Goal: Task Accomplishment & Management: Manage account settings

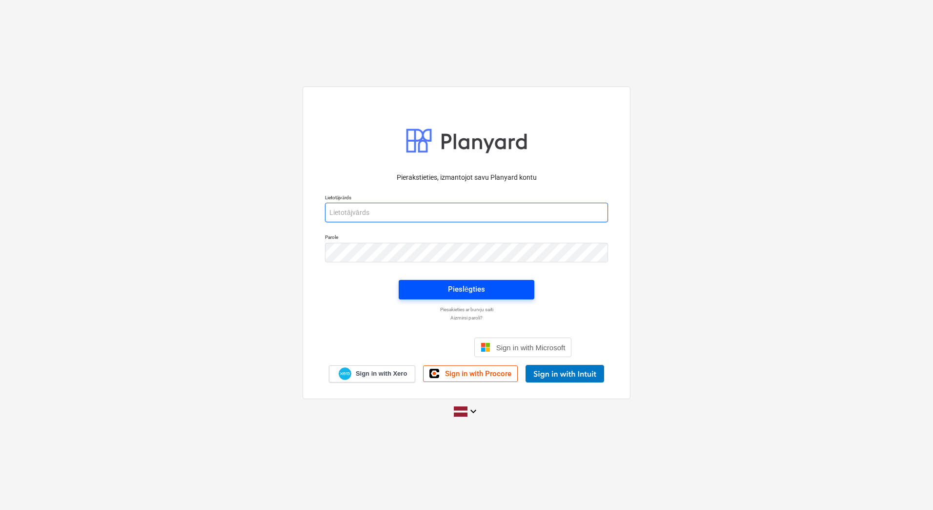
type input "[PERSON_NAME][EMAIL_ADDRESS][DOMAIN_NAME]"
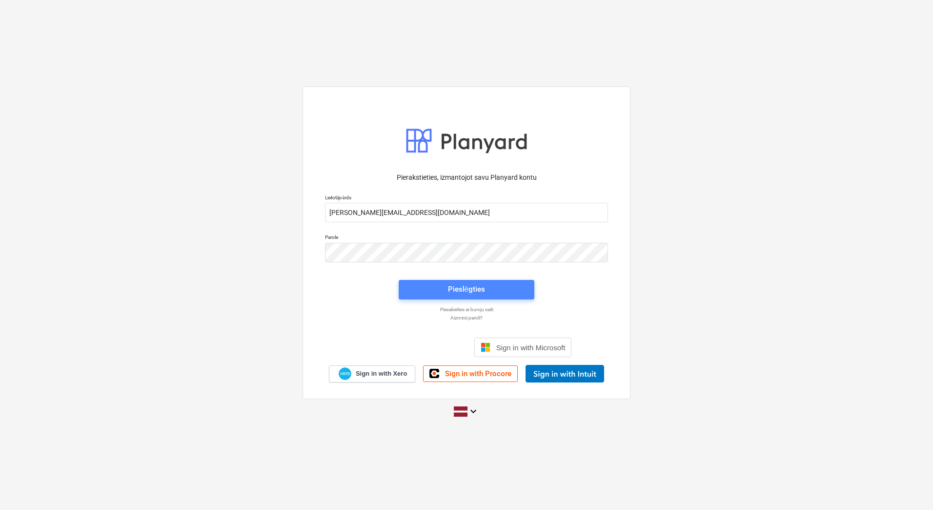
click at [424, 289] on span "Pieslēgties" at bounding box center [467, 289] width 112 height 13
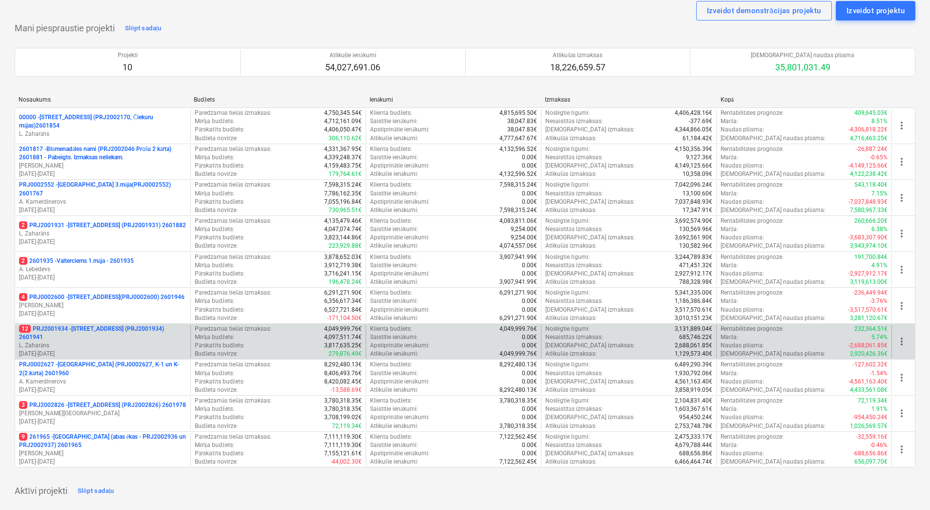
scroll to position [49, 0]
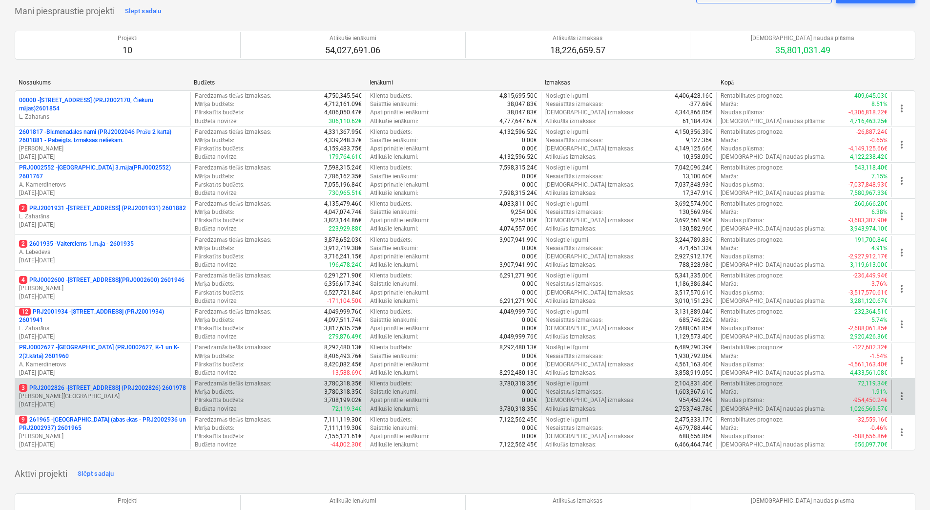
click at [74, 389] on p "3 PRJ2002826 - [STREET_ADDRESS] (PRJ2002826) 2601978" at bounding box center [102, 388] width 167 height 8
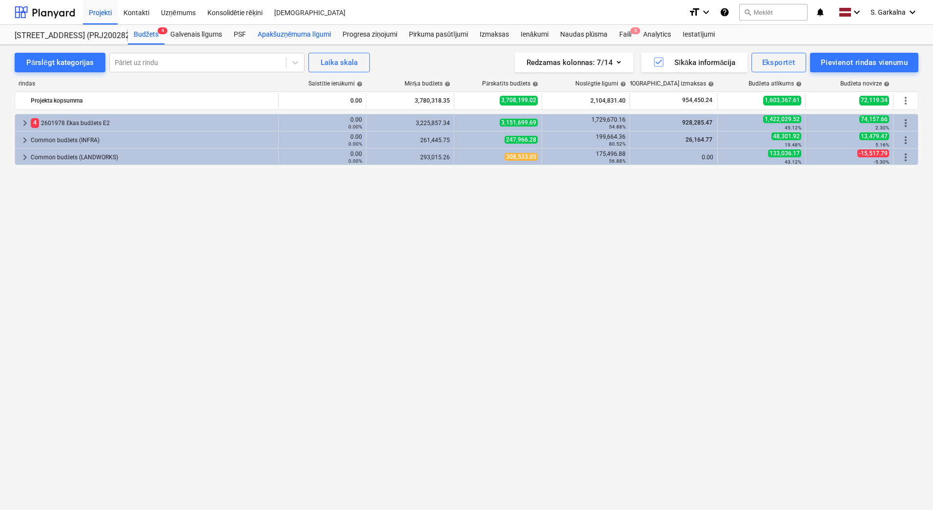
click at [297, 32] on div "Apakšuzņēmuma līgumi" at bounding box center [294, 35] width 85 height 20
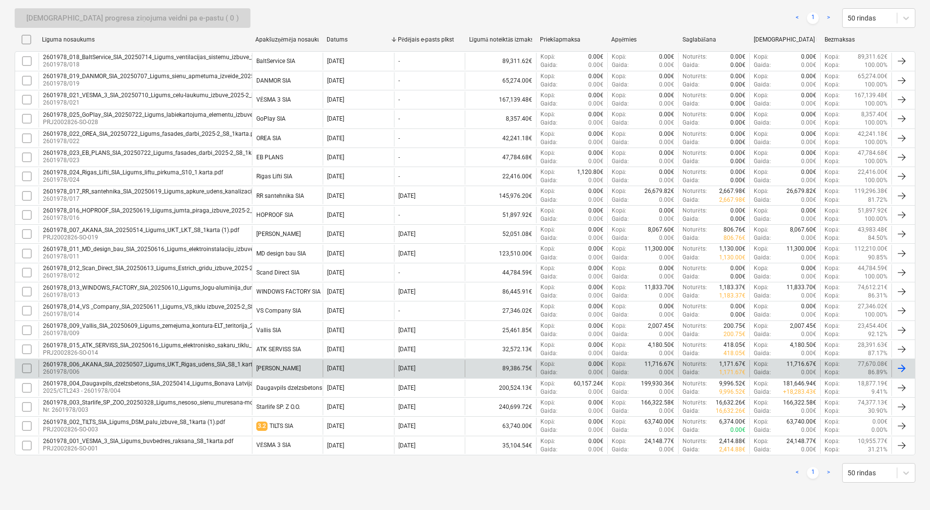
scroll to position [155, 0]
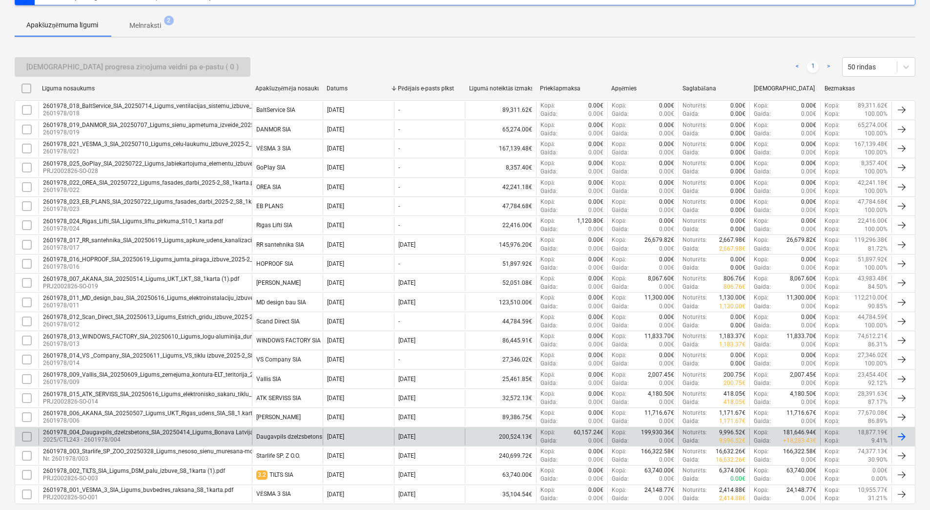
click at [92, 431] on div "2601978_004_Daugavpils_dzelzsbetons_SIA_20250414_Ligums_Bonava Latvija_[DATE]_S…" at bounding box center [196, 432] width 307 height 7
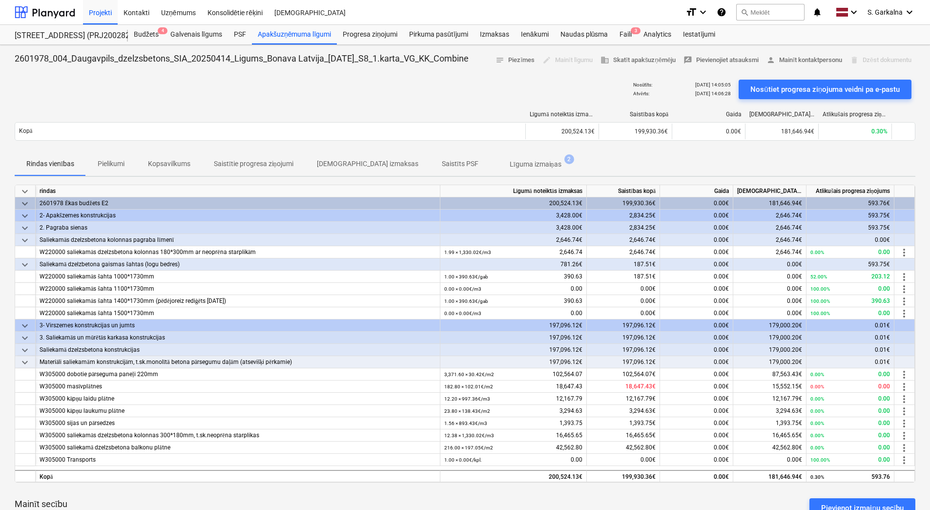
click at [724, 258] on div "0.00€" at bounding box center [696, 264] width 73 height 12
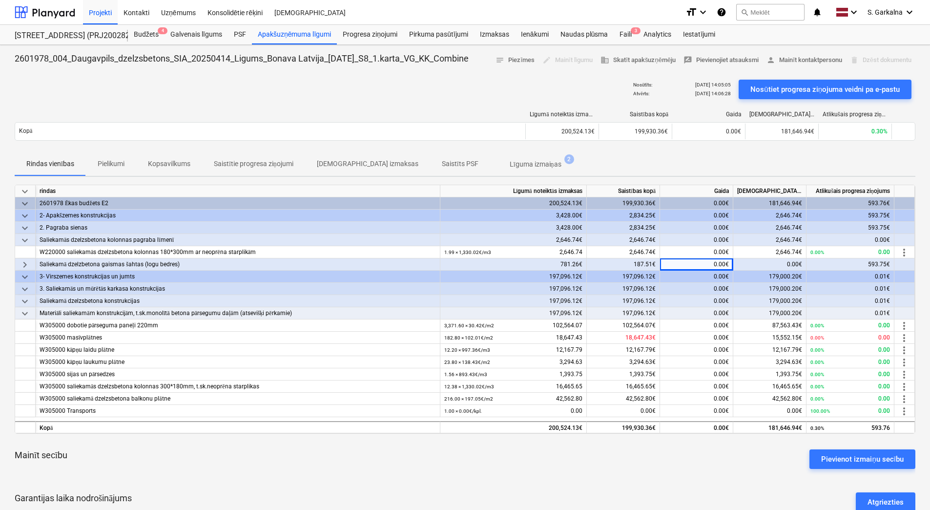
click at [855, 264] on div "593.75€" at bounding box center [851, 264] width 88 height 12
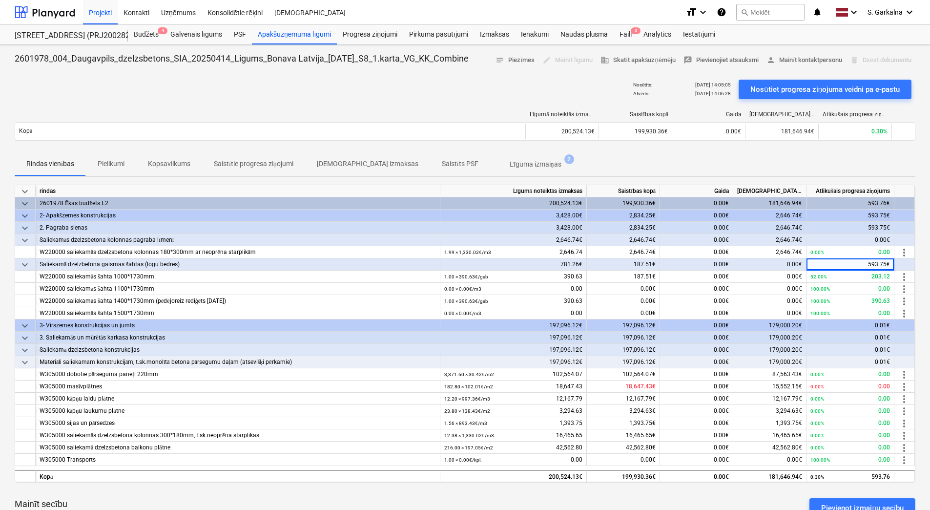
click at [877, 266] on div "593.75€" at bounding box center [851, 264] width 88 height 12
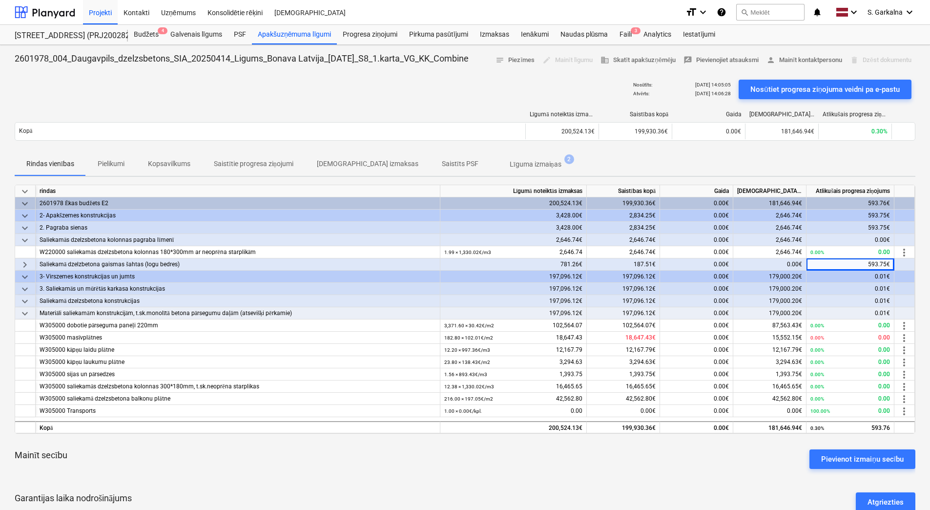
click at [880, 264] on div "593.75€" at bounding box center [851, 264] width 88 height 12
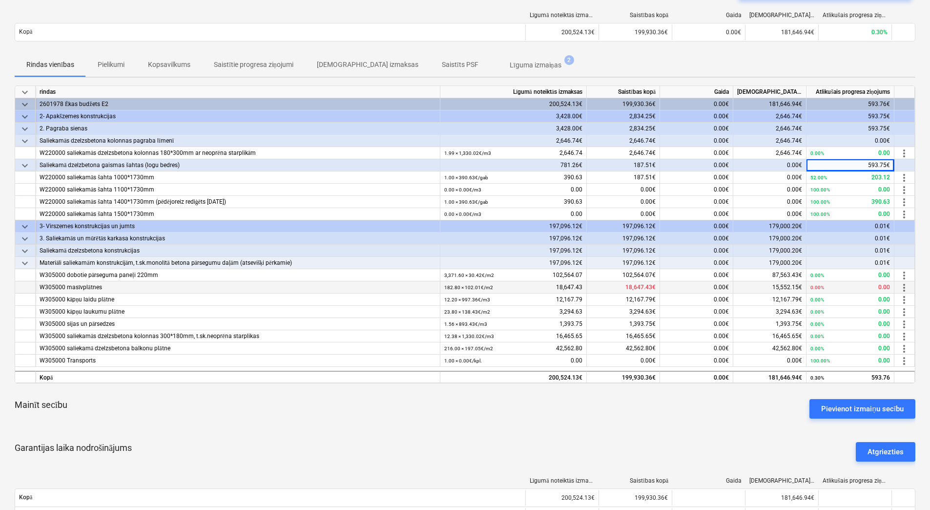
scroll to position [195, 0]
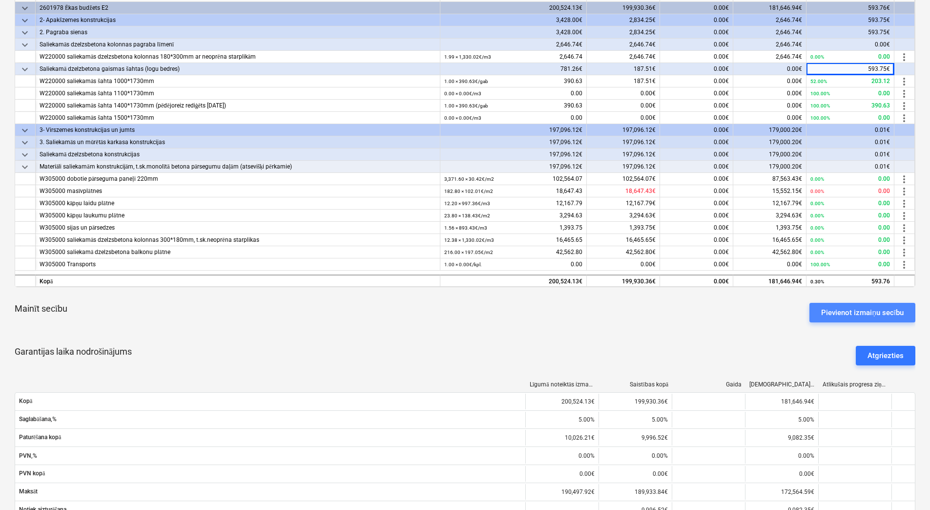
click at [869, 316] on div "Pievienot izmaiņu secību" at bounding box center [862, 312] width 83 height 13
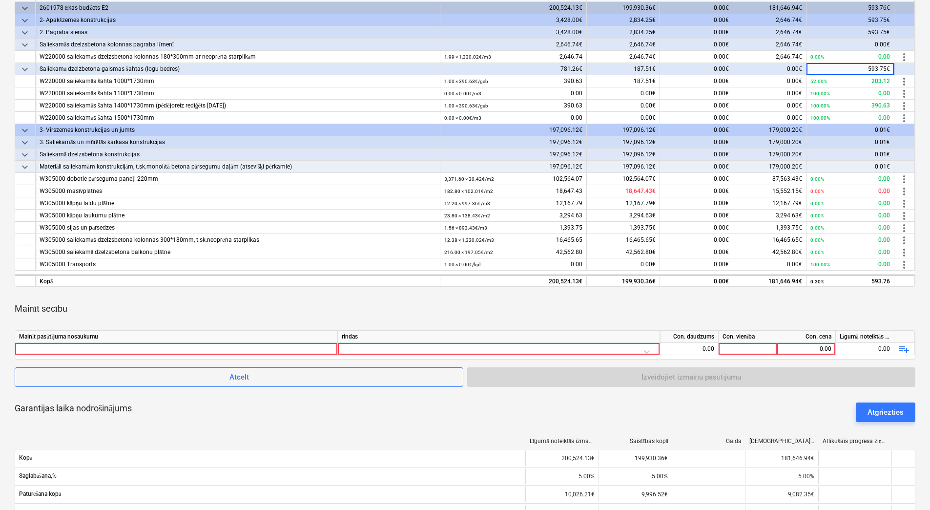
click at [894, 410] on div "Atgriezties" at bounding box center [886, 412] width 36 height 13
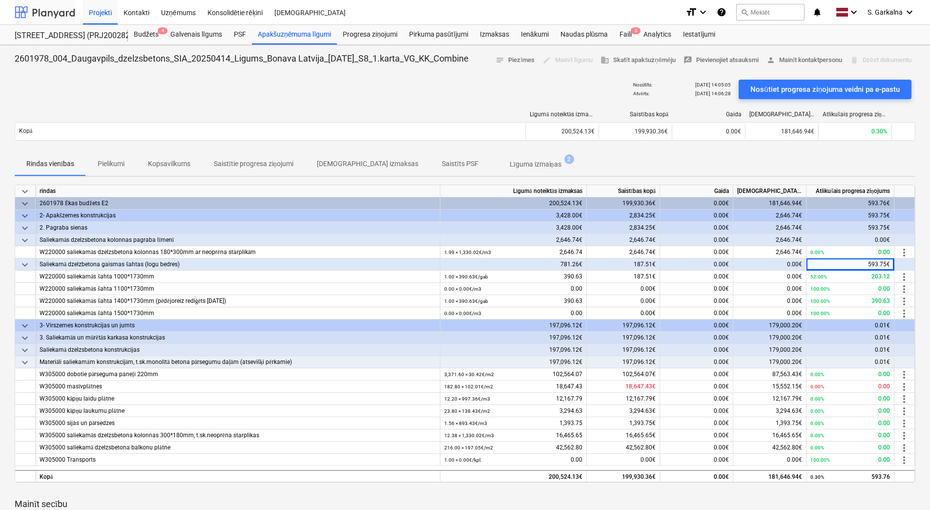
click at [34, 13] on div at bounding box center [45, 12] width 61 height 24
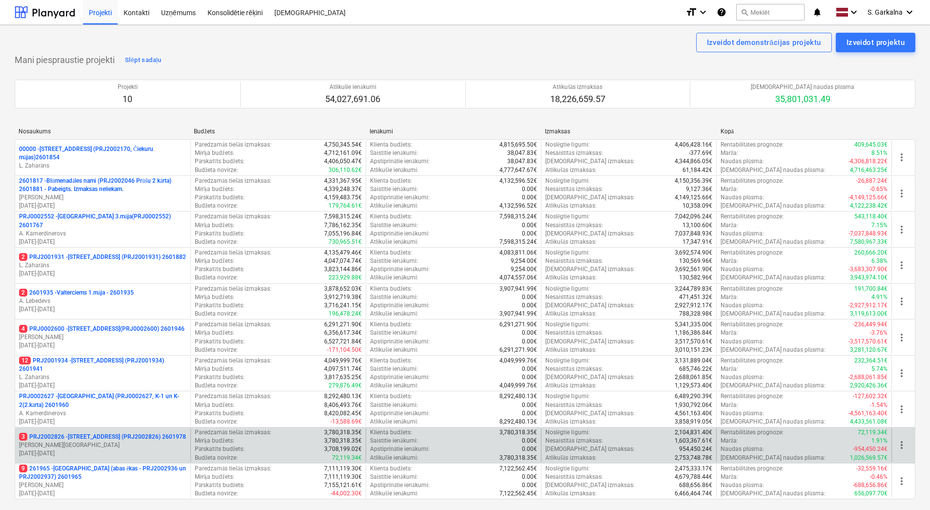
click at [108, 448] on p "[PERSON_NAME][GEOGRAPHIC_DATA]" at bounding box center [102, 445] width 167 height 8
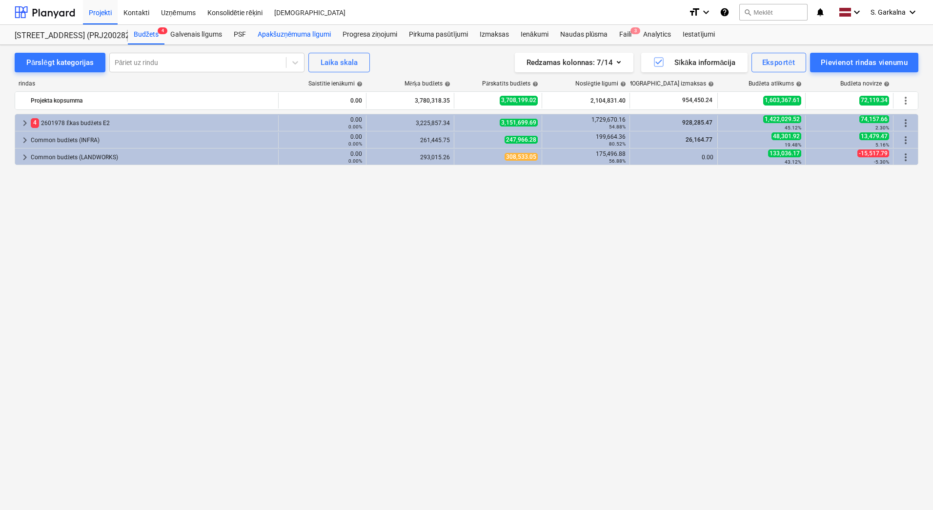
click at [327, 35] on div "Apakšuzņēmuma līgumi" at bounding box center [294, 35] width 85 height 20
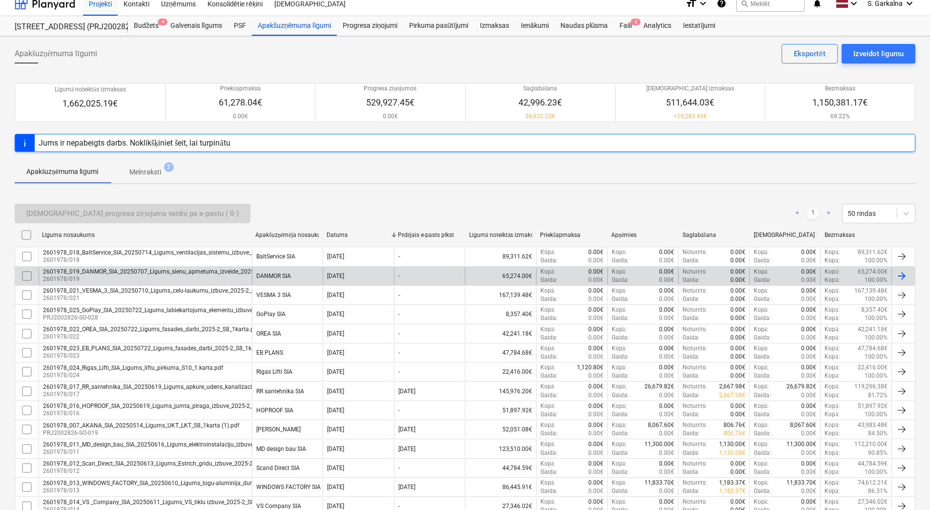
scroll to position [204, 0]
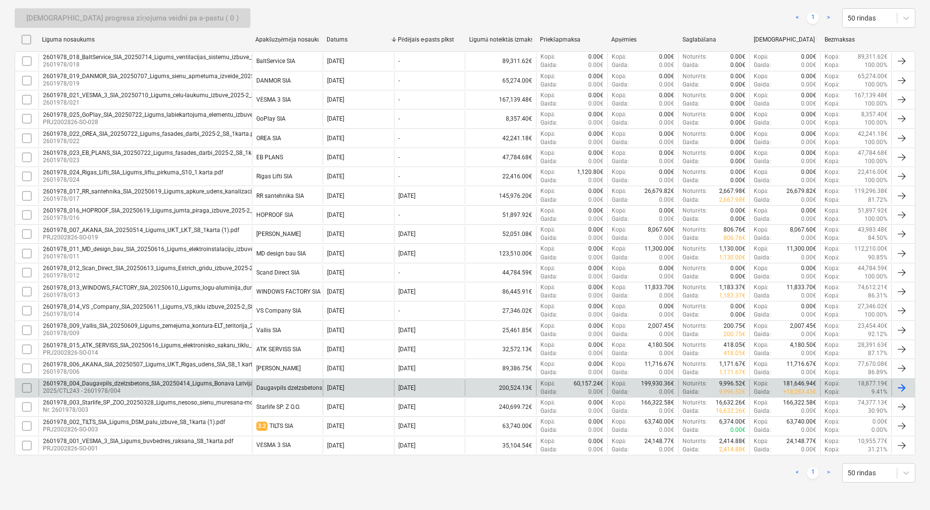
click at [115, 381] on div "2601978_004_Daugavpils_dzelzsbetons_SIA_20250414_Ligums_Bonava Latvija_[DATE]_S…" at bounding box center [196, 383] width 307 height 7
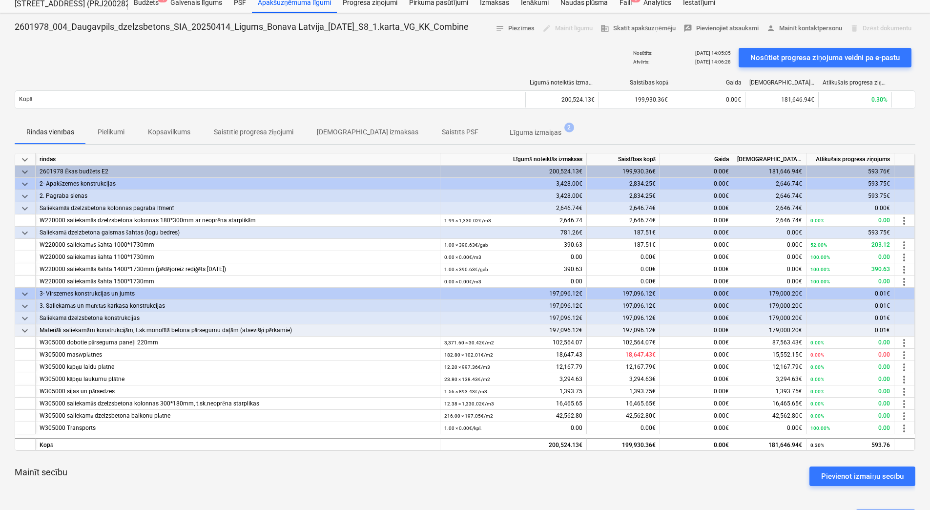
scroll to position [9, 0]
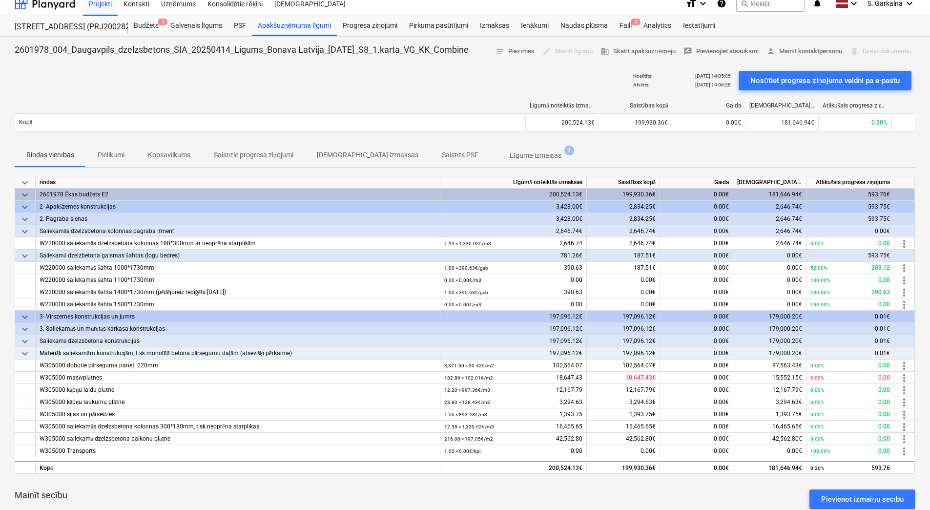
click at [555, 52] on div "edit Mainīt līgumu" at bounding box center [567, 51] width 58 height 15
click at [569, 51] on div "edit Mainīt līgumu" at bounding box center [567, 51] width 58 height 15
click at [568, 53] on div "edit Mainīt līgumu" at bounding box center [567, 51] width 58 height 15
click at [517, 152] on p "Līguma izmaiņas" at bounding box center [536, 155] width 52 height 10
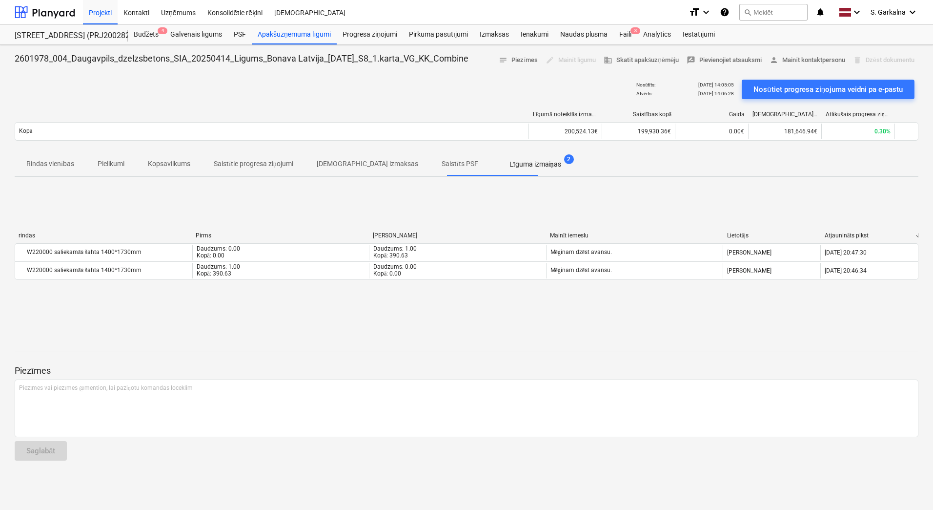
click at [564, 65] on div "edit Mainīt līgumu" at bounding box center [571, 60] width 58 height 15
click at [567, 60] on div "edit Mainīt līgumu" at bounding box center [571, 60] width 58 height 15
click at [257, 164] on p "Saistītie progresa ziņojumi" at bounding box center [254, 164] width 80 height 10
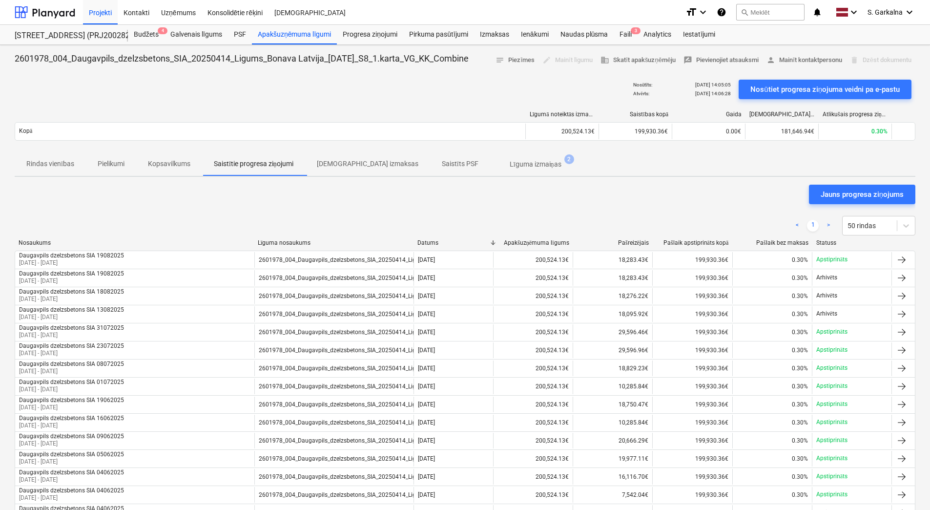
click at [173, 165] on p "Kopsavilkums" at bounding box center [169, 164] width 42 height 10
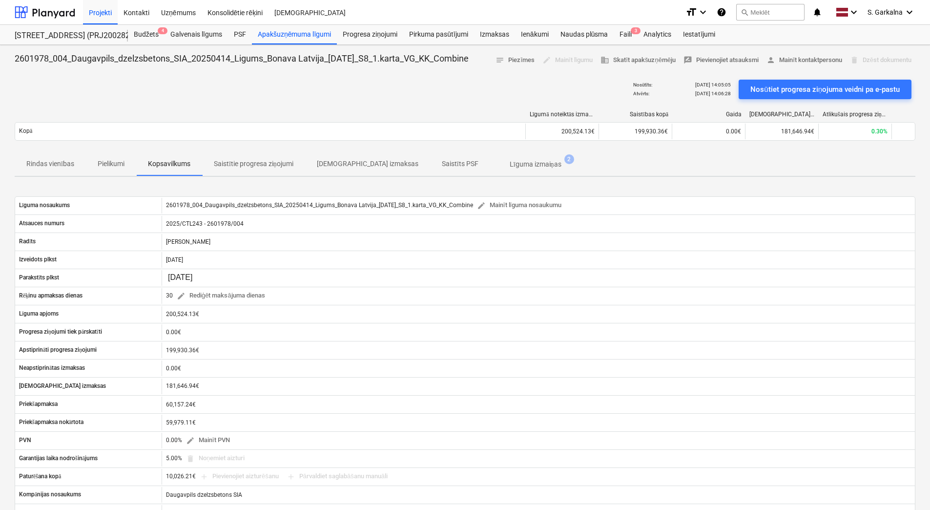
click at [57, 165] on p "Rindas vienības" at bounding box center [50, 164] width 48 height 10
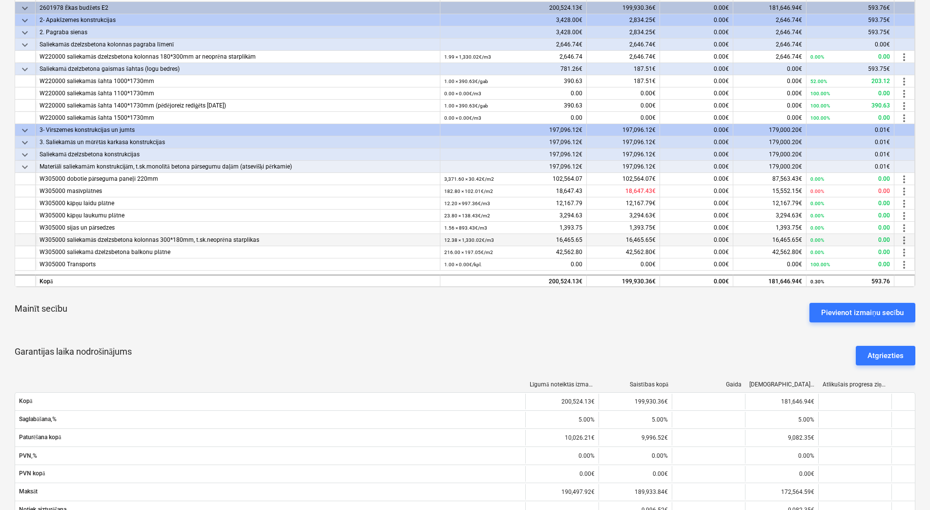
scroll to position [98, 0]
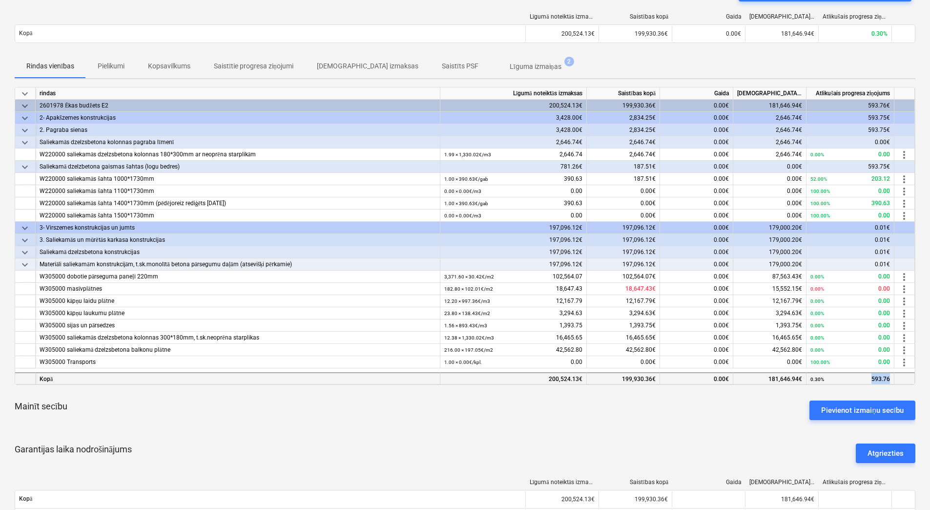
drag, startPoint x: 867, startPoint y: 379, endPoint x: 889, endPoint y: 380, distance: 22.0
click at [889, 380] on div "0.30% 593.76" at bounding box center [850, 379] width 80 height 12
click at [744, 400] on div "Mainīt secību Pievienot izmaiņu secību" at bounding box center [465, 410] width 901 height 35
click at [782, 401] on div "Mainīt secību Pievienot izmaiņu secību" at bounding box center [465, 410] width 901 height 35
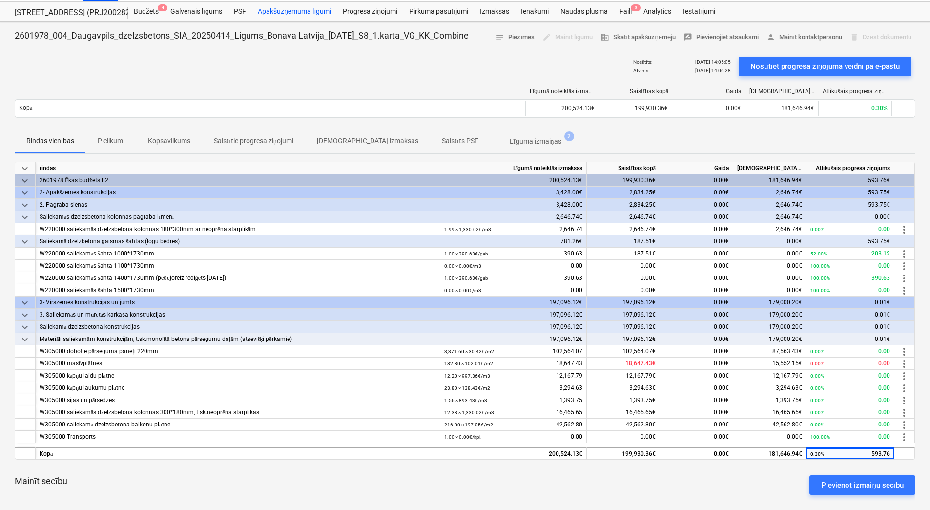
scroll to position [0, 0]
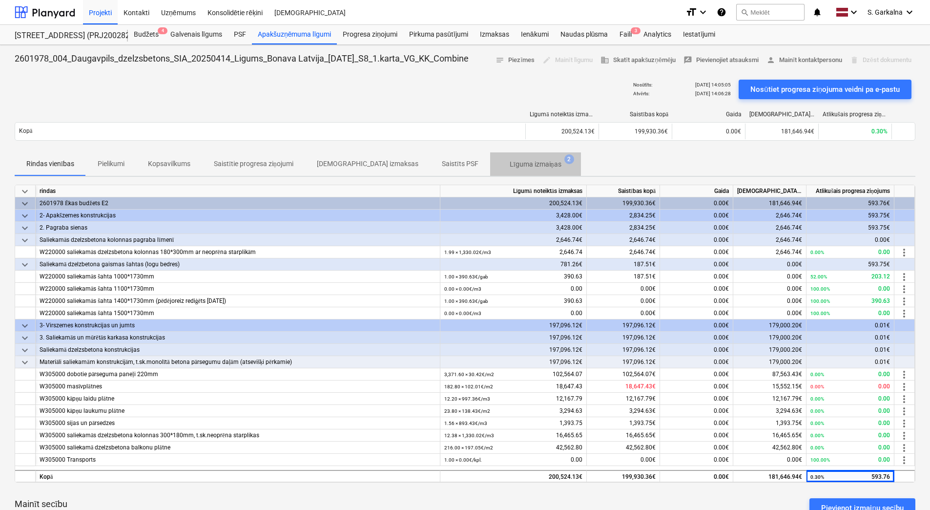
click at [510, 166] on p "Līguma izmaiņas" at bounding box center [536, 164] width 52 height 10
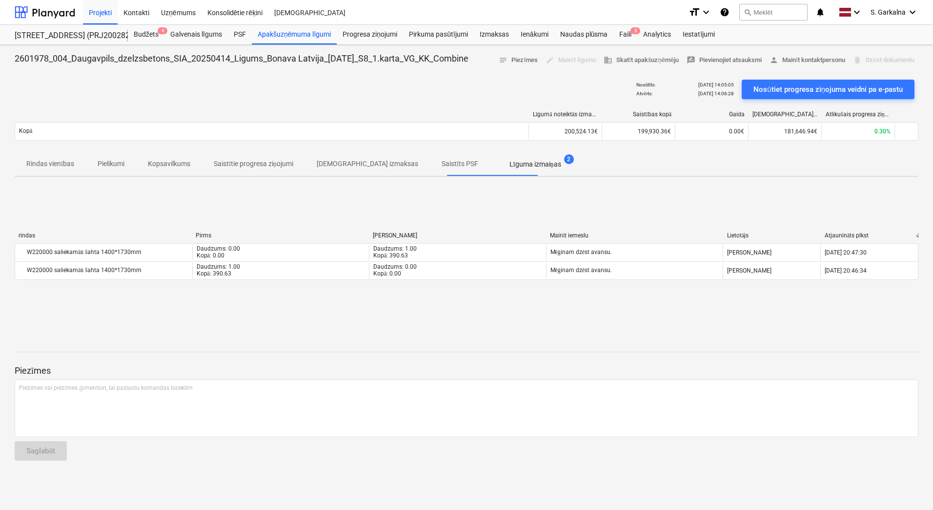
click at [388, 339] on div at bounding box center [467, 343] width 904 height 8
drag, startPoint x: 253, startPoint y: 160, endPoint x: 120, endPoint y: 159, distance: 133.3
click at [253, 160] on p "Saistītie progresa ziņojumi" at bounding box center [254, 164] width 80 height 10
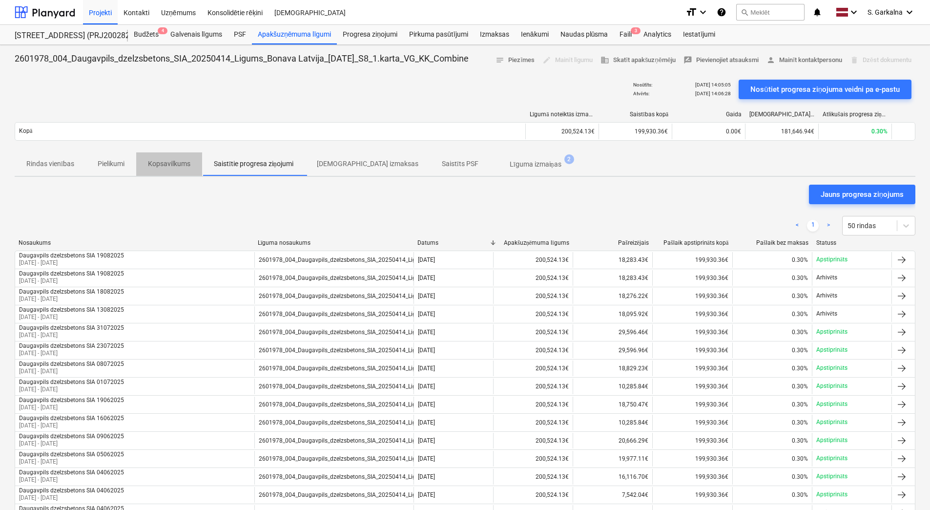
click at [149, 164] on p "Kopsavilkums" at bounding box center [169, 164] width 42 height 10
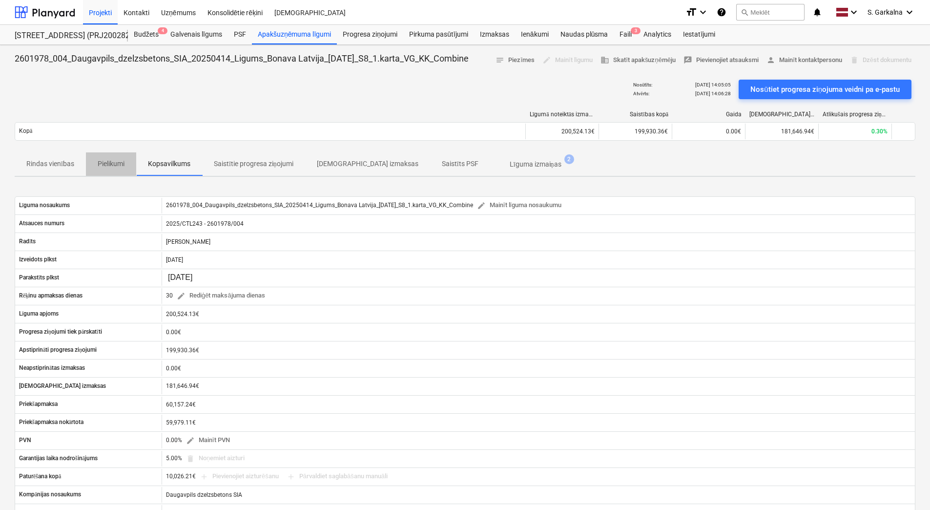
click at [118, 164] on p "Pielikumi" at bounding box center [111, 164] width 27 height 10
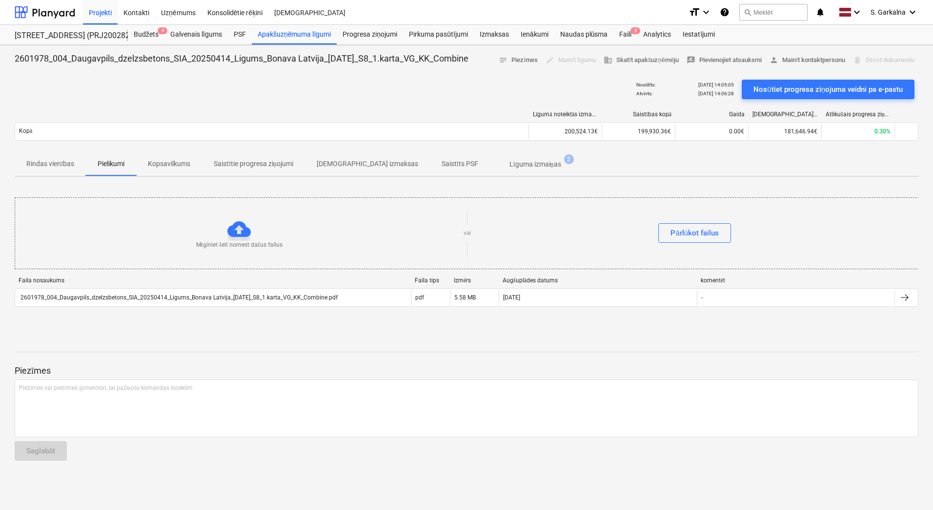
click at [51, 162] on p "Rindas vienības" at bounding box center [50, 164] width 48 height 10
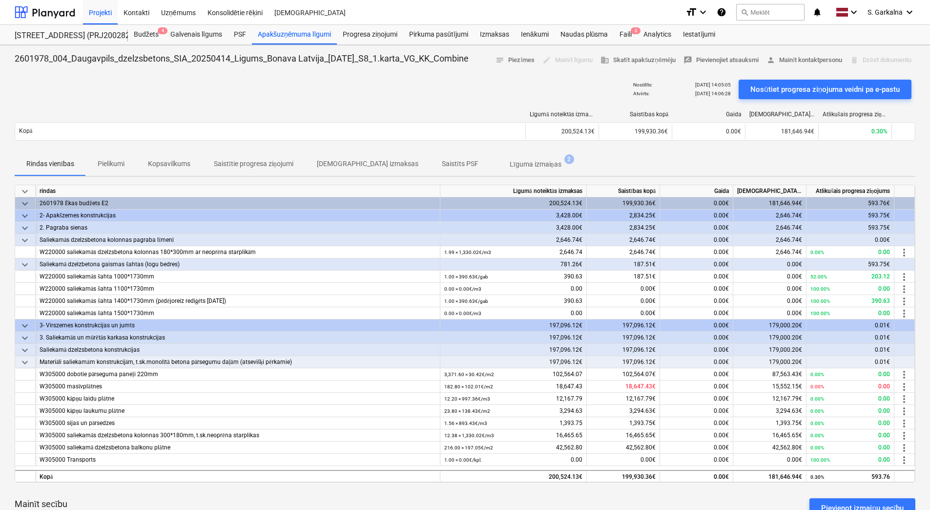
click at [495, 154] on button "Līguma izmaiņas 2" at bounding box center [535, 163] width 91 height 23
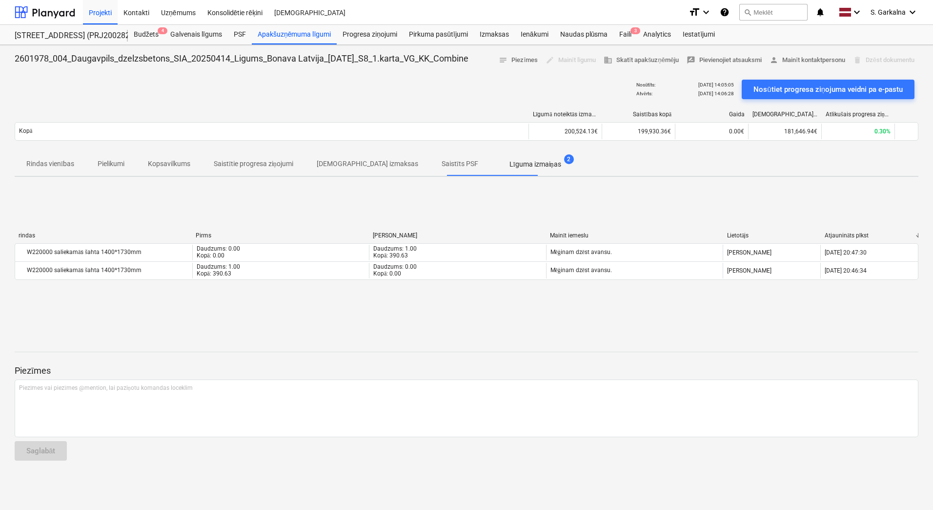
click at [343, 162] on p "[DEMOGRAPHIC_DATA] izmaksas" at bounding box center [368, 164] width 102 height 10
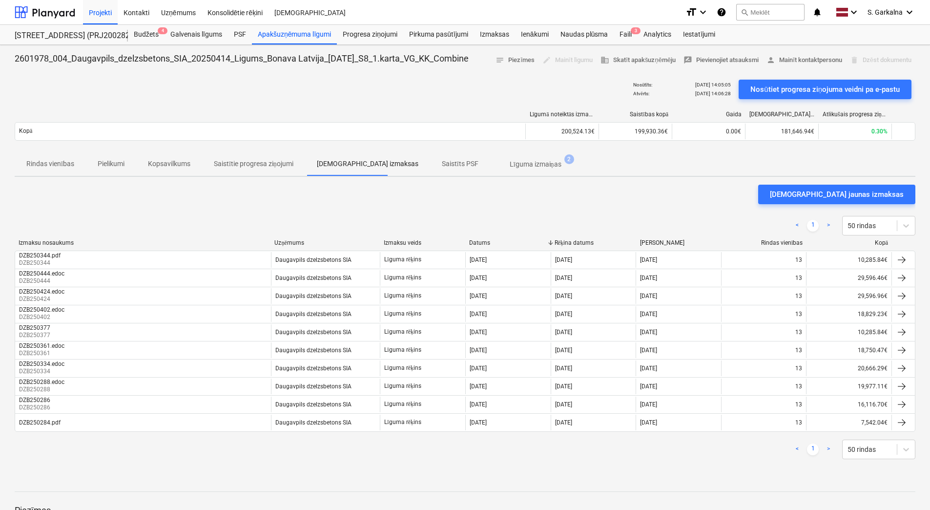
click at [442, 160] on p "Saistīts PSF" at bounding box center [460, 164] width 37 height 10
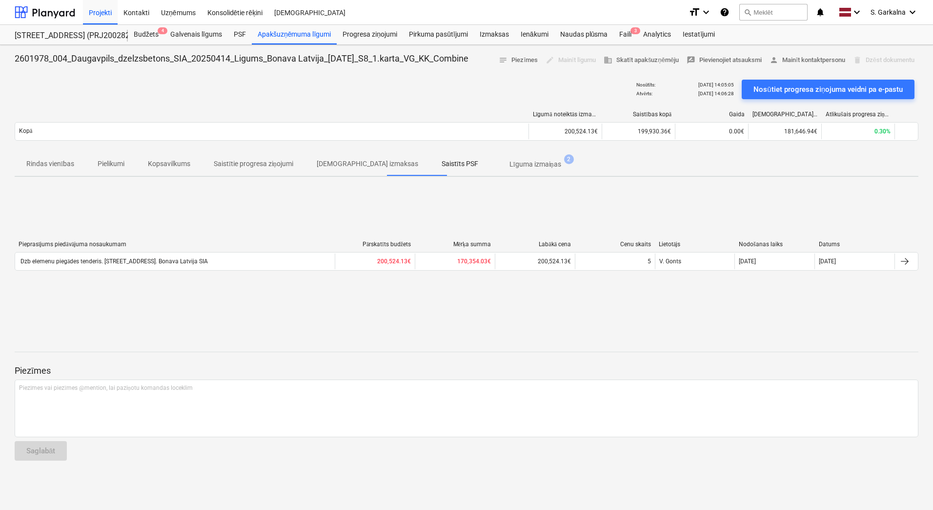
click at [512, 165] on p "Līguma izmaiņas" at bounding box center [536, 164] width 52 height 10
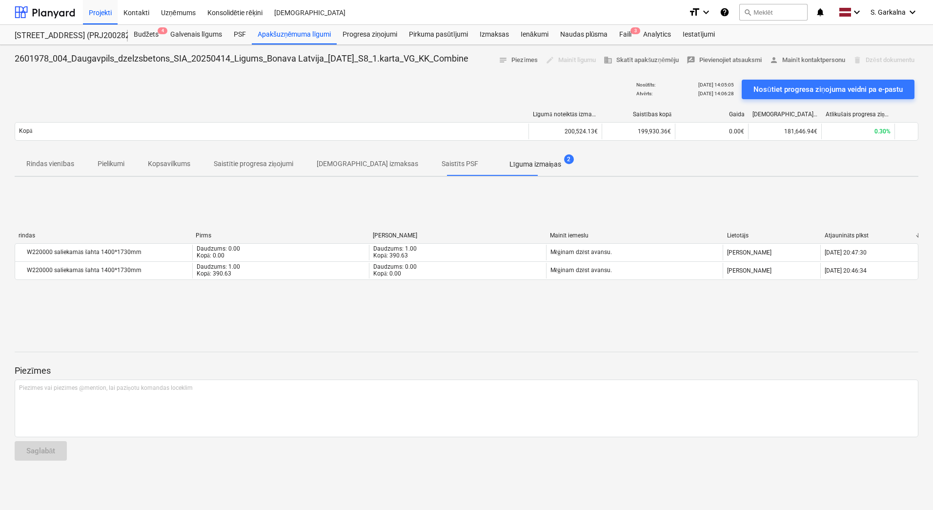
click at [442, 166] on p "Saistīts PSF" at bounding box center [460, 164] width 37 height 10
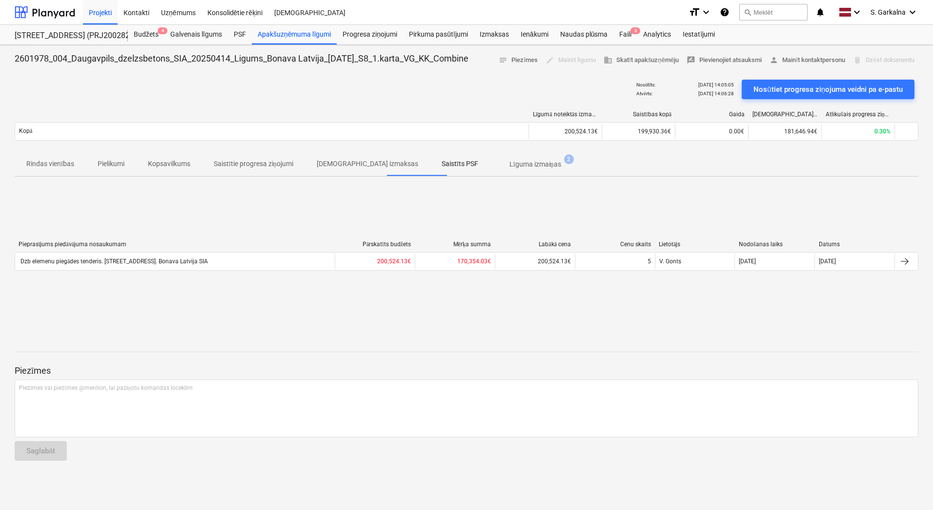
click at [345, 164] on p "[DEMOGRAPHIC_DATA] izmaksas" at bounding box center [368, 164] width 102 height 10
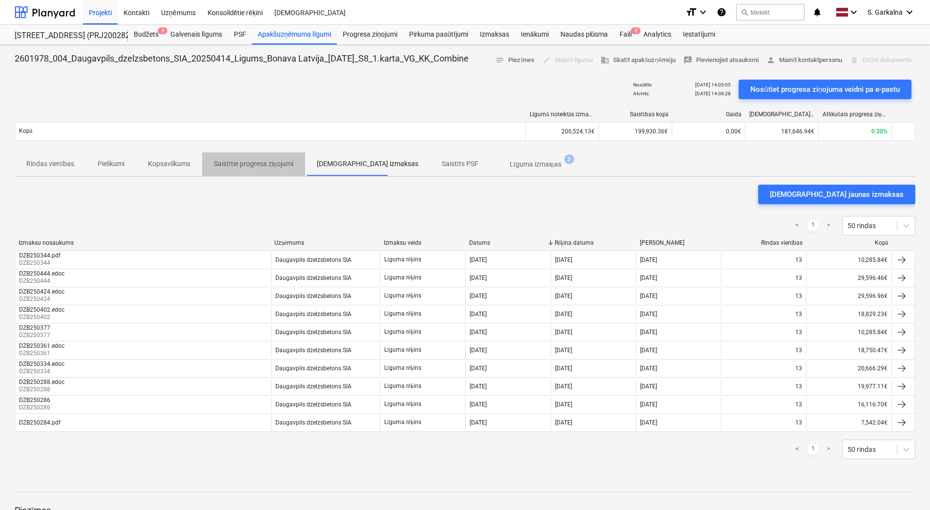
click at [266, 164] on p "Saistītie progresa ziņojumi" at bounding box center [254, 164] width 80 height 10
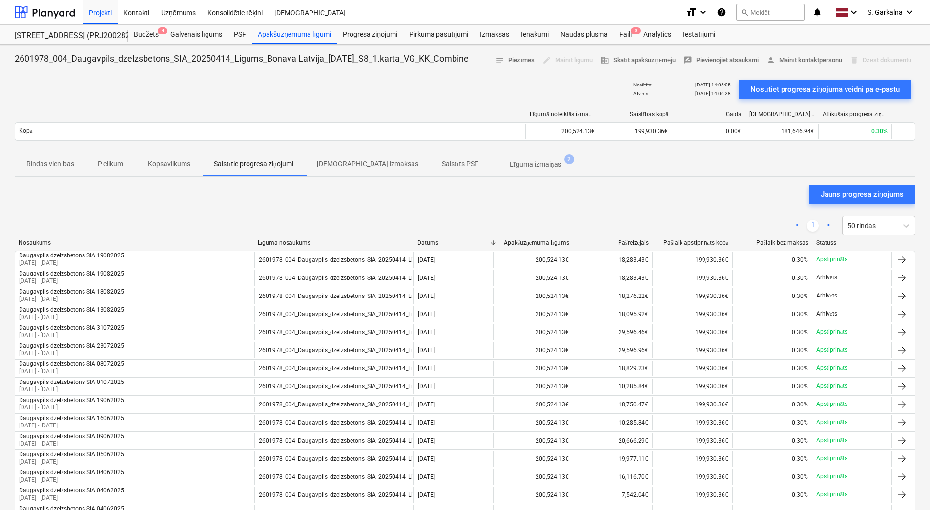
click at [162, 165] on p "Kopsavilkums" at bounding box center [169, 164] width 42 height 10
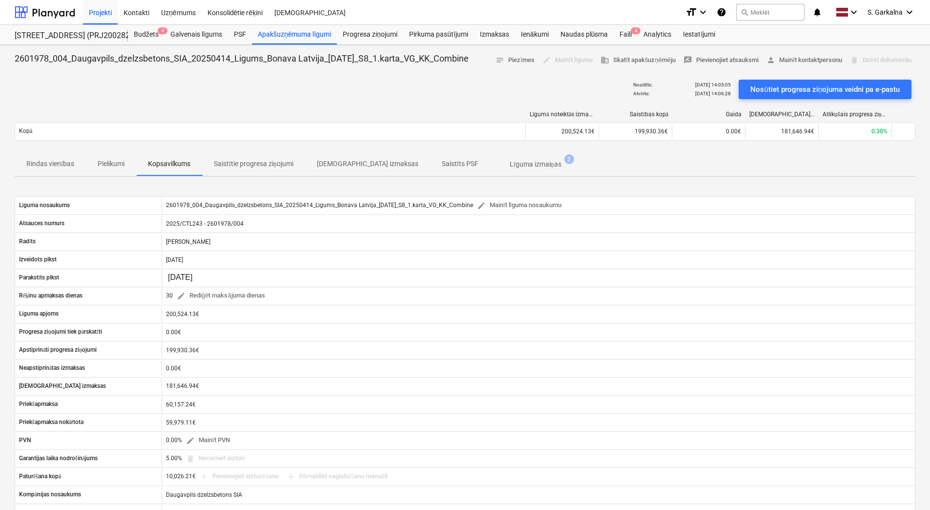
click at [69, 161] on p "Rindas vienības" at bounding box center [50, 164] width 48 height 10
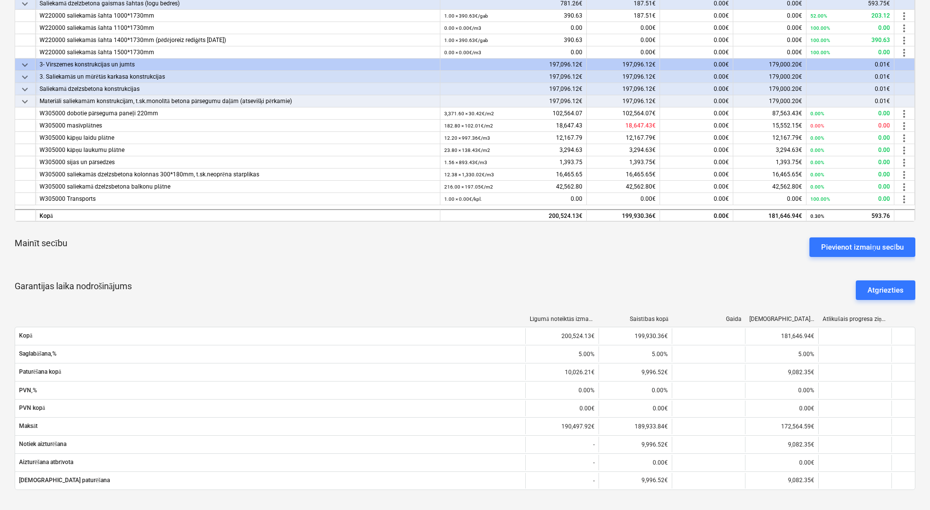
scroll to position [244, 0]
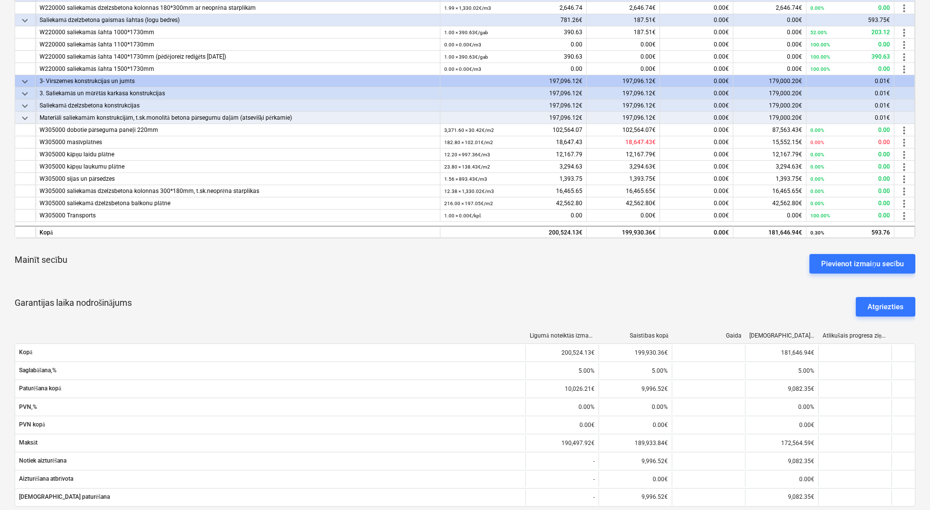
click at [754, 263] on div "Mainīt secību Pievienot izmaiņu secību" at bounding box center [465, 263] width 901 height 35
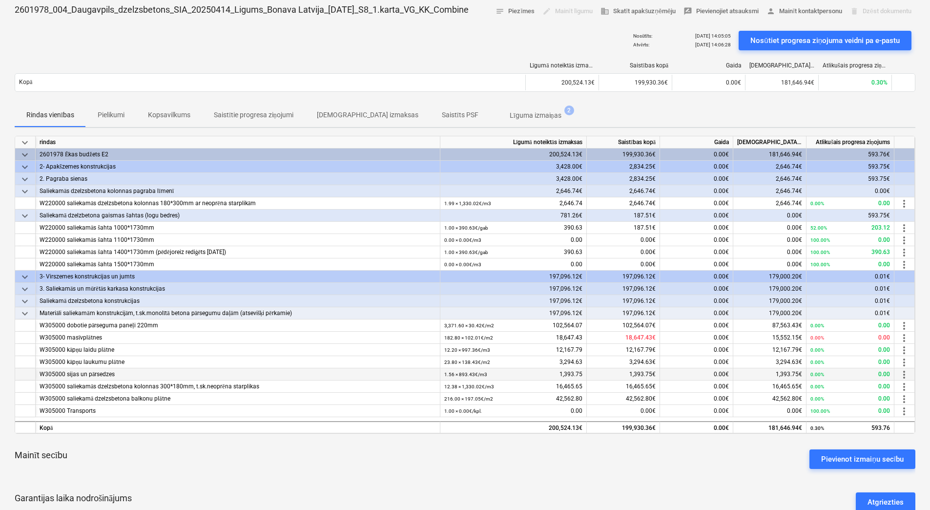
scroll to position [146, 0]
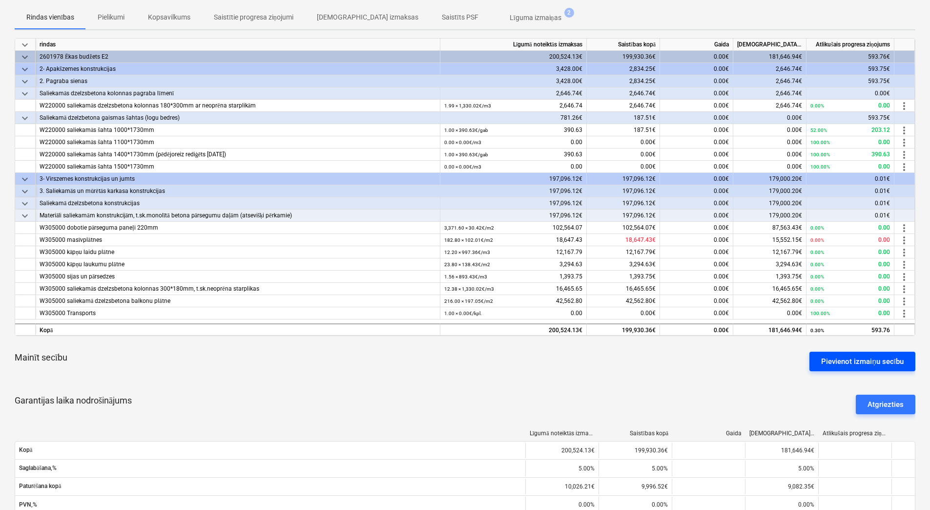
click at [894, 364] on div "Pievienot izmaiņu secību" at bounding box center [862, 361] width 83 height 13
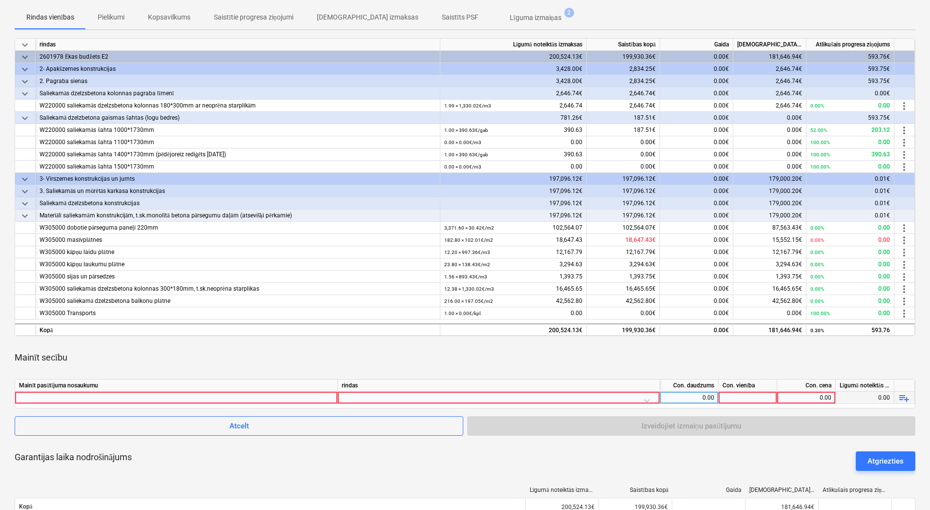
click at [688, 396] on div "0.00" at bounding box center [689, 398] width 50 height 12
type input "2"
click at [291, 396] on div at bounding box center [176, 398] width 314 height 12
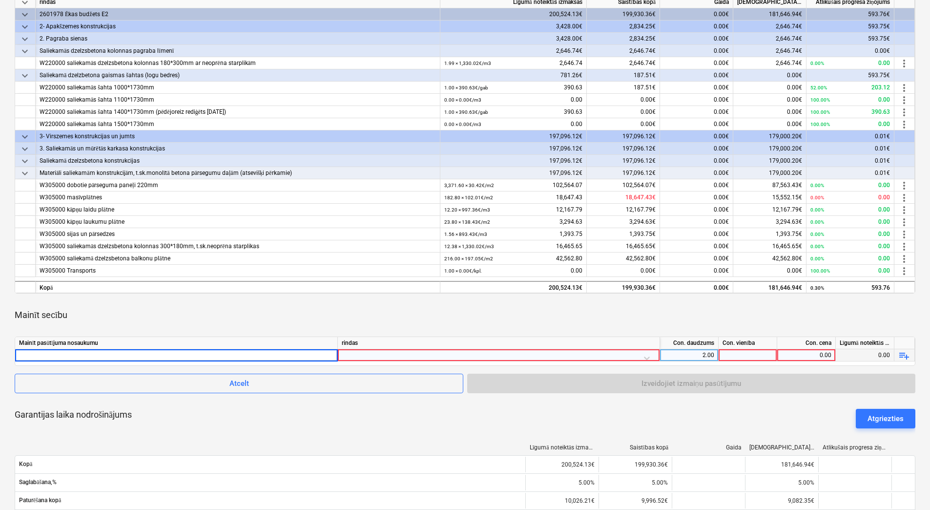
scroll to position [244, 0]
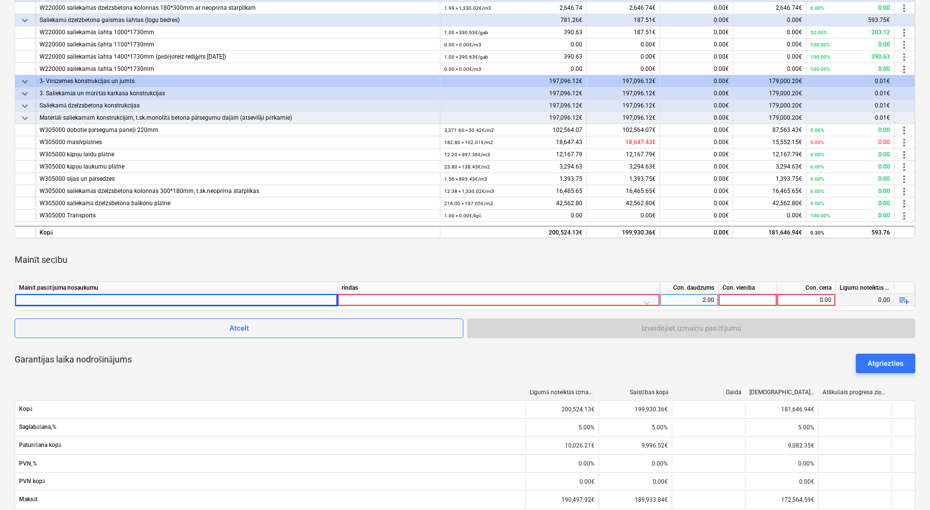
click at [371, 297] on div at bounding box center [499, 302] width 314 height 17
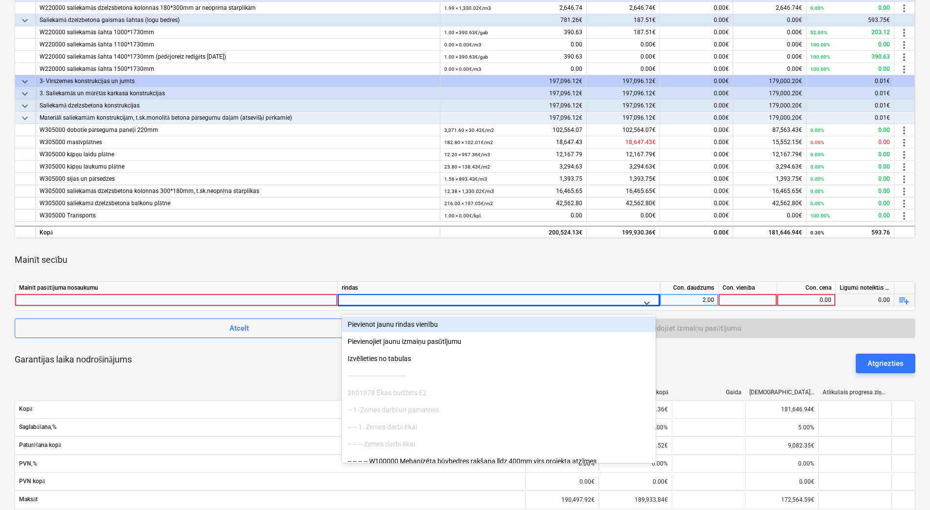
click at [700, 263] on div "Mainīt secību" at bounding box center [465, 259] width 901 height 27
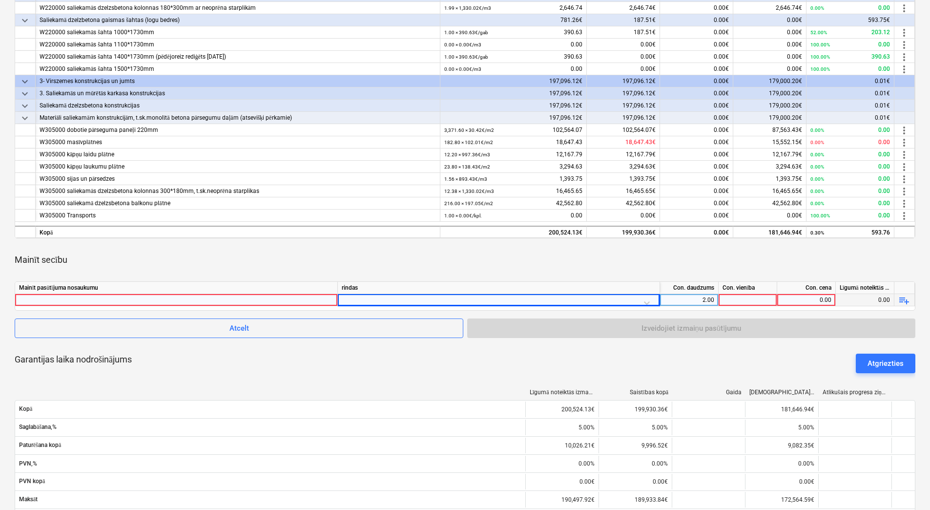
click at [775, 263] on div "Mainīt secību" at bounding box center [465, 259] width 901 height 27
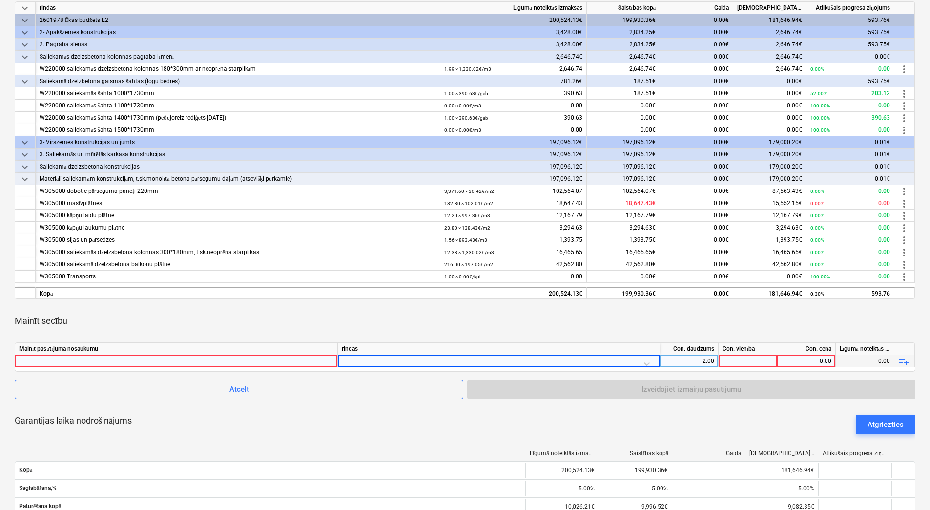
scroll to position [270, 0]
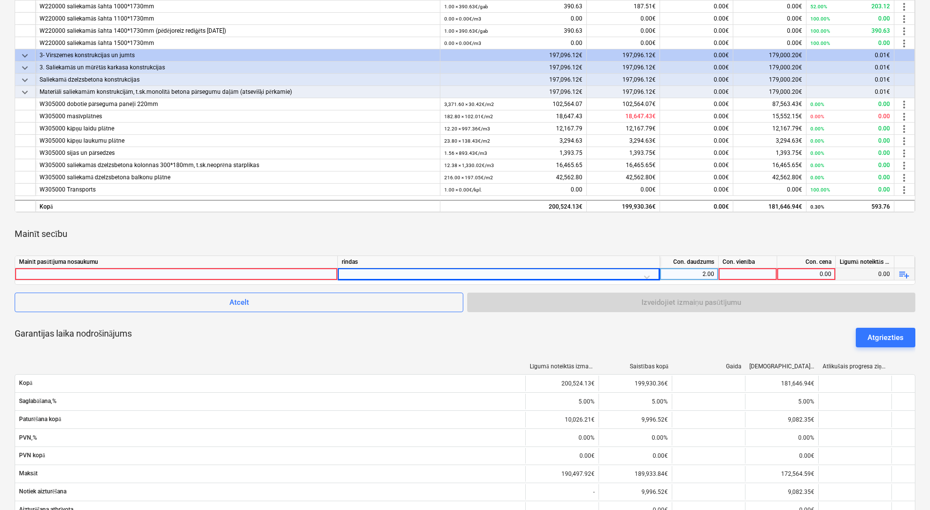
click at [704, 238] on div "Mainīt secību" at bounding box center [465, 233] width 901 height 27
click at [483, 271] on div at bounding box center [499, 276] width 314 height 17
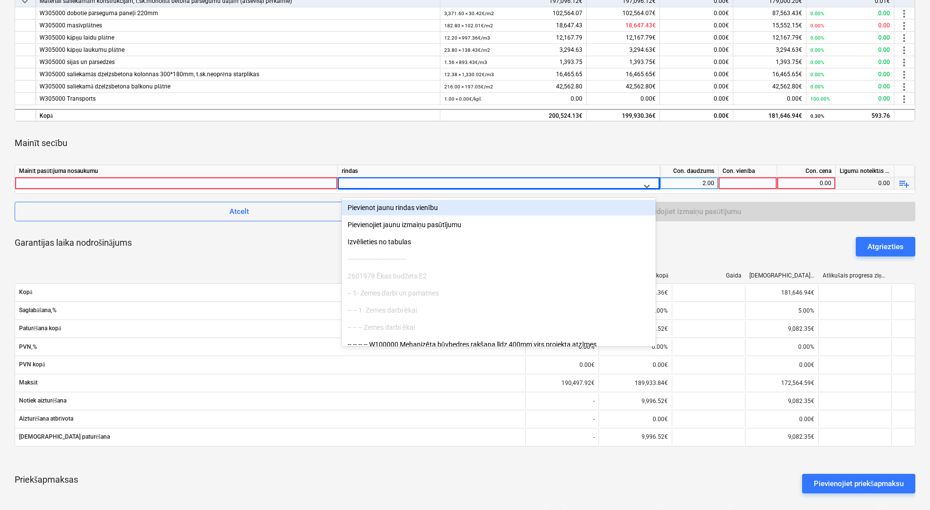
scroll to position [368, 0]
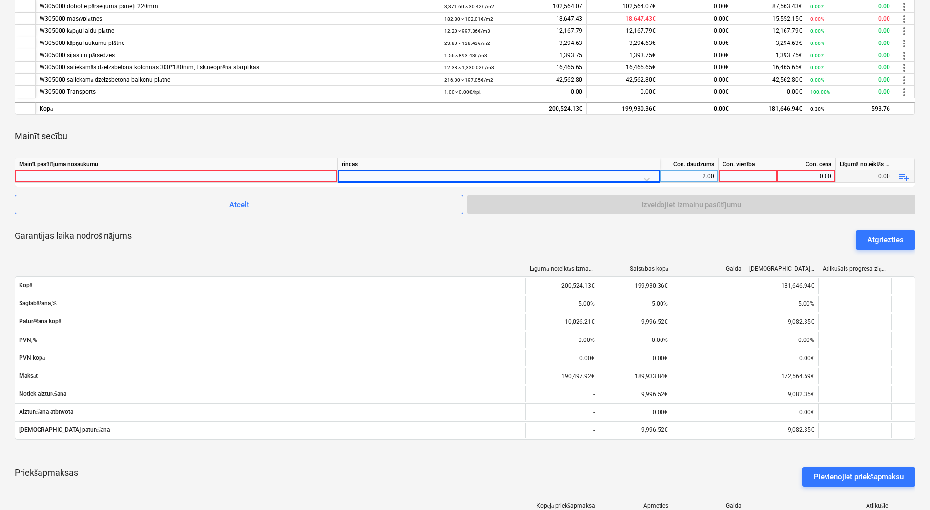
click at [151, 175] on div at bounding box center [176, 176] width 314 height 12
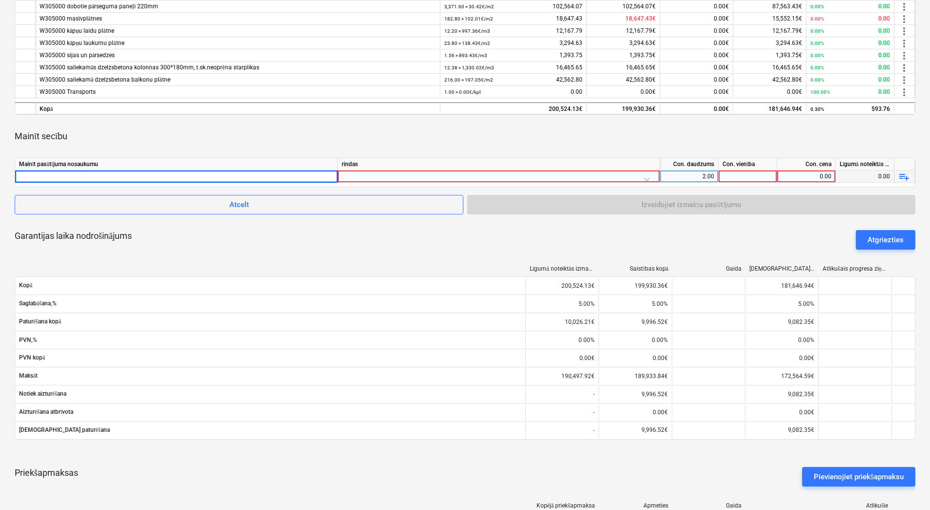
click at [225, 180] on input at bounding box center [176, 176] width 322 height 12
click at [445, 177] on div at bounding box center [499, 178] width 314 height 17
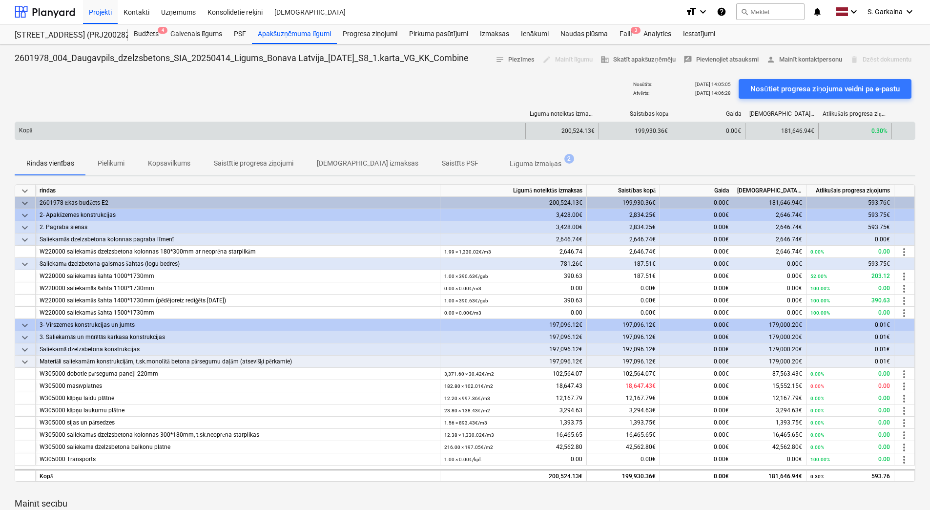
scroll to position [0, 0]
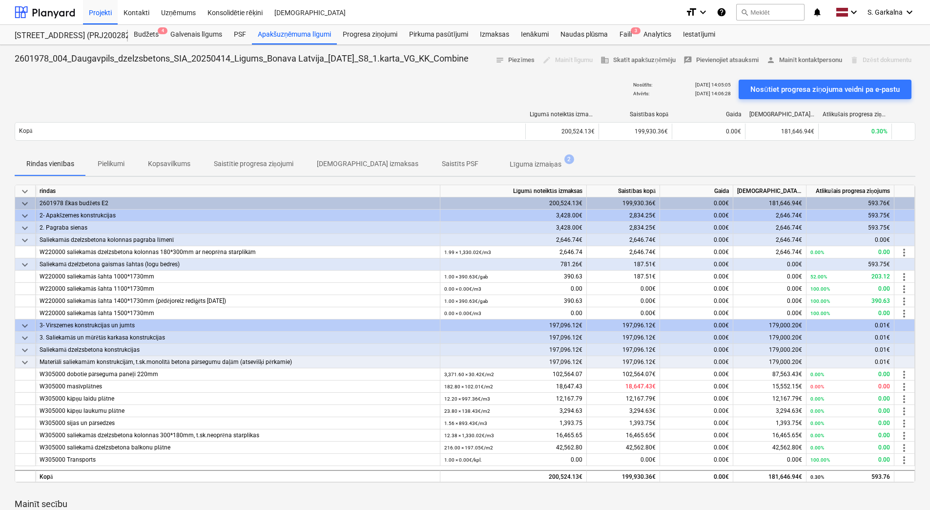
click at [46, 161] on p "Rindas vienības" at bounding box center [50, 164] width 48 height 10
click at [43, 161] on p "Rindas vienības" at bounding box center [50, 164] width 48 height 10
click at [100, 166] on p "Pielikumi" at bounding box center [111, 164] width 27 height 10
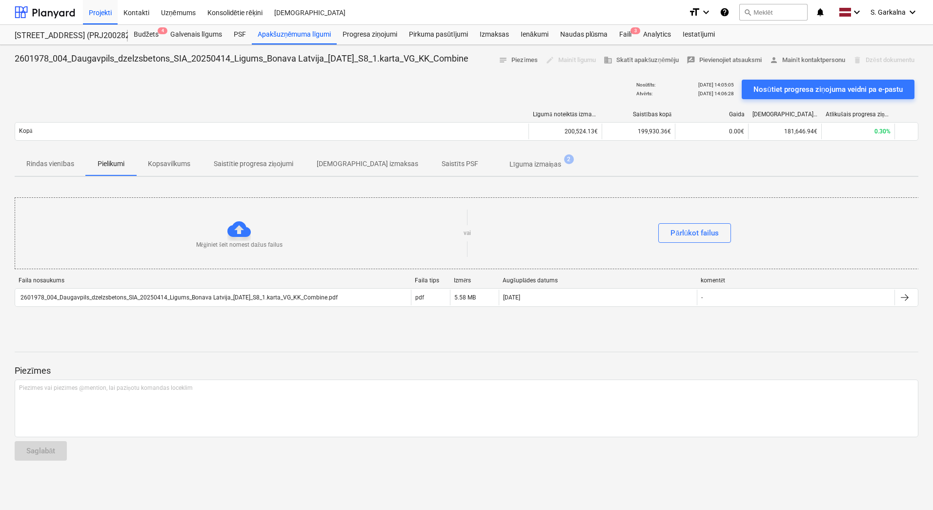
click at [70, 167] on p "Rindas vienības" at bounding box center [50, 164] width 48 height 10
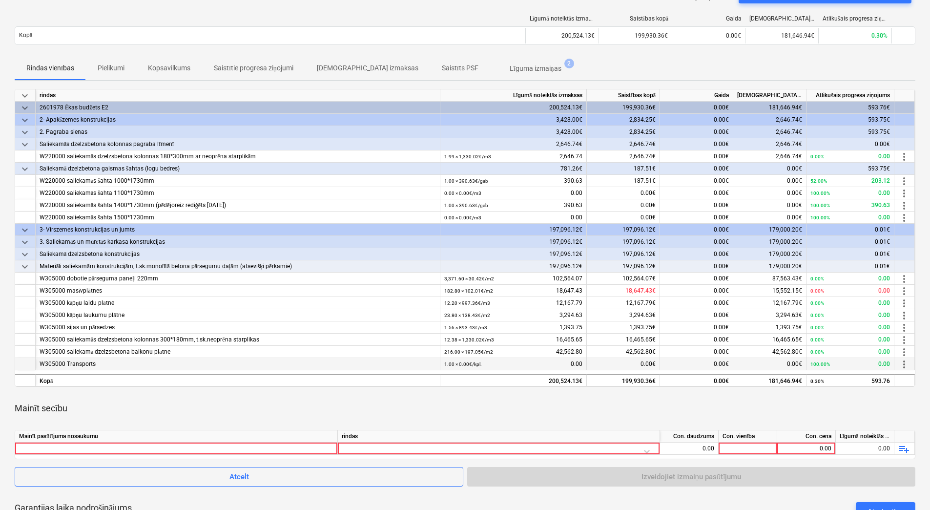
scroll to position [195, 0]
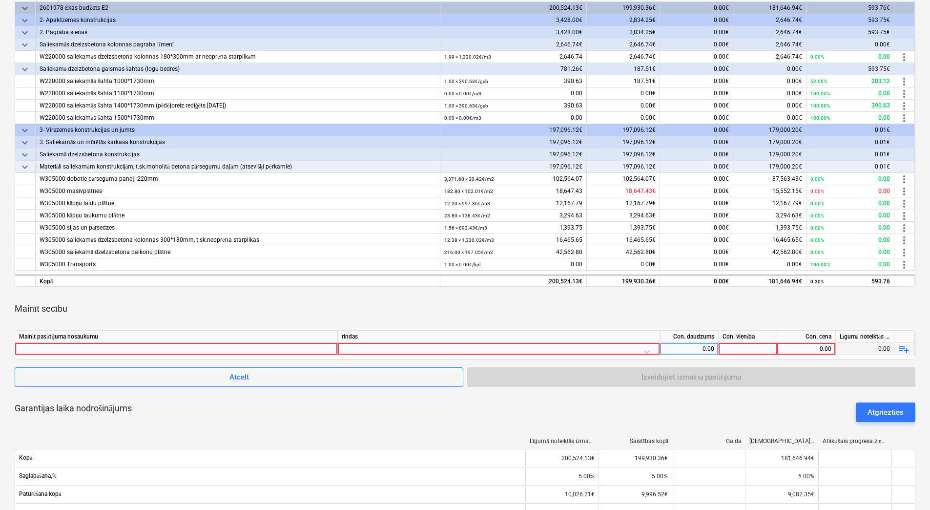
click at [591, 343] on div at bounding box center [499, 351] width 314 height 17
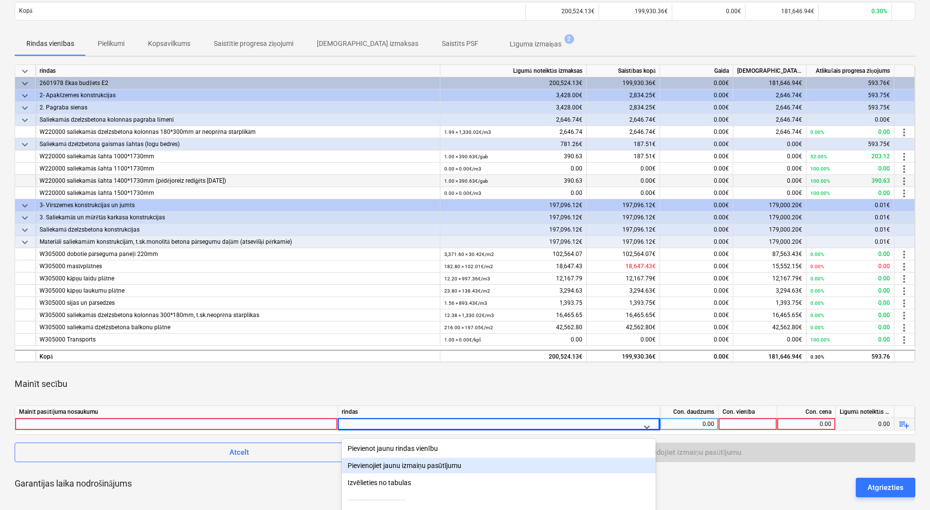
scroll to position [103, 0]
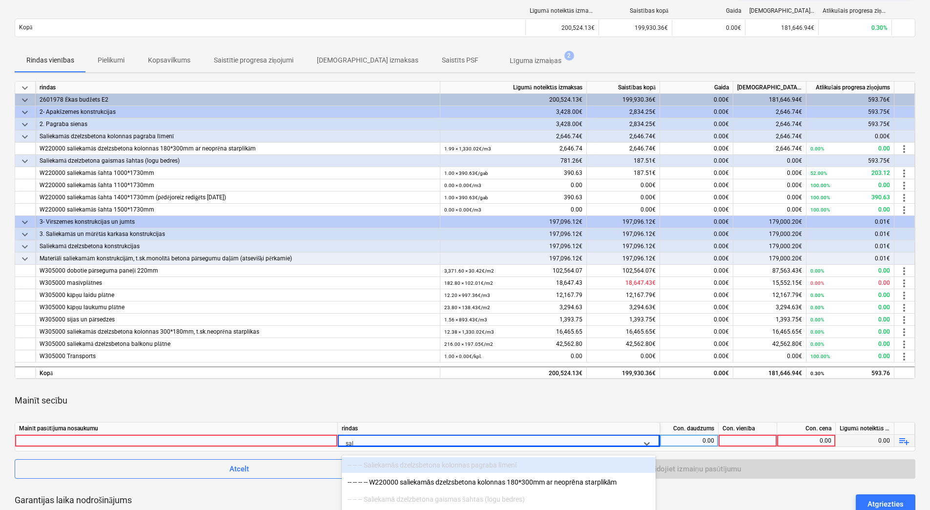
type input "sali"
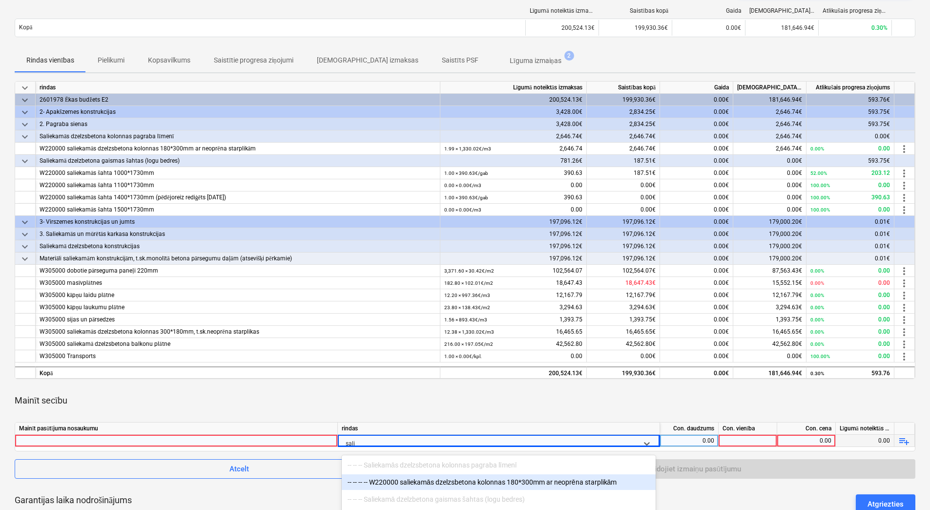
scroll to position [49, 0]
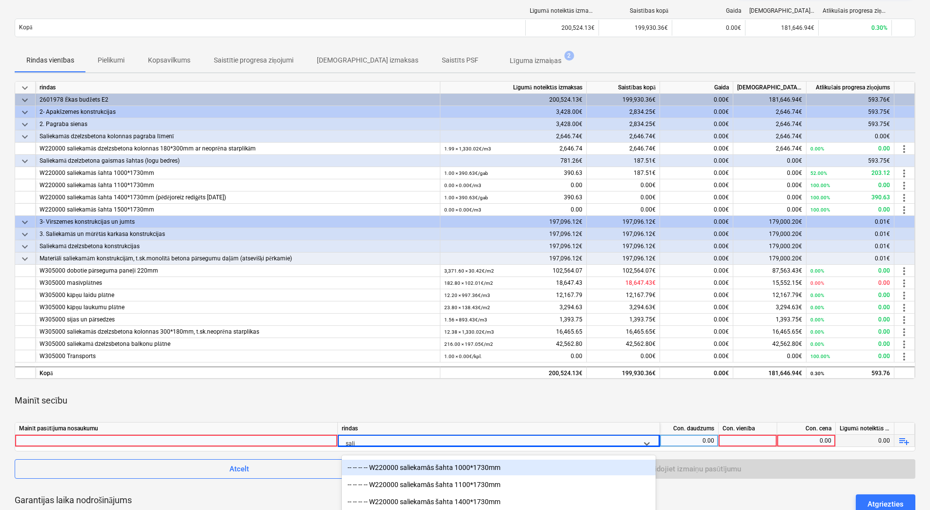
click at [497, 472] on div "-- -- -- -- W220000 saliekamās šahta 1000*1730mm" at bounding box center [499, 467] width 314 height 16
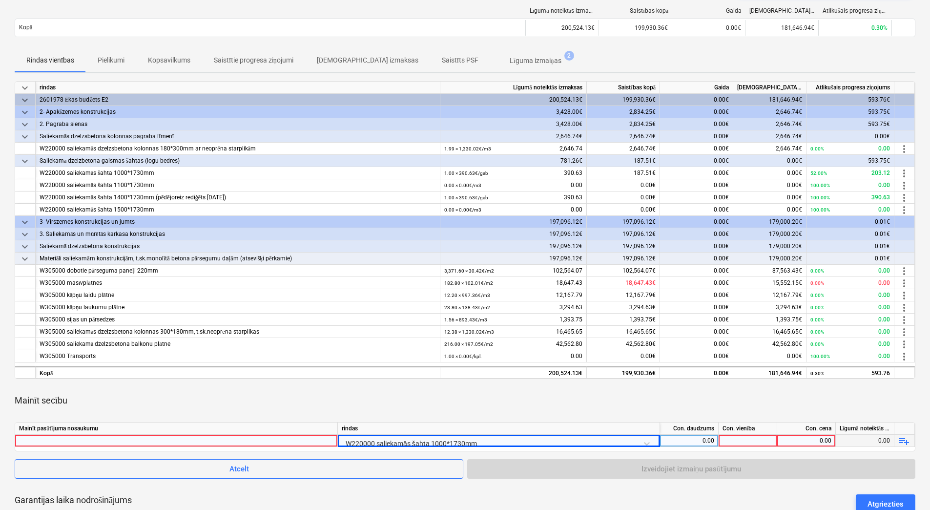
click at [519, 417] on div "keyboard_arrow_down rindas Līgumā noteiktās izmaksas Saistības kopā Gaida Apsti…" at bounding box center [465, 453] width 901 height 745
click at [697, 436] on div "0.00" at bounding box center [689, 440] width 50 height 12
type input "1"
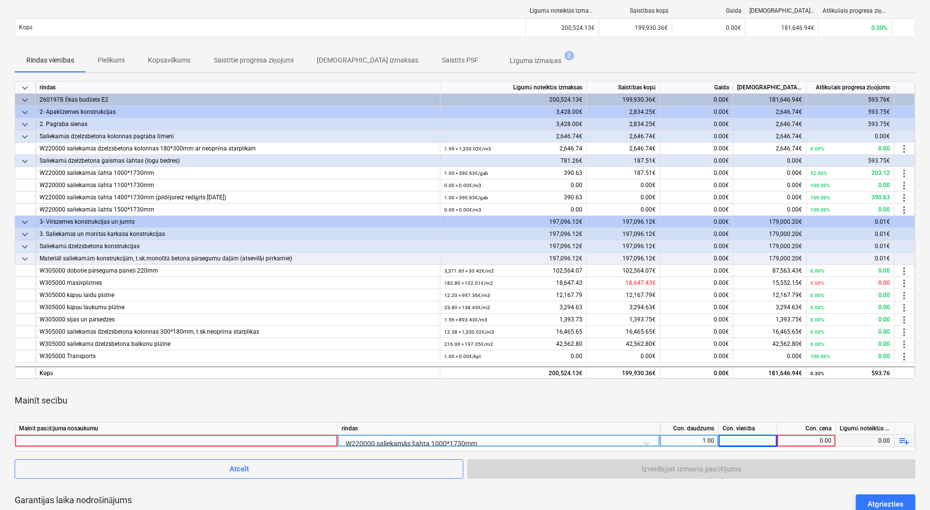
click at [513, 57] on p "Līguma izmaiņas" at bounding box center [536, 61] width 52 height 10
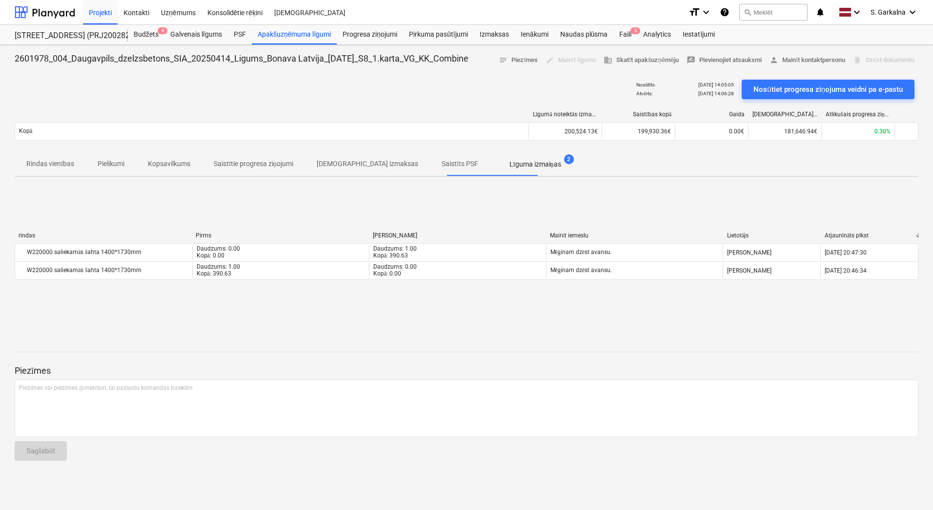
click at [167, 157] on span "Kopsavilkums" at bounding box center [169, 164] width 66 height 16
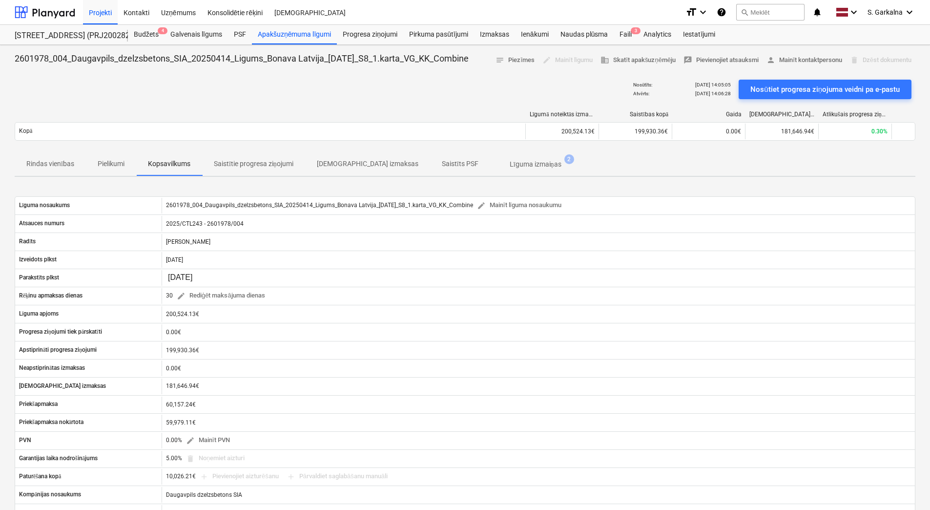
click at [113, 164] on p "Pielikumi" at bounding box center [111, 164] width 27 height 10
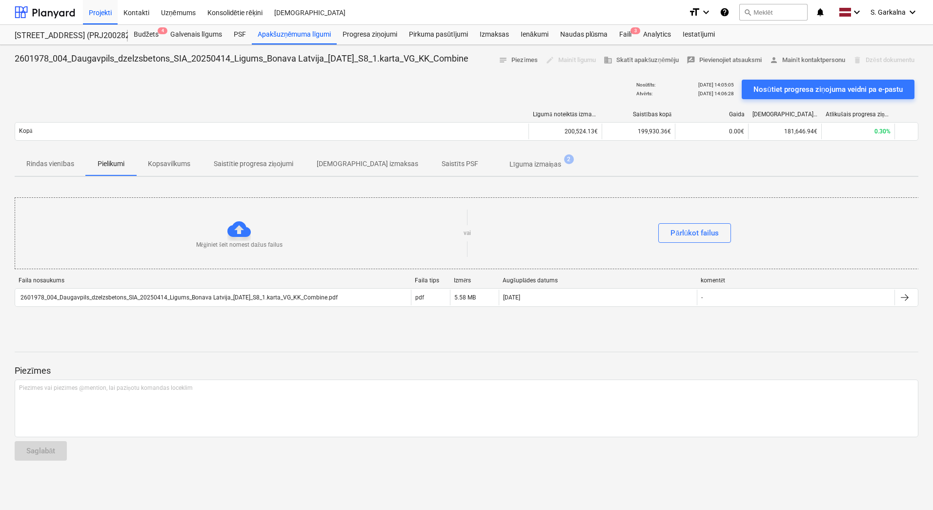
click at [48, 161] on p "Rindas vienības" at bounding box center [50, 164] width 48 height 10
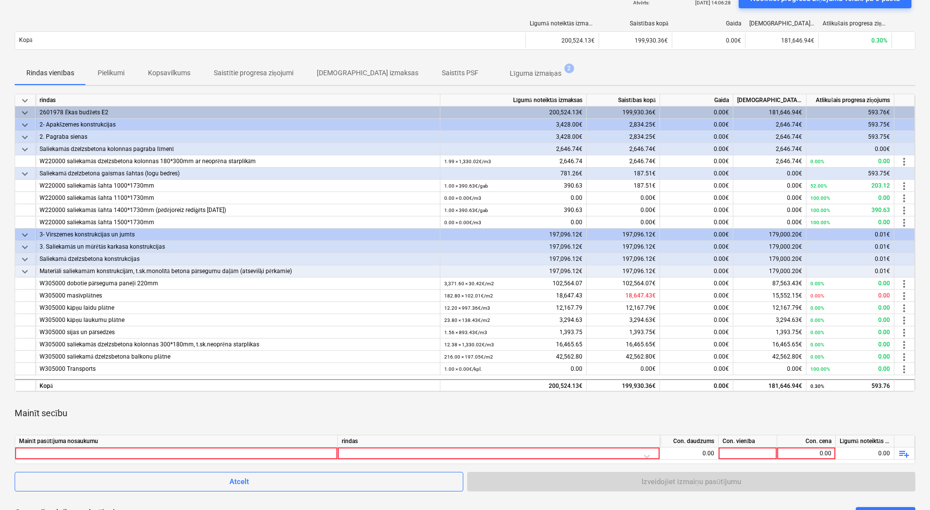
scroll to position [98, 0]
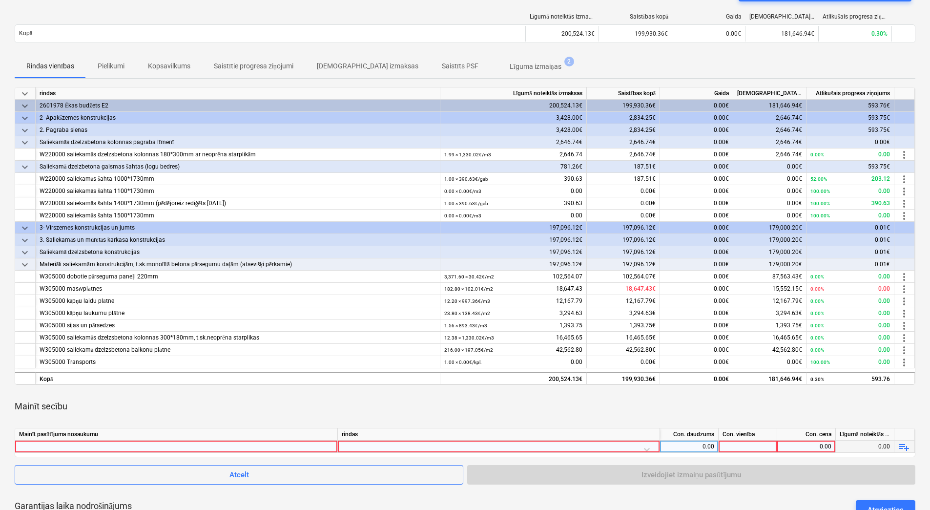
click at [319, 446] on div at bounding box center [176, 446] width 314 height 12
click at [398, 446] on div at bounding box center [499, 448] width 314 height 17
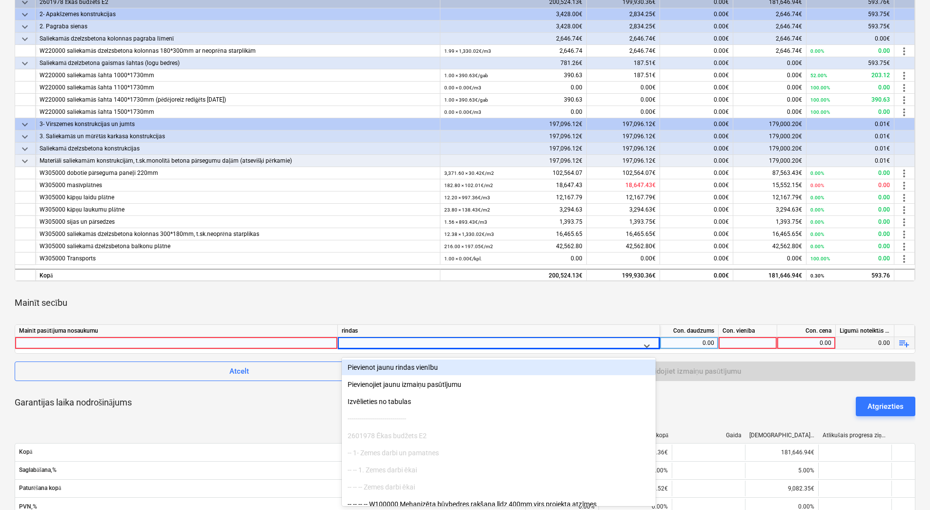
click at [532, 315] on div "Mainīt secību" at bounding box center [465, 302] width 901 height 27
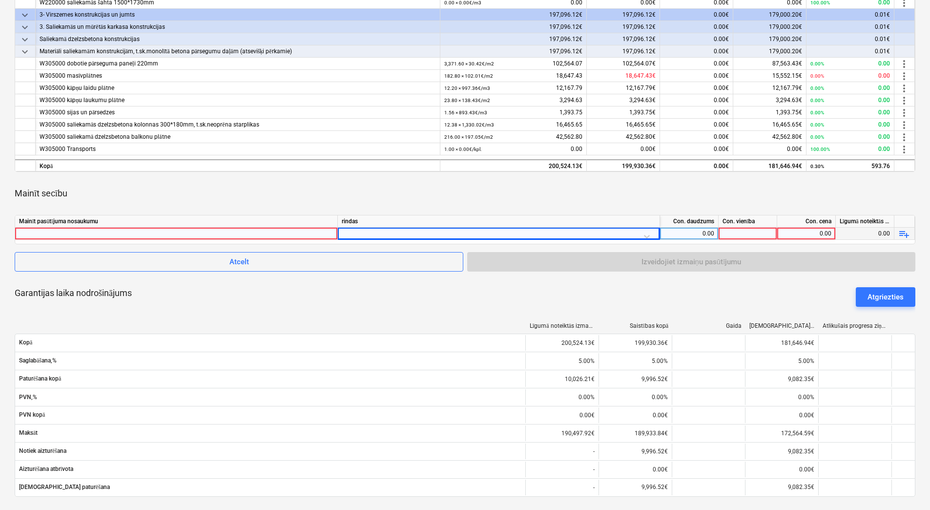
scroll to position [299, 0]
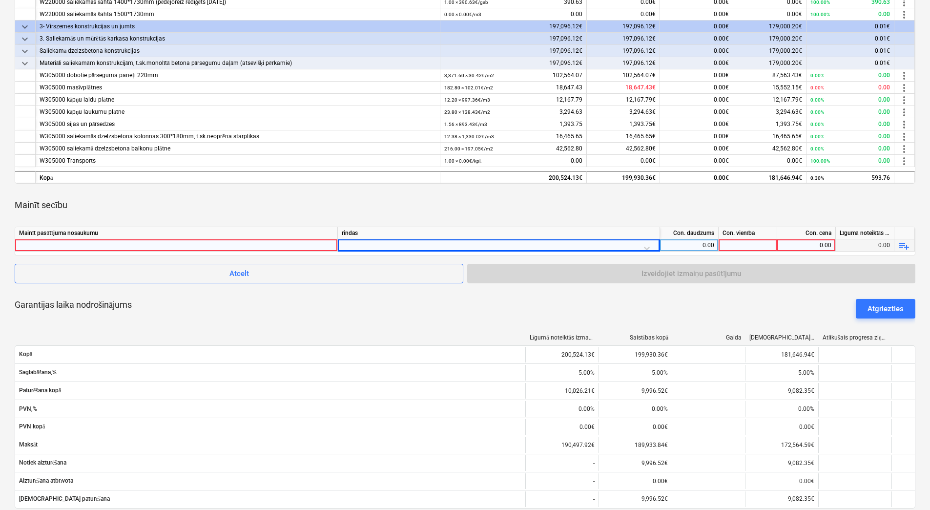
click at [797, 210] on div "Mainīt secību" at bounding box center [465, 204] width 901 height 27
click at [750, 240] on div at bounding box center [748, 245] width 59 height 12
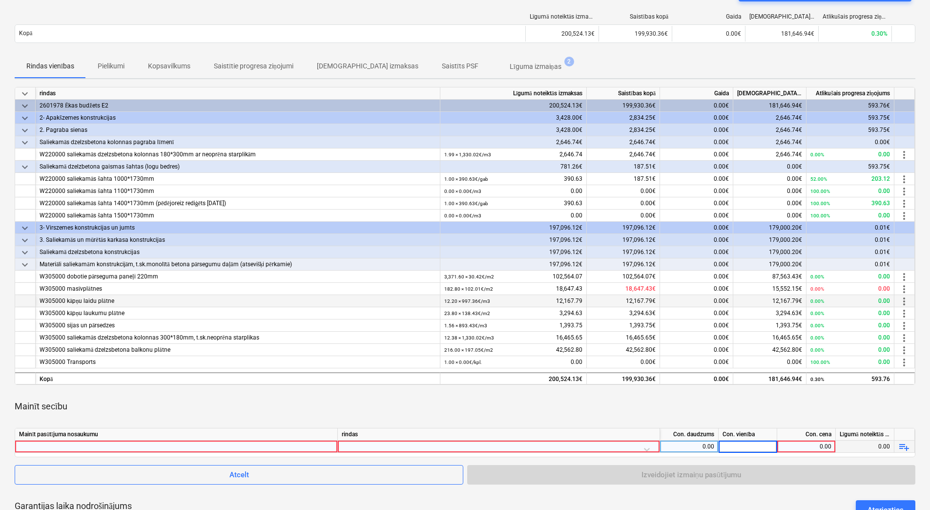
scroll to position [146, 0]
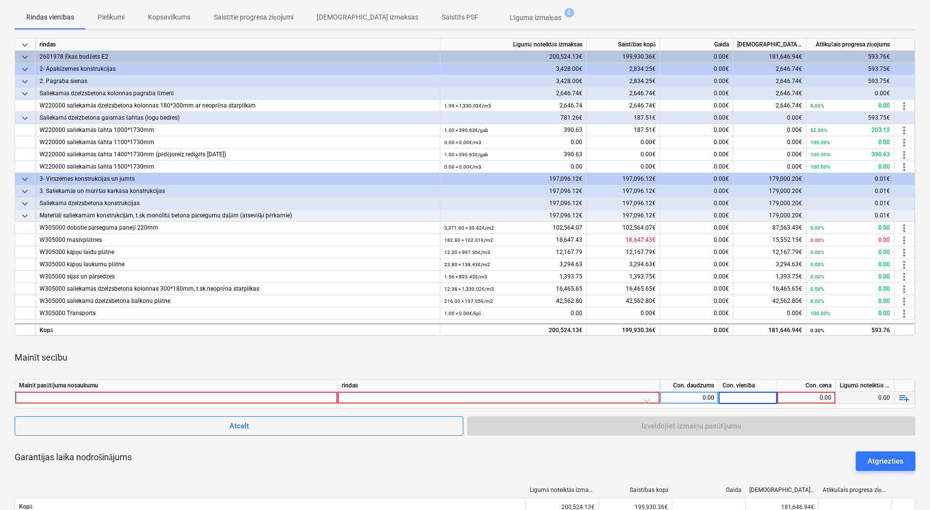
click at [782, 180] on div "179,000.20€" at bounding box center [769, 179] width 73 height 12
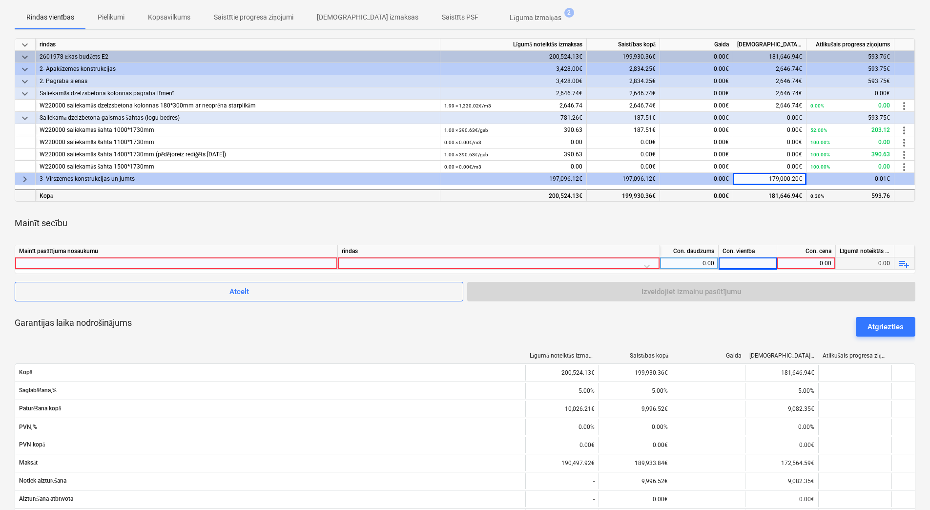
click at [698, 193] on div "0.00€" at bounding box center [696, 195] width 73 height 12
click at [762, 194] on div "181,646.94€" at bounding box center [769, 195] width 73 height 12
click at [835, 195] on div "0.30% 593.76" at bounding box center [850, 196] width 80 height 12
click at [658, 190] on div "199,930.36€" at bounding box center [623, 195] width 73 height 12
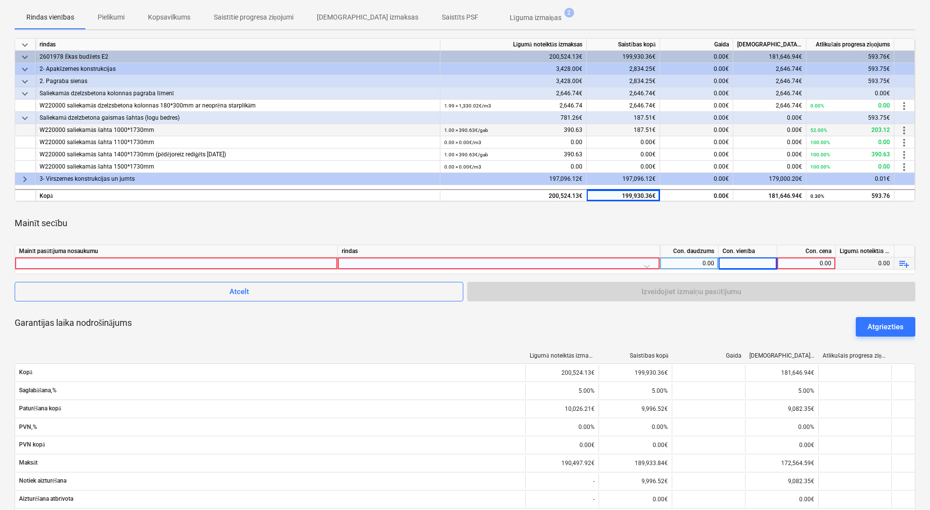
click at [625, 130] on div "187.51€" at bounding box center [623, 130] width 73 height 12
drag, startPoint x: 625, startPoint y: 130, endPoint x: 589, endPoint y: 128, distance: 36.2
click at [600, 128] on div "187.51€" at bounding box center [623, 130] width 73 height 12
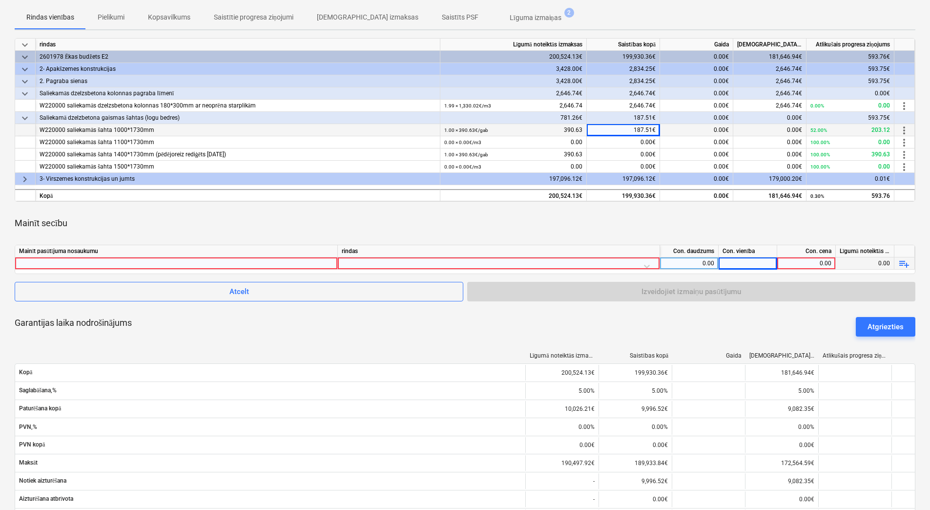
click at [538, 126] on div "1.00 × 390.63€ / gab 390.63" at bounding box center [513, 130] width 138 height 12
click at [519, 129] on div "1.00 × 390.63€ / gab 390.63" at bounding box center [513, 130] width 138 height 12
click at [443, 126] on div "1.00 × 390.63€ / gab 390.63" at bounding box center [513, 130] width 146 height 12
drag, startPoint x: 443, startPoint y: 126, endPoint x: 483, endPoint y: 130, distance: 40.8
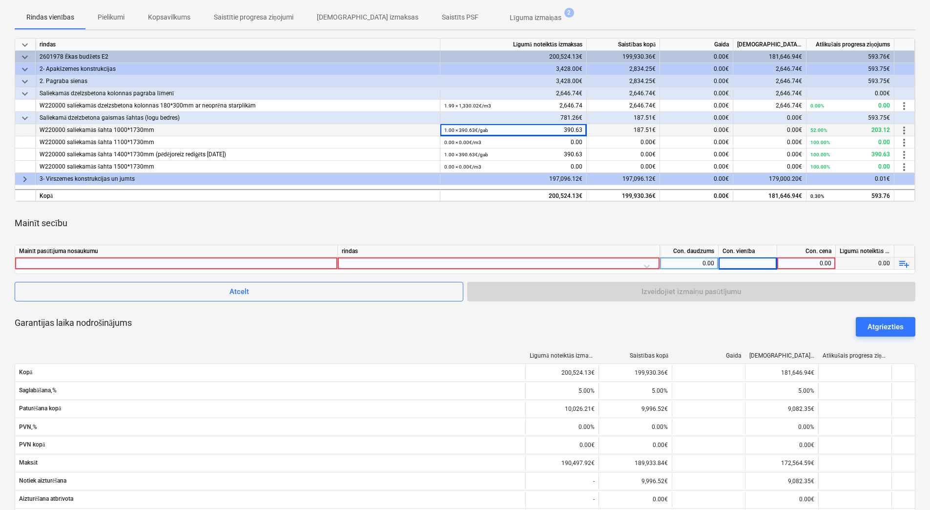
click at [483, 130] on small "1.00 × 390.63€ / gab" at bounding box center [466, 129] width 44 height 5
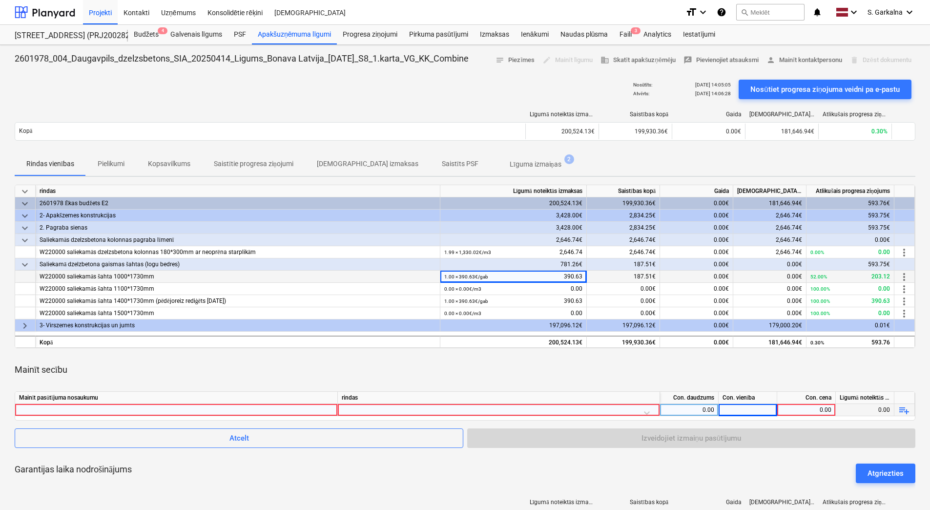
click at [485, 277] on small "1.00 × 390.63€ / gab" at bounding box center [466, 276] width 44 height 5
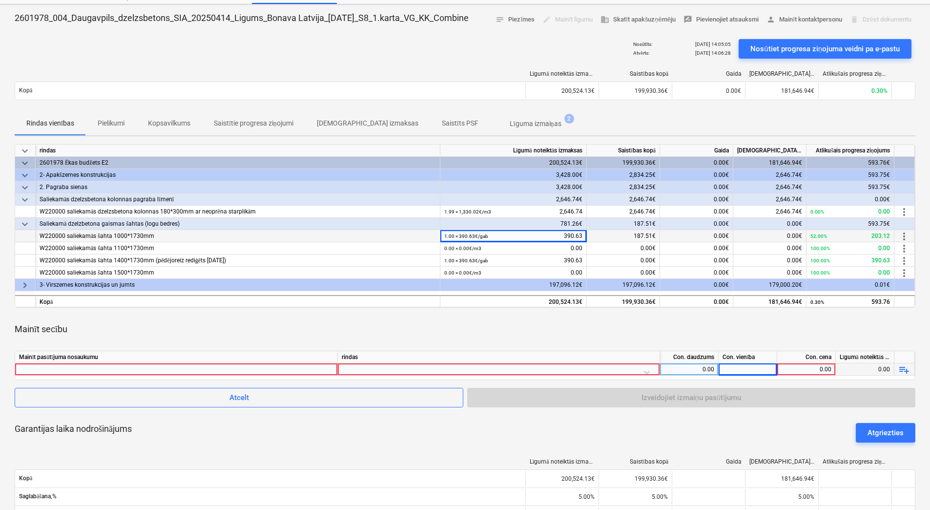
scroll to position [98, 0]
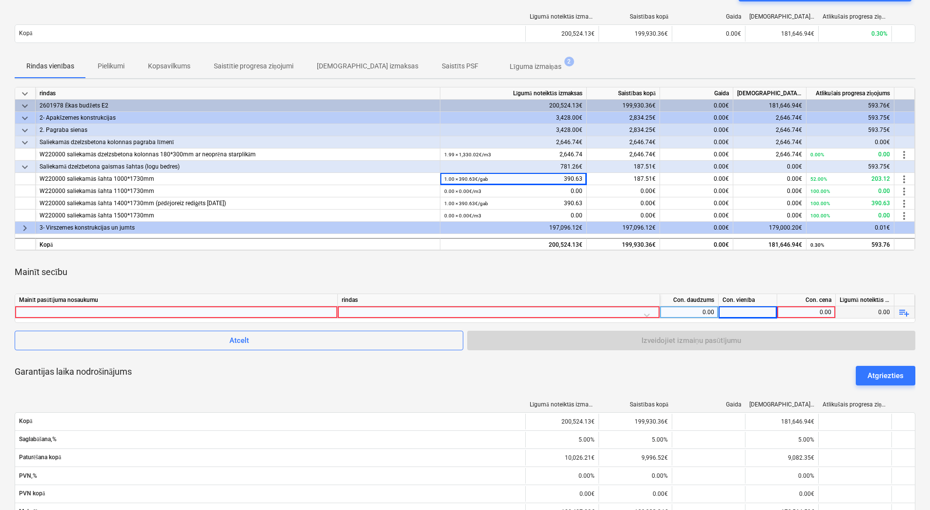
click at [733, 339] on div "Atcelt Izveidojiet izmaiņu pasūtījumu" at bounding box center [465, 341] width 901 height 20
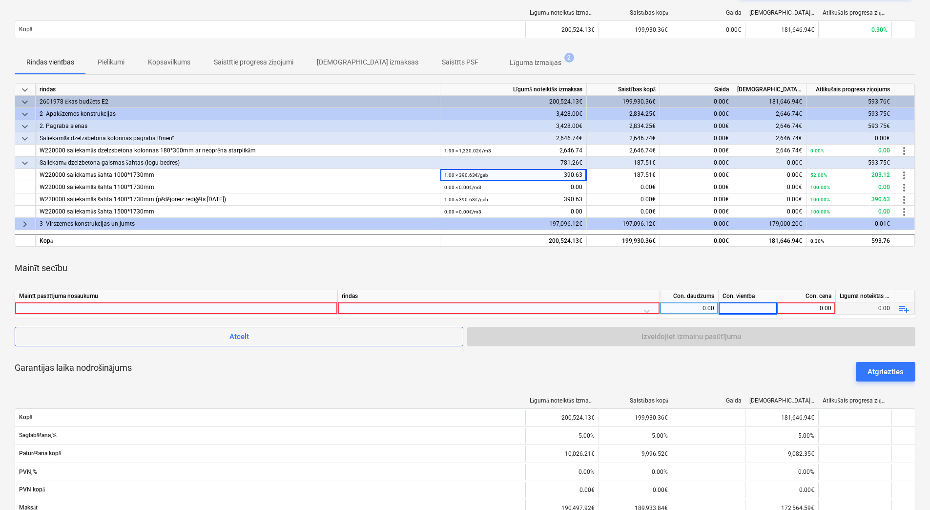
scroll to position [0, 0]
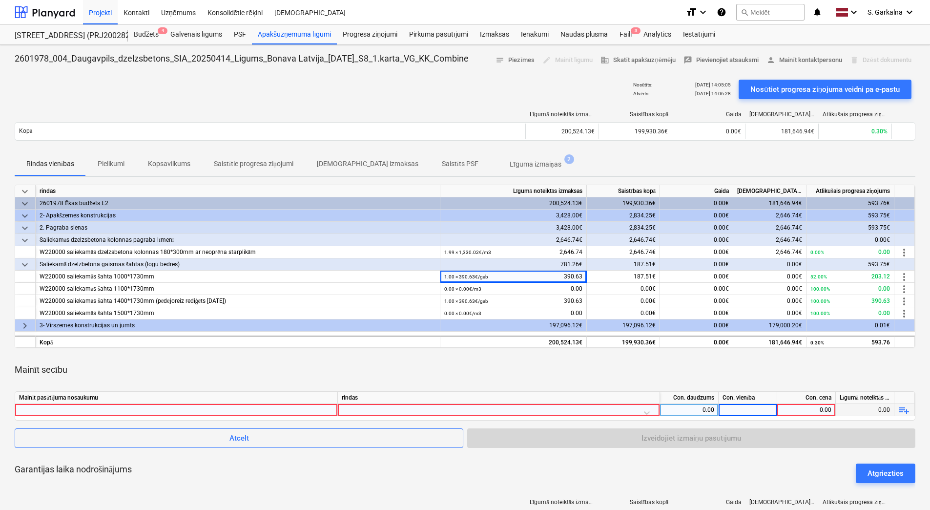
click at [514, 260] on div "781.26€" at bounding box center [513, 264] width 146 height 12
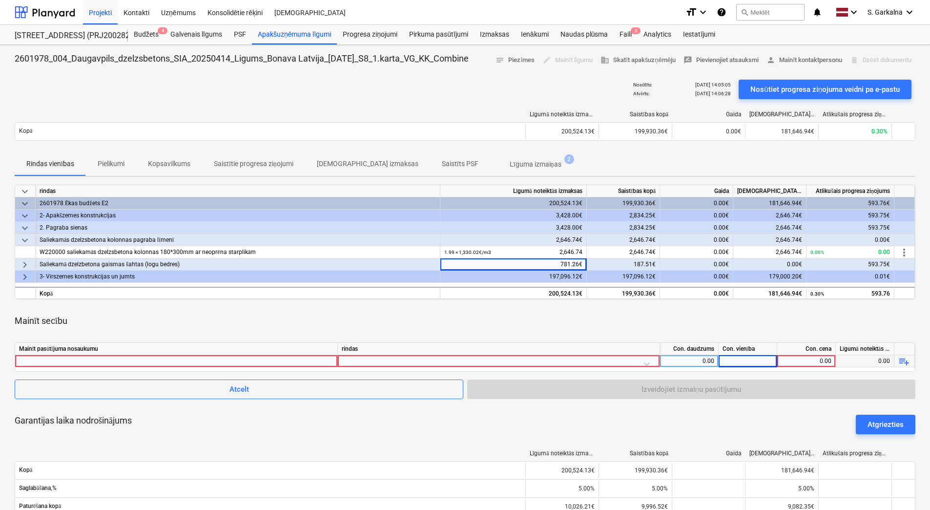
click at [414, 108] on div "Līgumā noteiktās izmaksas Saistības kopā Gaida Apstiprinātas izmaksas Atlikušai…" at bounding box center [465, 127] width 901 height 49
click at [44, 11] on div at bounding box center [45, 12] width 61 height 24
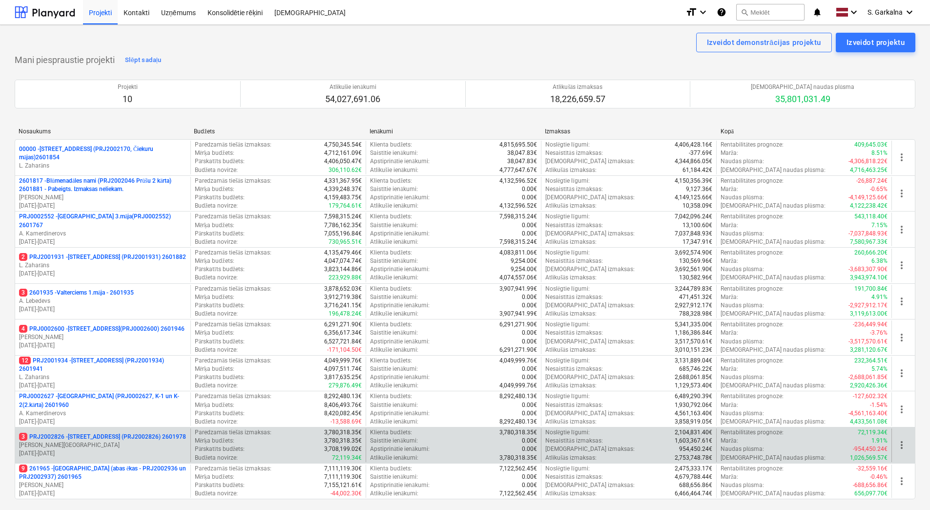
click at [106, 444] on p "[PERSON_NAME][GEOGRAPHIC_DATA]" at bounding box center [102, 445] width 167 height 8
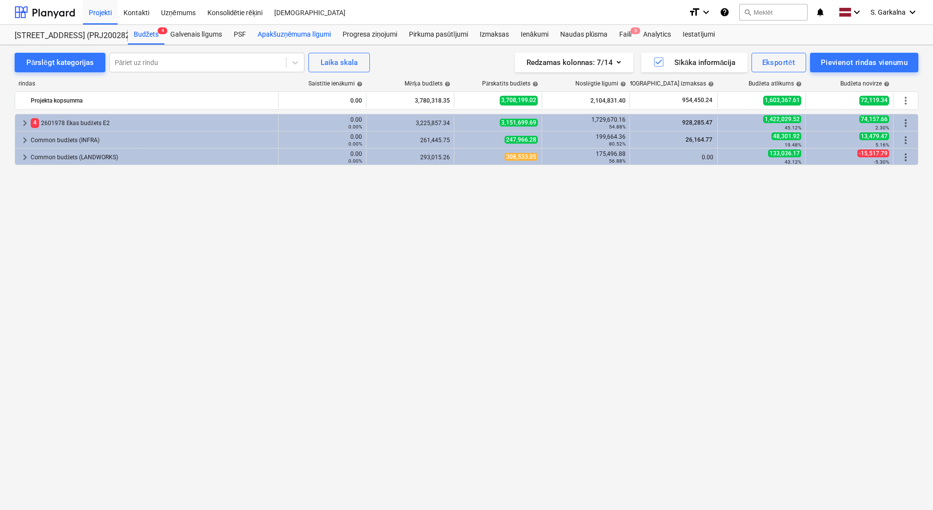
click at [284, 36] on div "Apakšuzņēmuma līgumi" at bounding box center [294, 35] width 85 height 20
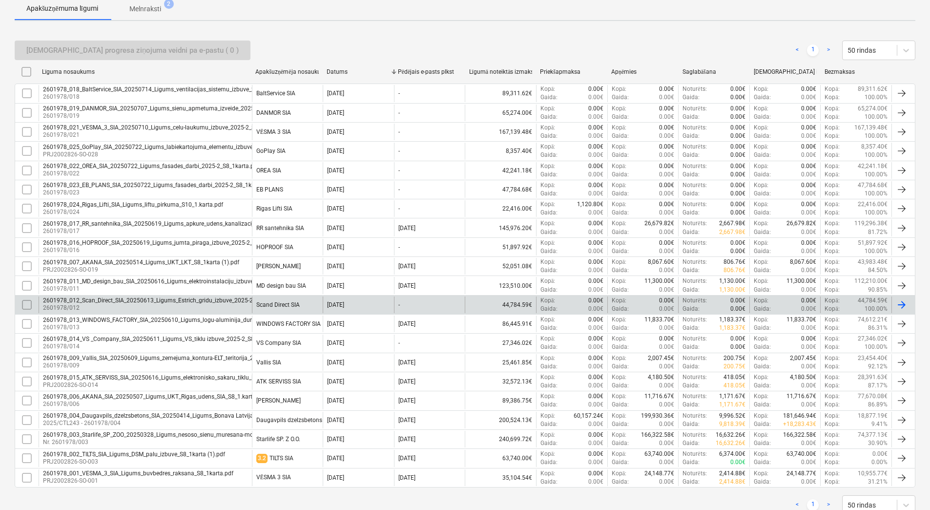
scroll to position [195, 0]
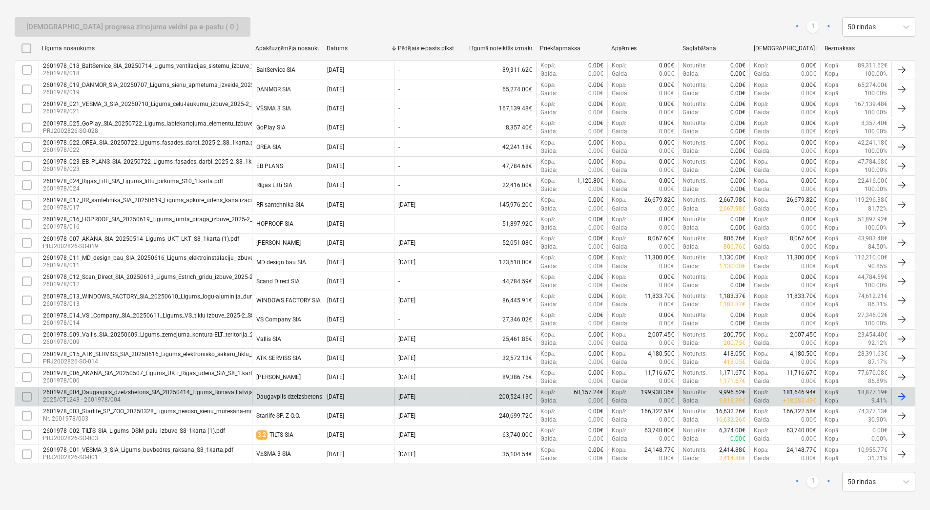
click at [125, 398] on p "2025/CTL243 - 2601978/004" at bounding box center [196, 399] width 307 height 8
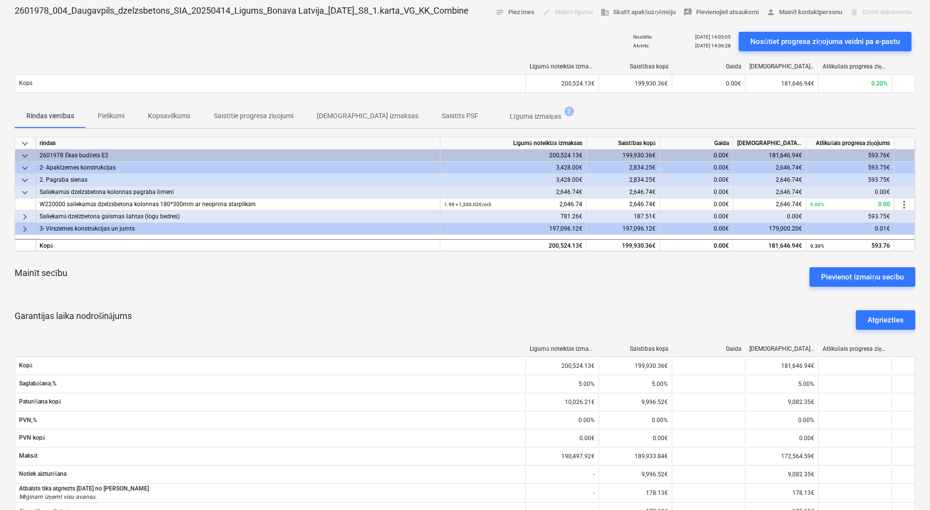
scroll to position [0, 0]
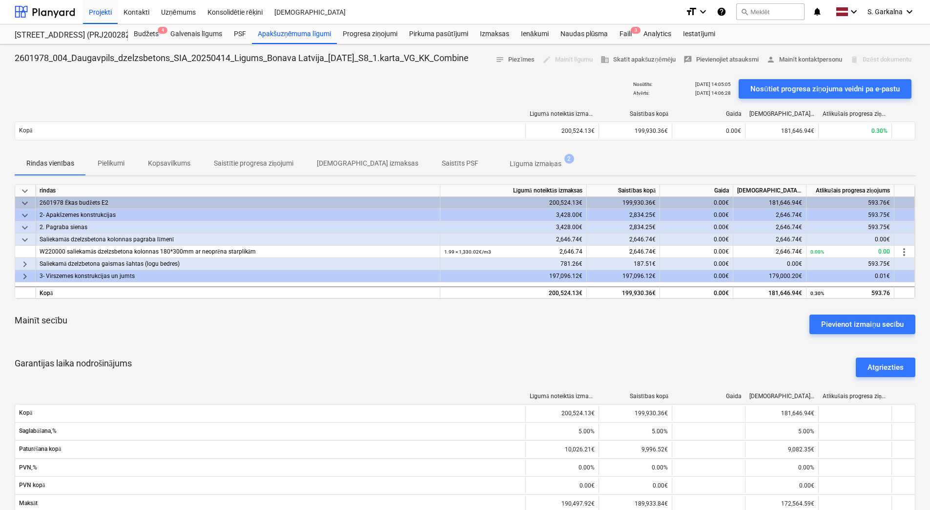
click at [510, 159] on p "Līguma izmaiņas" at bounding box center [536, 164] width 52 height 10
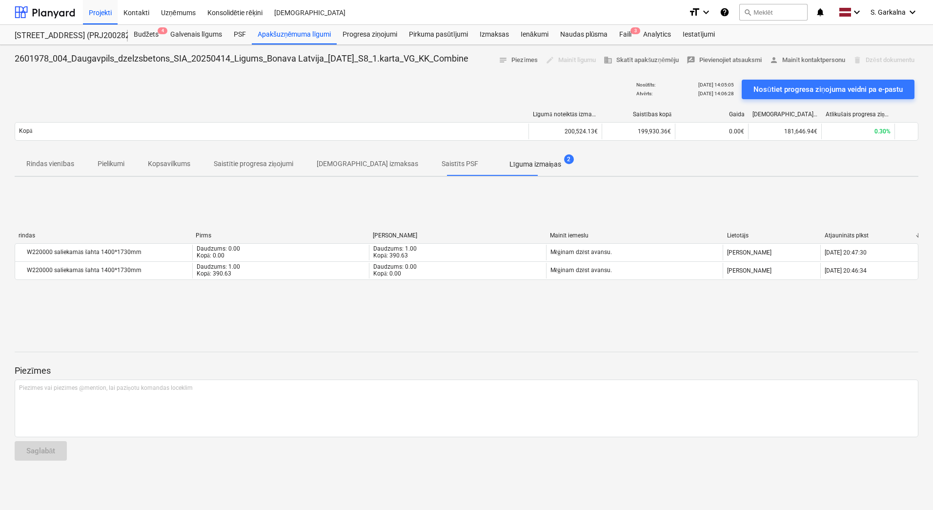
click at [341, 158] on span "[DEMOGRAPHIC_DATA] izmaksas" at bounding box center [367, 164] width 125 height 16
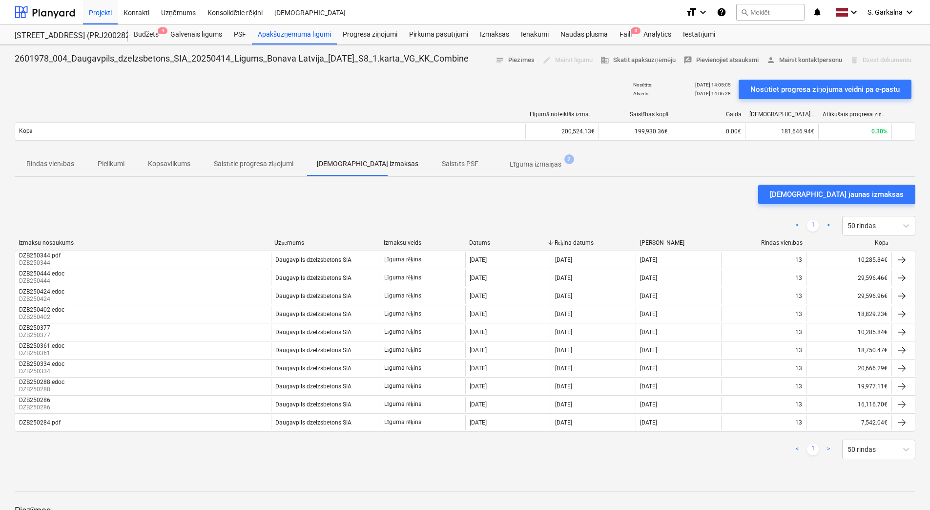
click at [272, 160] on p "Saistītie progresa ziņojumi" at bounding box center [254, 164] width 80 height 10
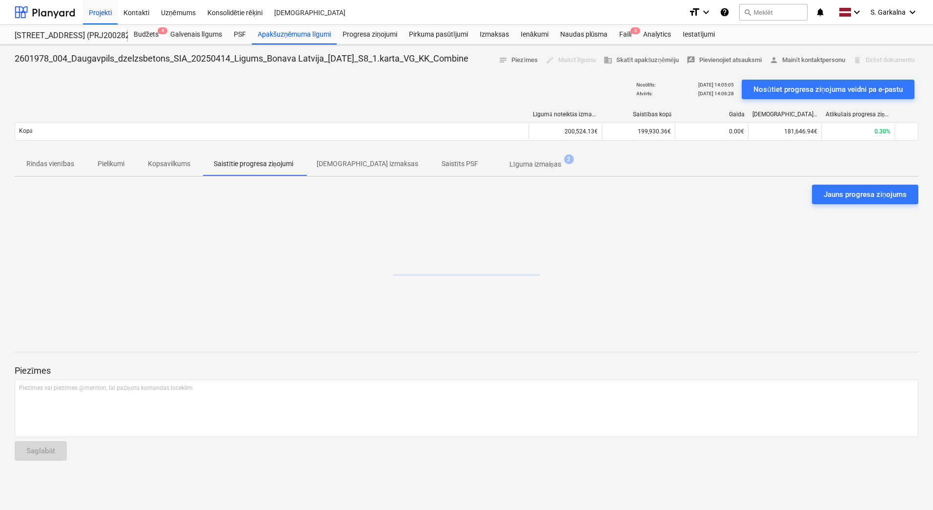
click at [180, 160] on p "Kopsavilkums" at bounding box center [169, 164] width 42 height 10
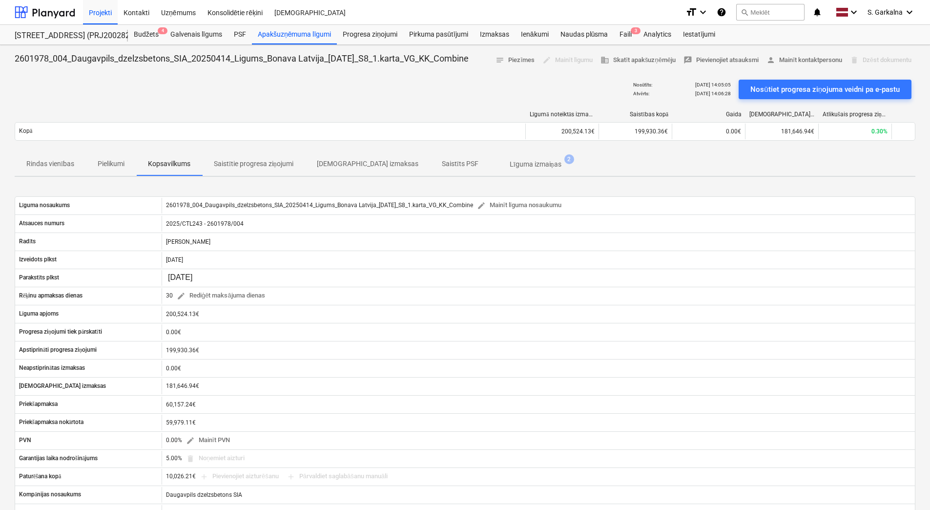
click at [112, 163] on p "Pielikumi" at bounding box center [111, 164] width 27 height 10
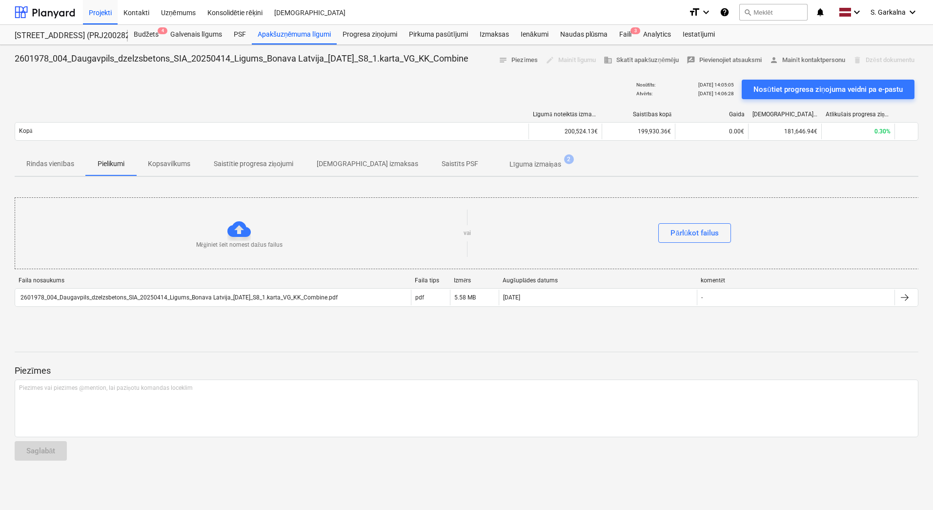
click at [189, 172] on button "Kopsavilkums" at bounding box center [169, 163] width 66 height 23
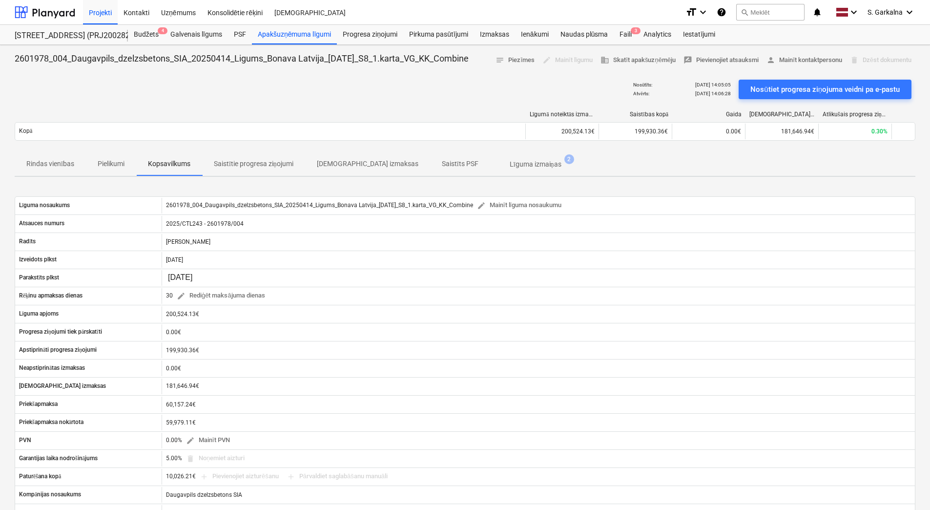
drag, startPoint x: 250, startPoint y: 160, endPoint x: 320, endPoint y: 162, distance: 69.4
click at [251, 160] on p "Saistītie progresa ziņojumi" at bounding box center [254, 164] width 80 height 10
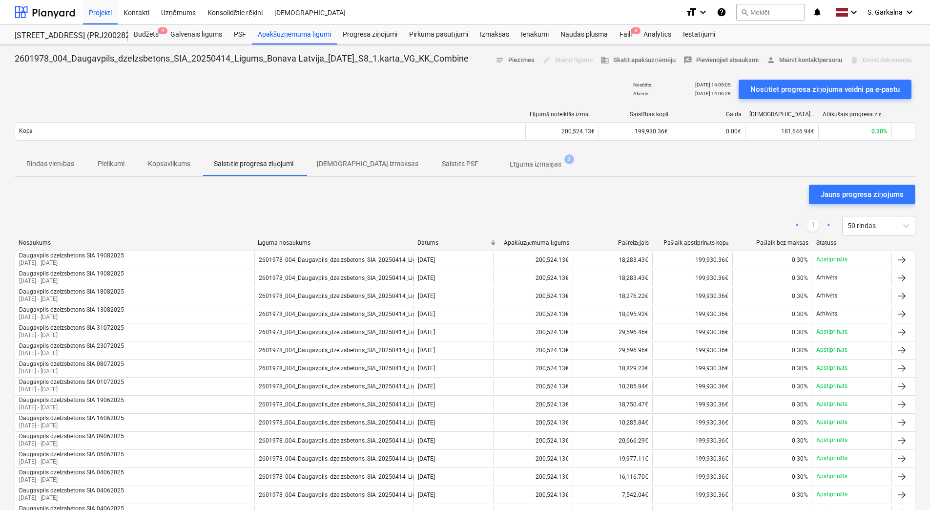
drag, startPoint x: 402, startPoint y: 159, endPoint x: 449, endPoint y: 166, distance: 47.9
click at [442, 159] on p "Saistīts PSF" at bounding box center [460, 164] width 37 height 10
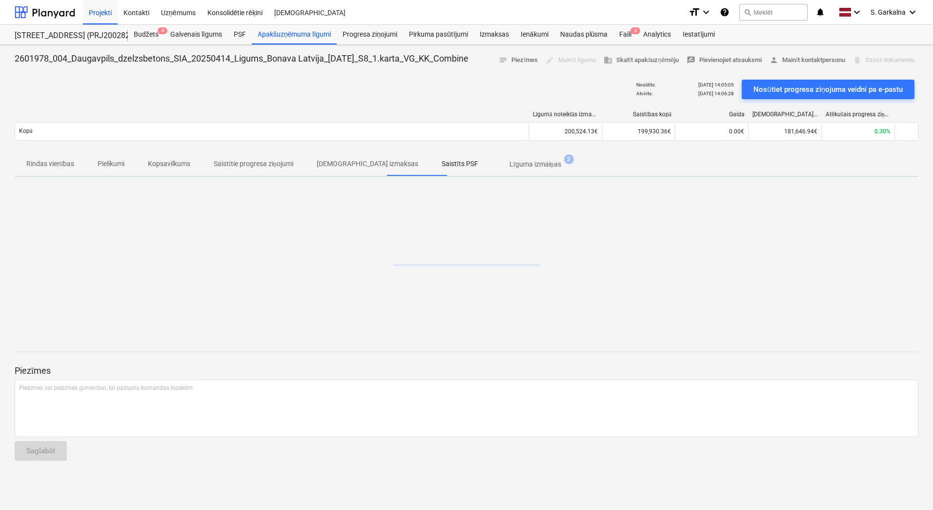
click at [510, 165] on p "Līguma izmaiņas" at bounding box center [536, 164] width 52 height 10
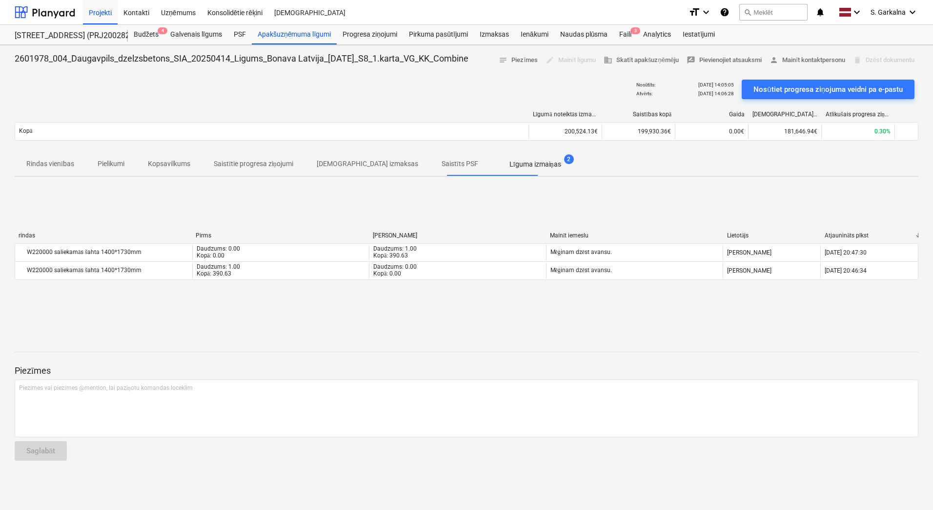
click at [305, 162] on span "Saistītie progresa ziņojumi" at bounding box center [253, 164] width 103 height 16
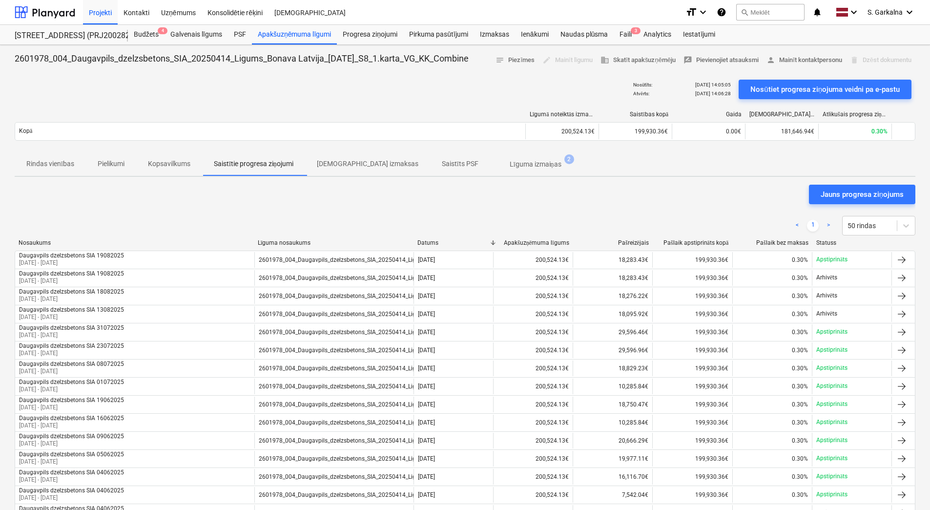
click at [186, 161] on p "Kopsavilkums" at bounding box center [169, 164] width 42 height 10
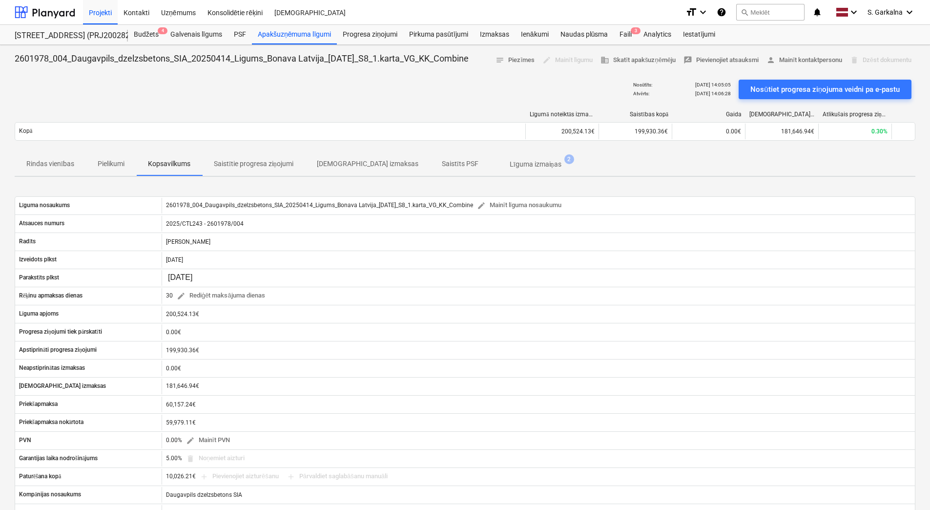
click at [240, 167] on p "Saistītie progresa ziņojumi" at bounding box center [254, 164] width 80 height 10
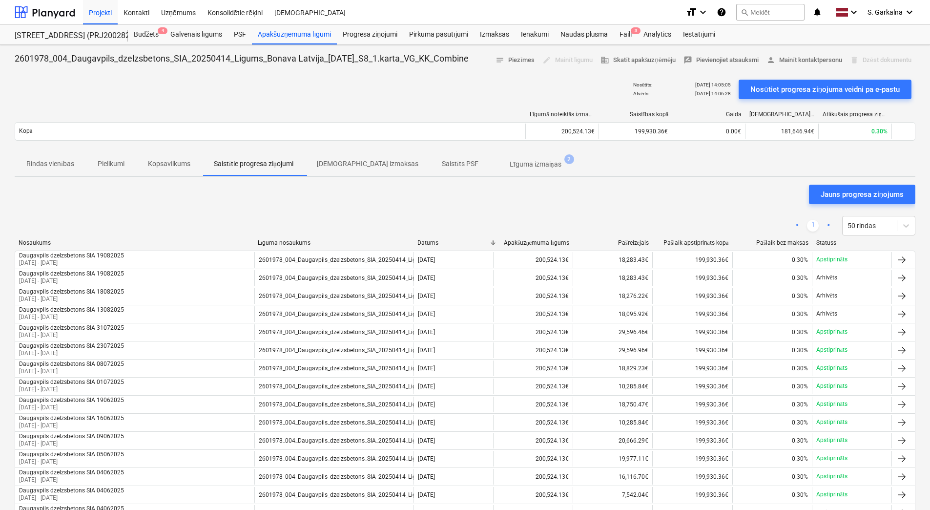
click at [105, 164] on p "Pielikumi" at bounding box center [111, 164] width 27 height 10
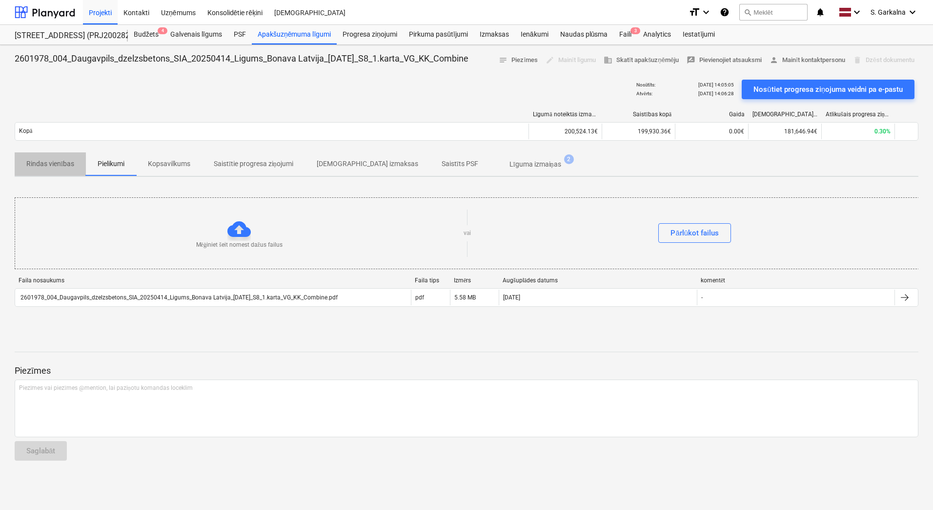
click at [61, 163] on p "Rindas vienības" at bounding box center [50, 164] width 48 height 10
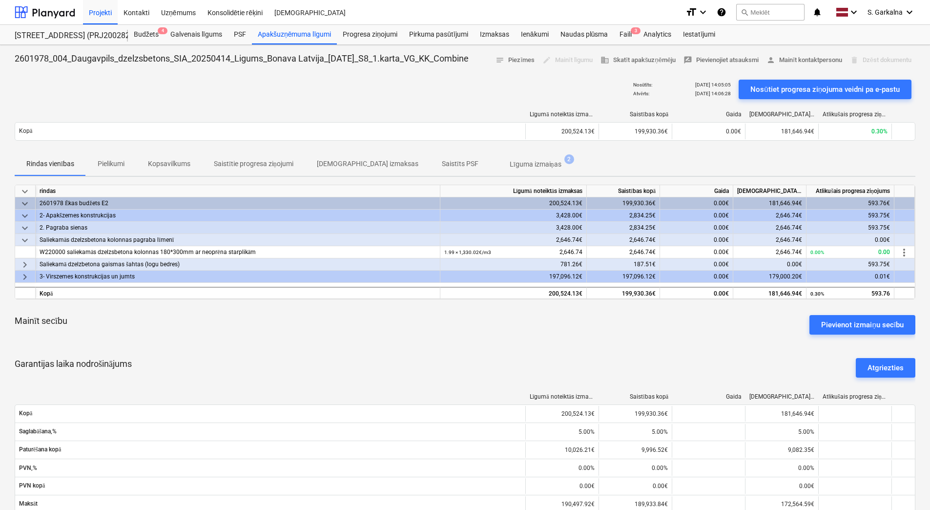
click at [326, 159] on p "[DEMOGRAPHIC_DATA] izmaksas" at bounding box center [368, 164] width 102 height 10
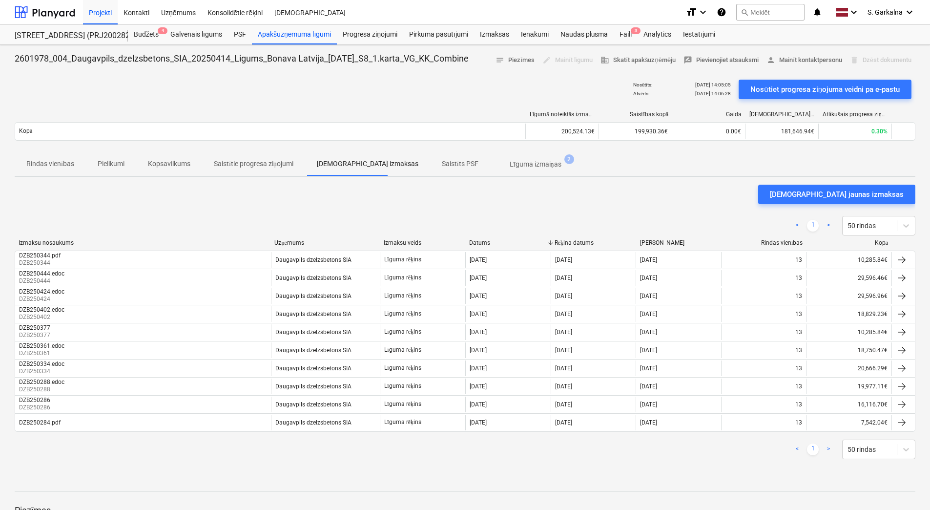
click at [430, 157] on span "Saistīts PSF" at bounding box center [460, 164] width 60 height 16
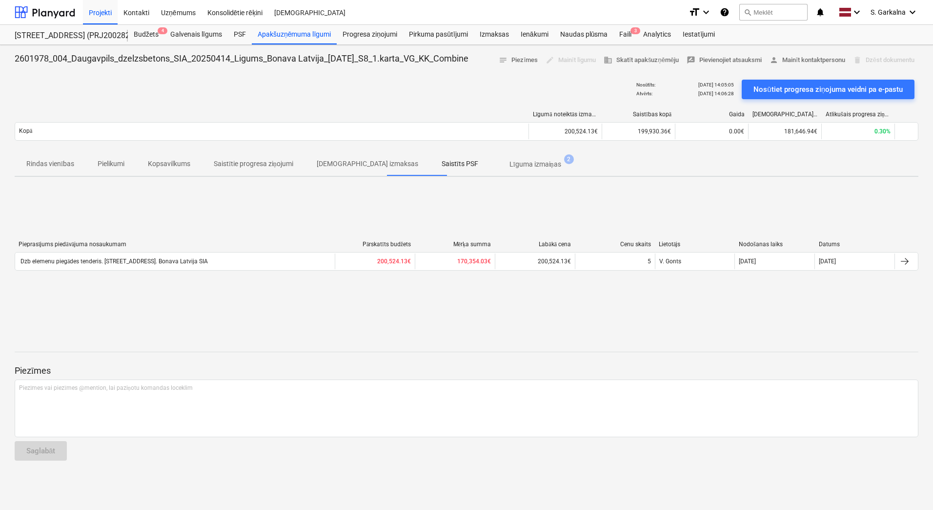
click at [510, 163] on p "Līguma izmaiņas" at bounding box center [536, 164] width 52 height 10
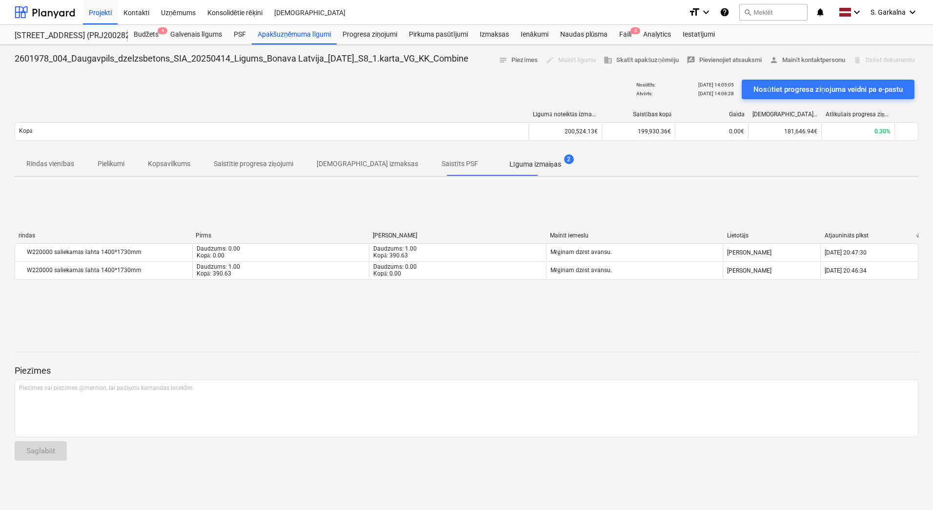
click at [78, 168] on span "Rindas vienības" at bounding box center [50, 164] width 71 height 16
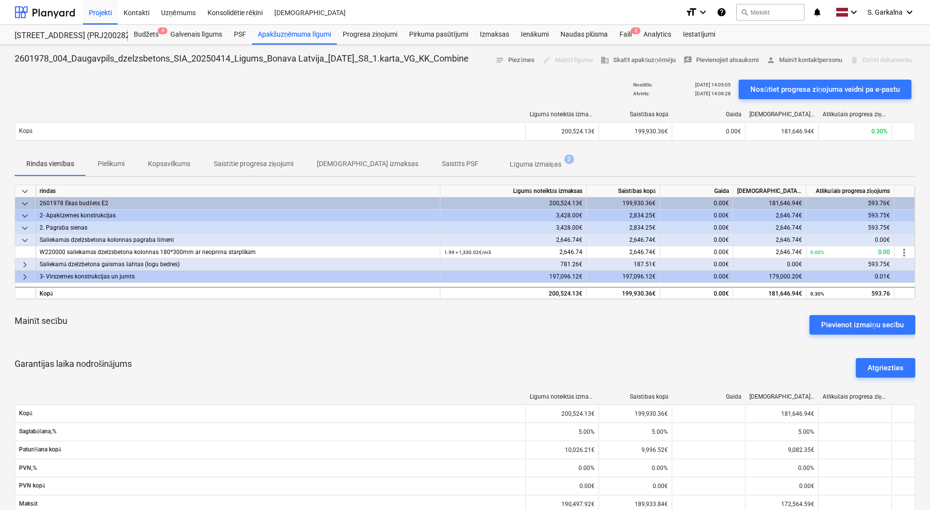
click at [121, 164] on p "Pielikumi" at bounding box center [111, 164] width 27 height 10
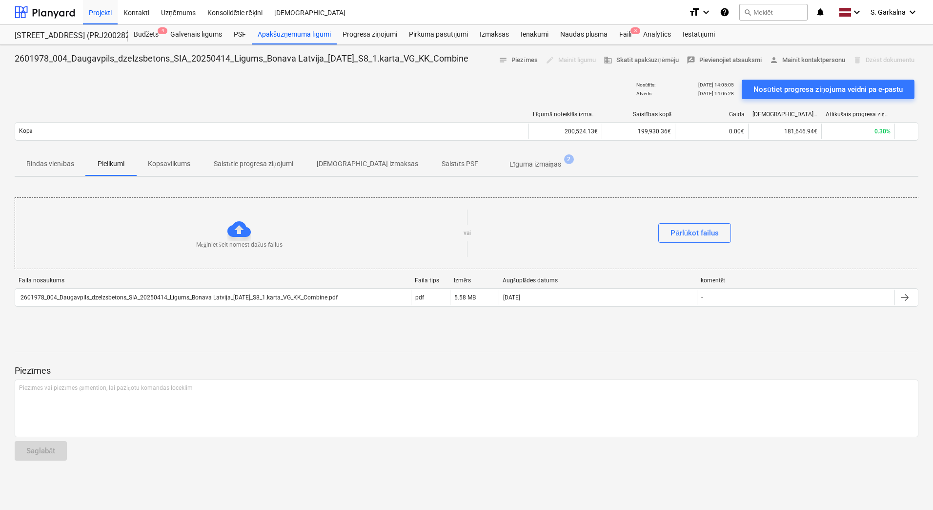
click at [160, 163] on p "Kopsavilkums" at bounding box center [169, 164] width 42 height 10
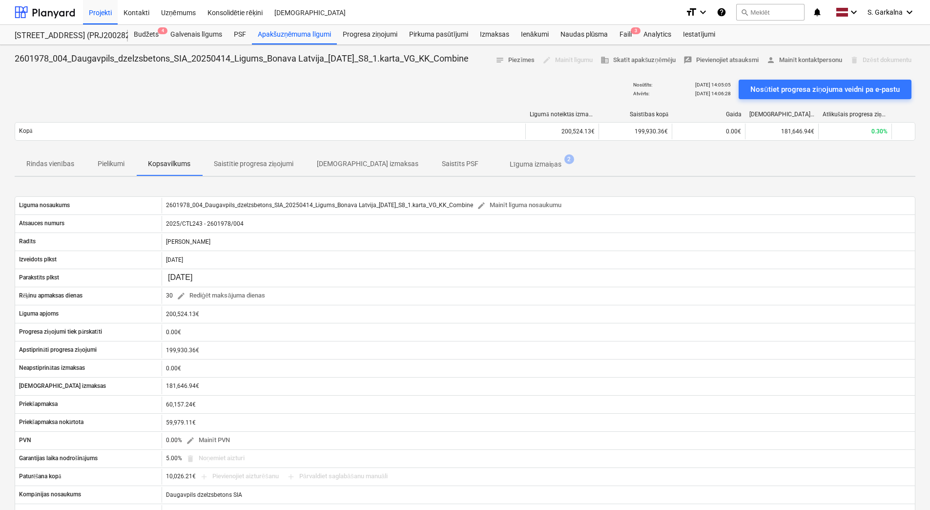
click at [57, 163] on p "Rindas vienības" at bounding box center [50, 164] width 48 height 10
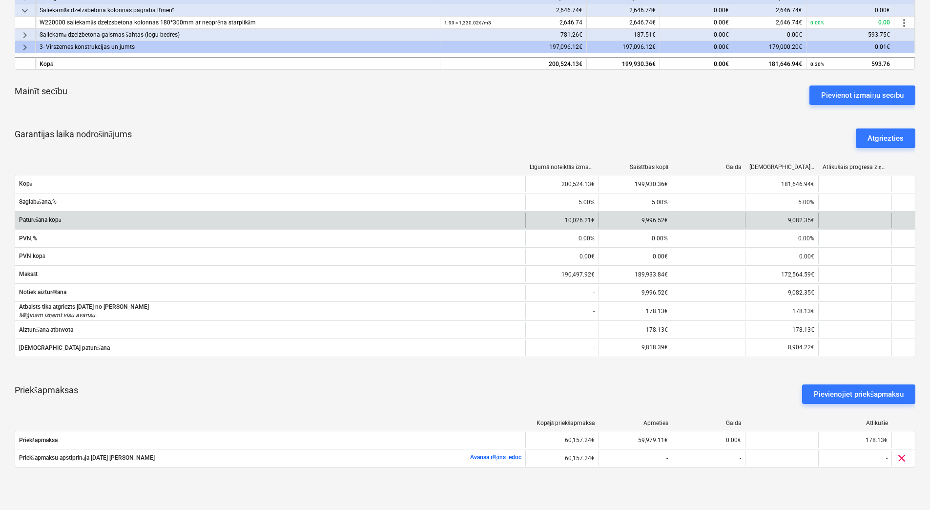
scroll to position [195, 0]
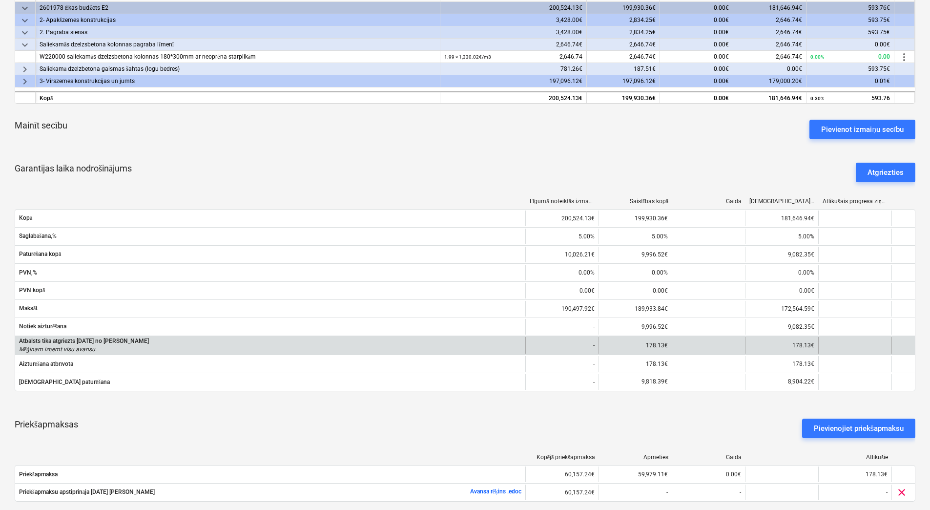
click at [797, 341] on div "178.13€" at bounding box center [781, 345] width 73 height 17
drag, startPoint x: 782, startPoint y: 341, endPoint x: 818, endPoint y: 343, distance: 36.7
click at [818, 343] on div "Atbalsts tika atgriezts [DATE] no [PERSON_NAME] Mēģinam izņemt visu avansu. - 1…" at bounding box center [465, 345] width 900 height 17
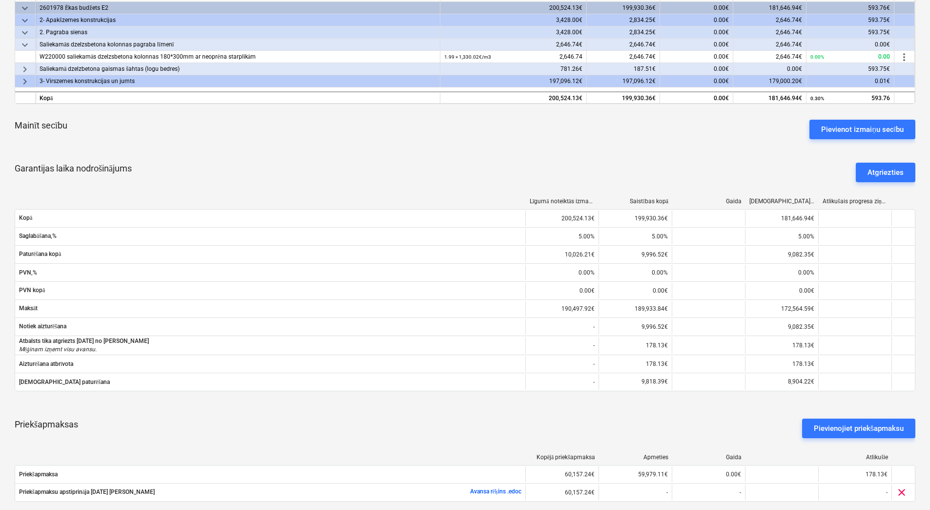
click at [793, 173] on div "Garantijas laika nodrošinājums Atgriezties" at bounding box center [465, 172] width 901 height 35
click at [764, 202] on div "[DEMOGRAPHIC_DATA] izmaksas" at bounding box center [781, 201] width 65 height 7
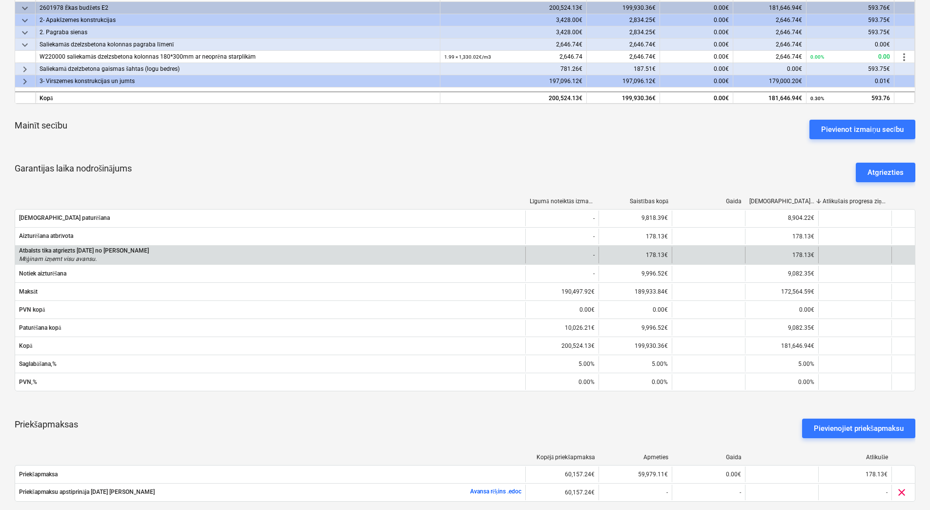
click at [137, 250] on p "Atbalsts tika atgriezts [DATE] no [PERSON_NAME]" at bounding box center [84, 251] width 130 height 8
drag, startPoint x: 137, startPoint y: 250, endPoint x: 186, endPoint y: 252, distance: 49.3
click at [186, 252] on div "Atbalsts tika atgriezts [DATE] no [PERSON_NAME] Mēģinam izņemt visu avansu." at bounding box center [270, 255] width 502 height 17
click at [793, 249] on div "178.13€" at bounding box center [781, 255] width 73 height 17
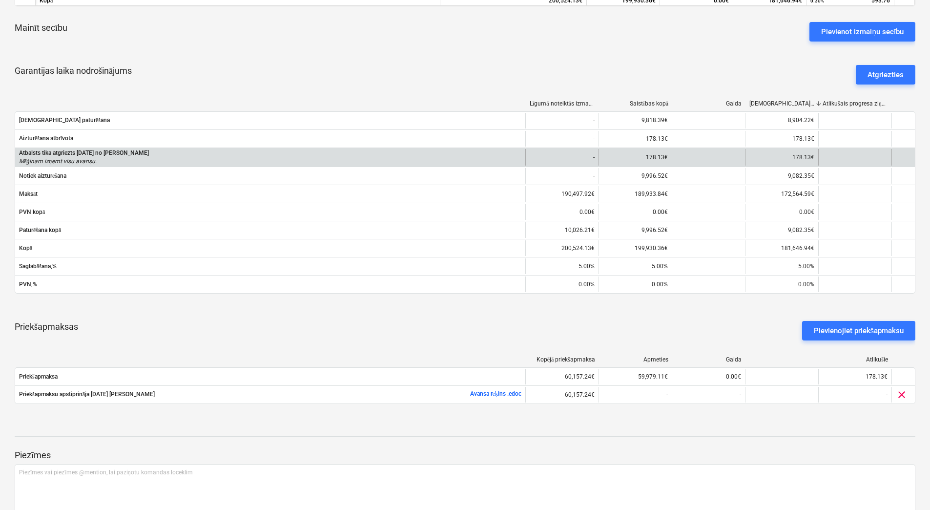
scroll to position [244, 0]
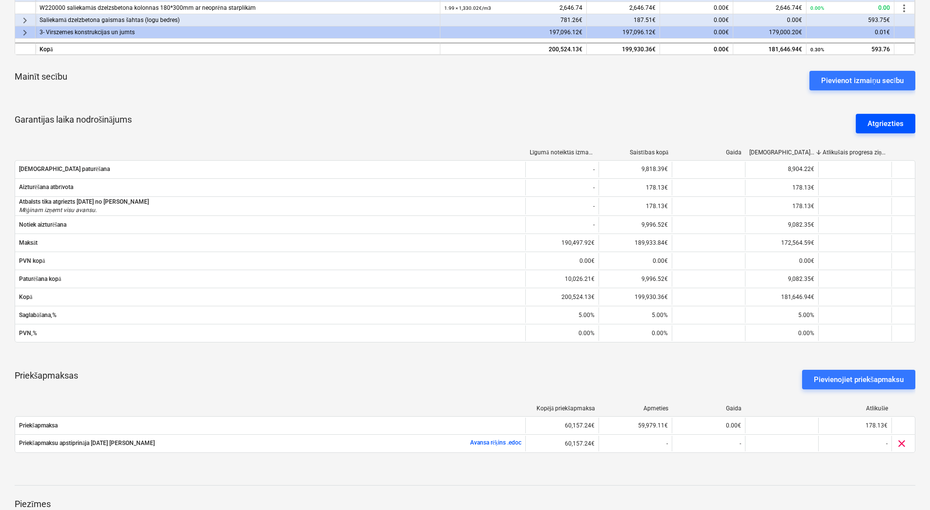
click at [873, 119] on div "Atgriezties" at bounding box center [886, 123] width 36 height 13
type textarea "x"
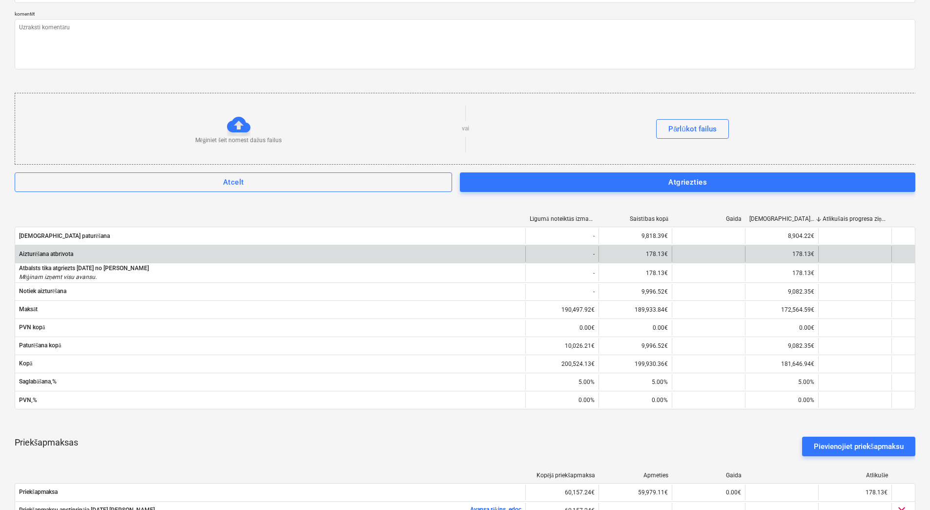
scroll to position [444, 0]
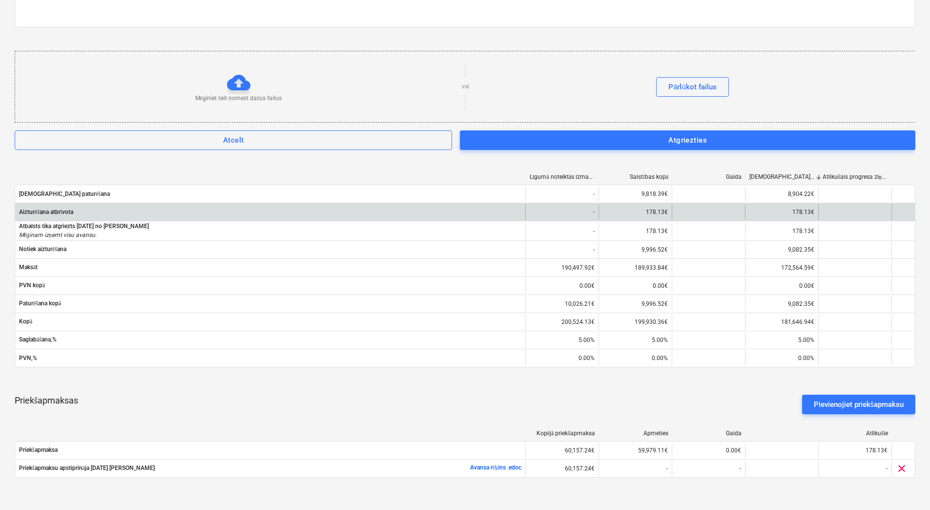
click at [68, 213] on span "Aizturēšana atbrīvota" at bounding box center [270, 211] width 502 height 7
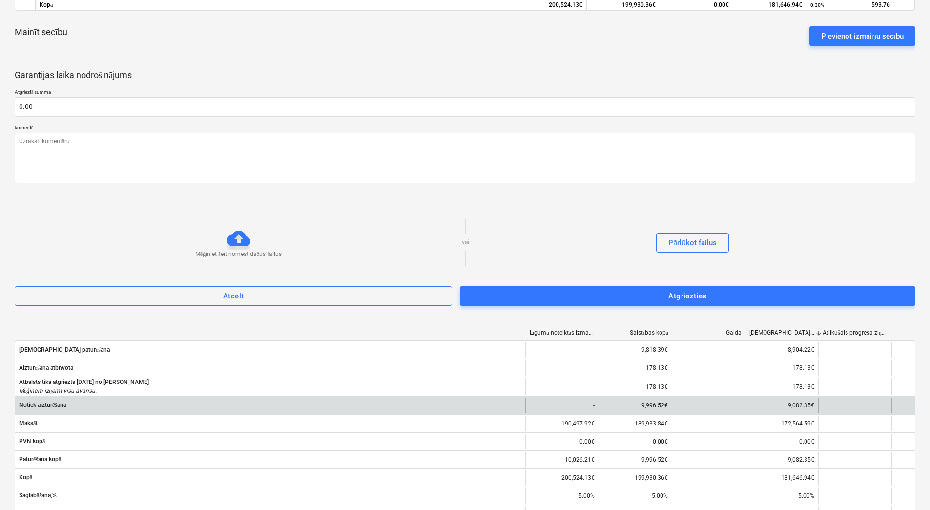
scroll to position [274, 0]
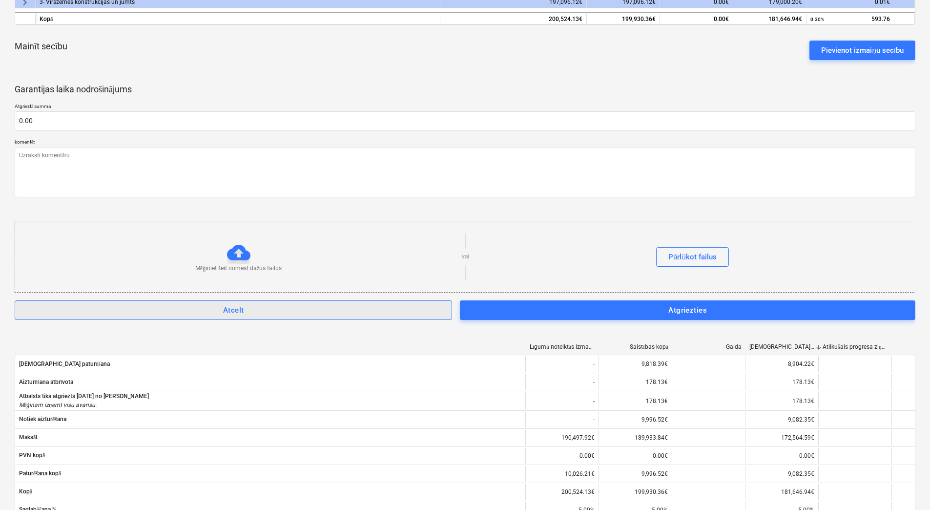
click at [170, 309] on span "Atcelt" at bounding box center [233, 310] width 416 height 13
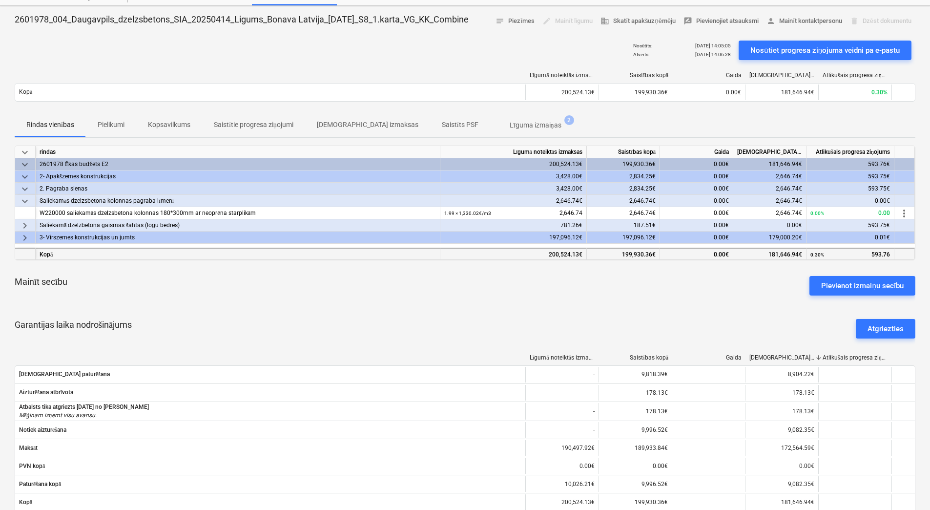
scroll to position [0, 0]
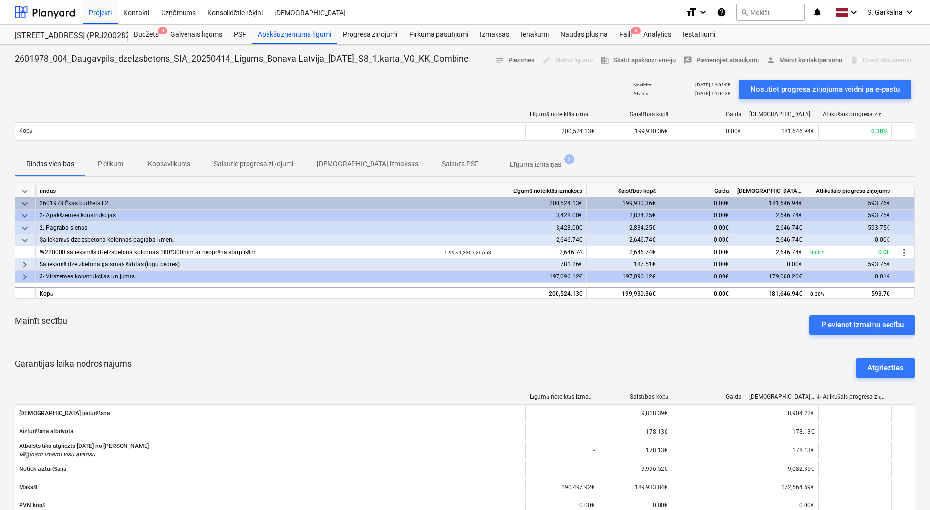
click at [541, 59] on div "edit Mainīt līgumu" at bounding box center [567, 60] width 58 height 15
click at [510, 161] on p "Līguma izmaiņas" at bounding box center [536, 164] width 52 height 10
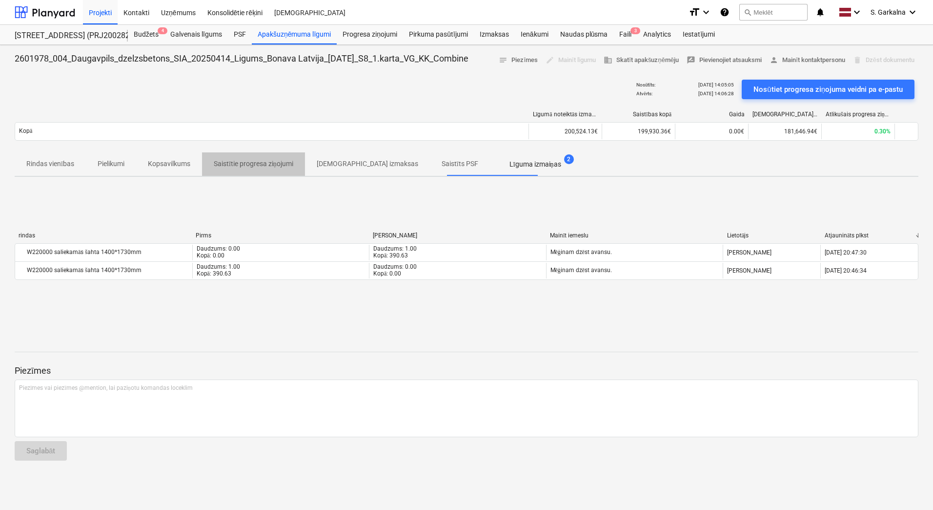
drag, startPoint x: 248, startPoint y: 163, endPoint x: 161, endPoint y: 155, distance: 87.2
click at [246, 163] on p "Saistītie progresa ziņojumi" at bounding box center [254, 164] width 80 height 10
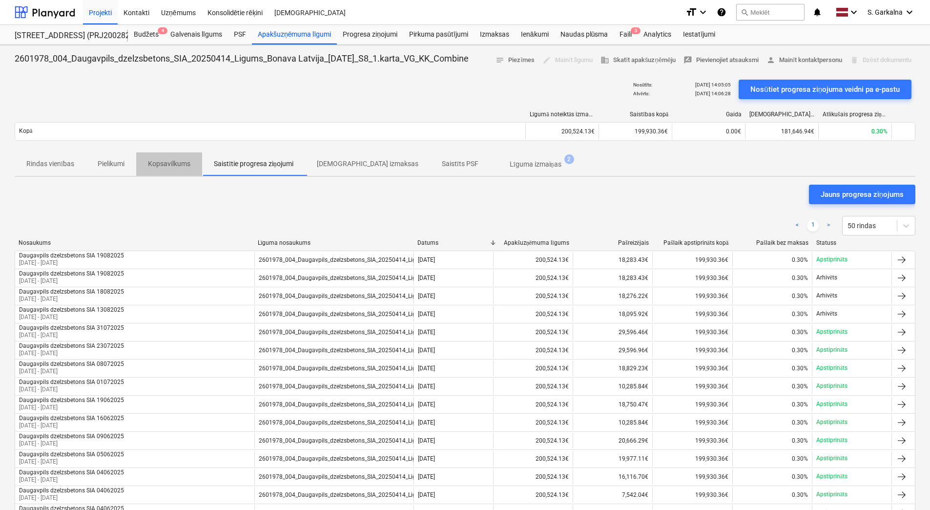
drag, startPoint x: 156, startPoint y: 158, endPoint x: 114, endPoint y: 154, distance: 41.7
click at [155, 157] on span "Kopsavilkums" at bounding box center [169, 164] width 66 height 16
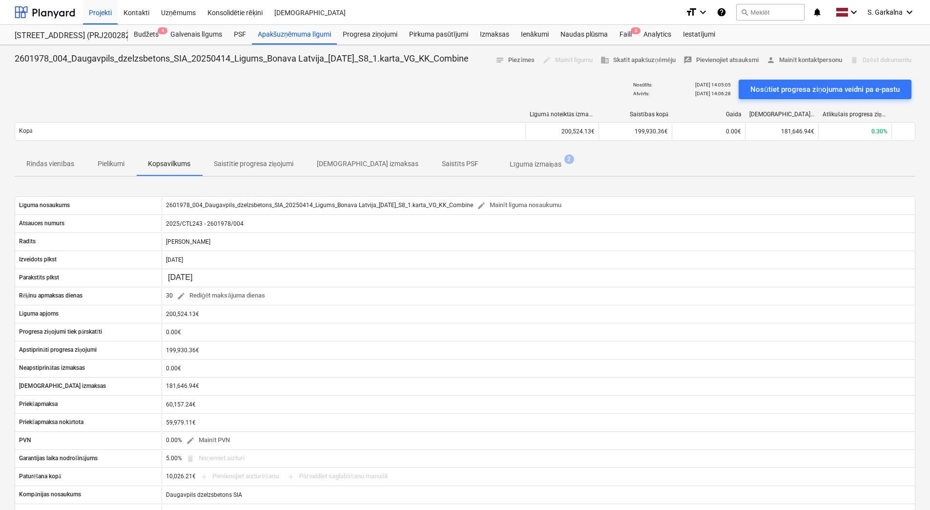
click at [69, 165] on p "Rindas vienības" at bounding box center [50, 164] width 48 height 10
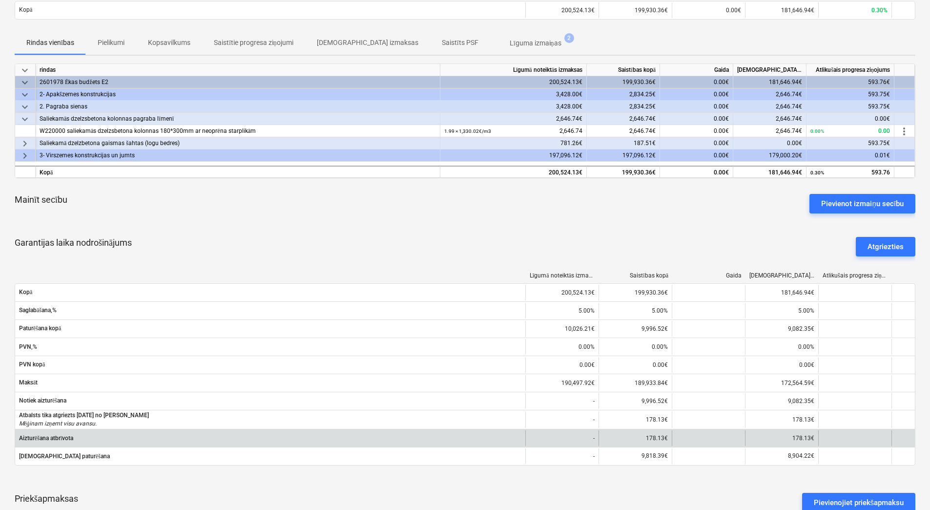
scroll to position [195, 0]
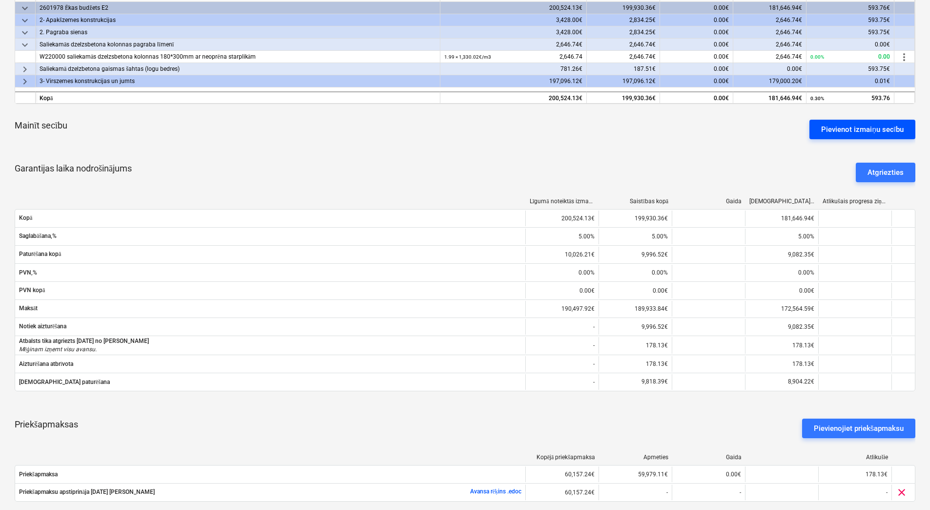
click at [846, 126] on div "Pievienot izmaiņu secību" at bounding box center [862, 129] width 83 height 13
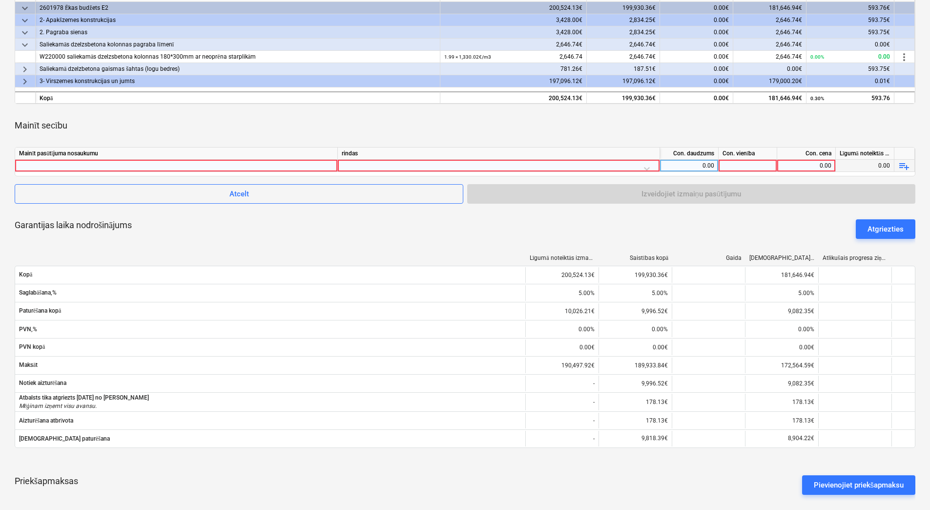
click at [432, 162] on div at bounding box center [499, 168] width 314 height 17
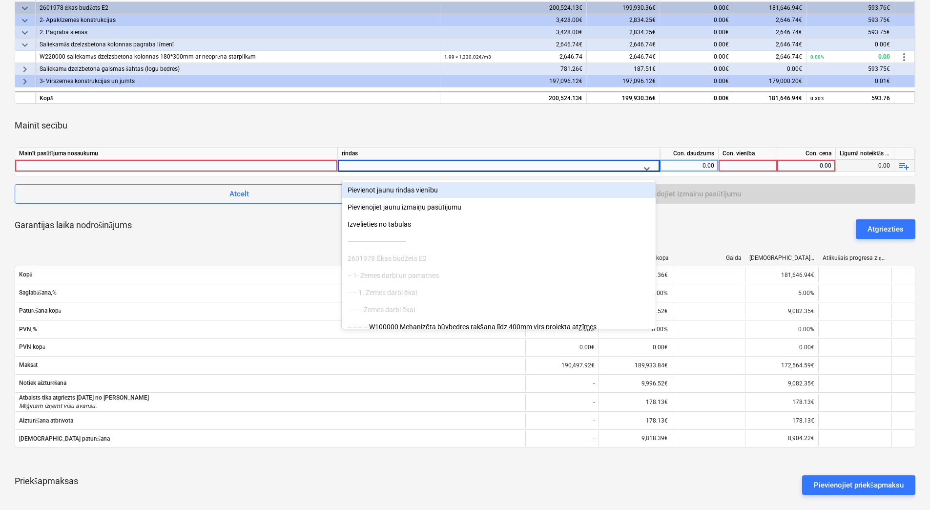
click at [430, 139] on div "keyboard_arrow_down rindas Līgumā noteiktās izmaksas Saistības kopā Gaida Apsti…" at bounding box center [465, 279] width 901 height 580
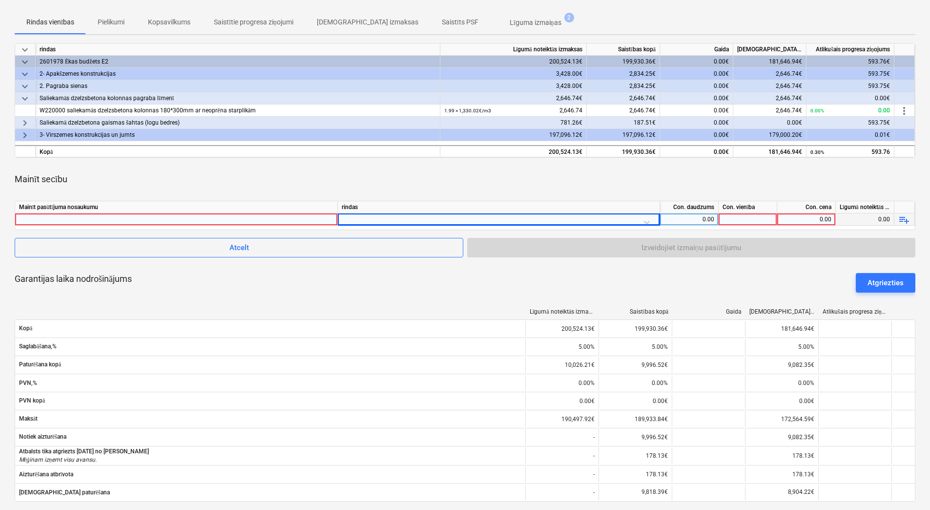
scroll to position [49, 0]
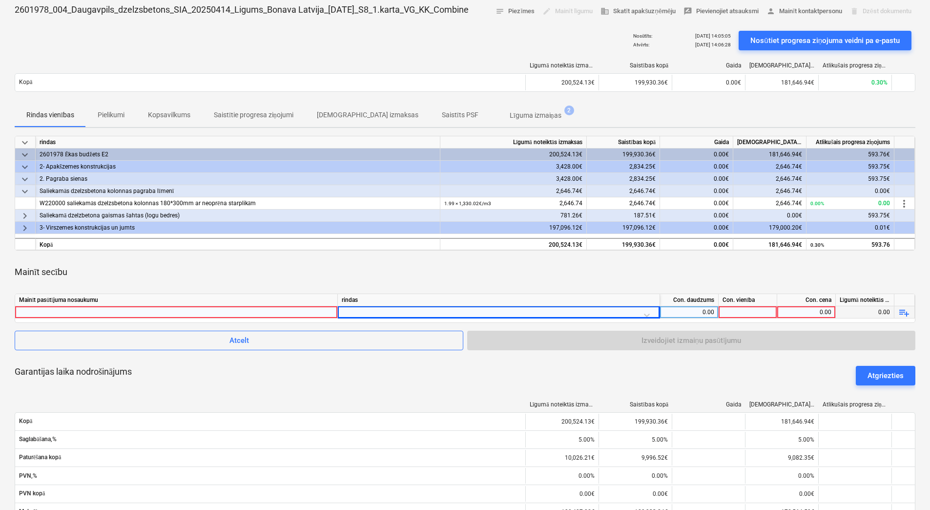
click at [716, 353] on div "keyboard_arrow_down rindas Līgumā noteiktās izmaksas Saistības kopā Gaida Apsti…" at bounding box center [465, 426] width 901 height 580
click at [691, 371] on div "Garantijas laika nodrošinājums Atgriezties" at bounding box center [465, 375] width 901 height 35
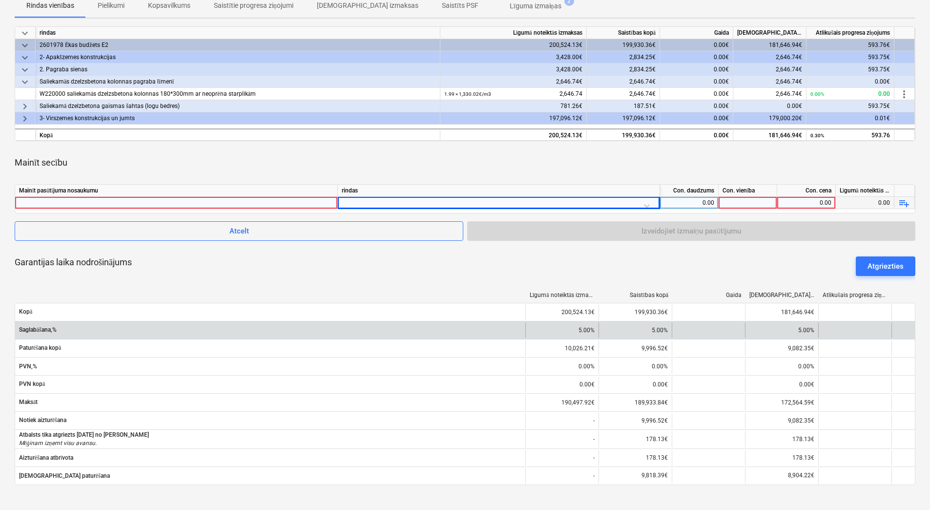
scroll to position [98, 0]
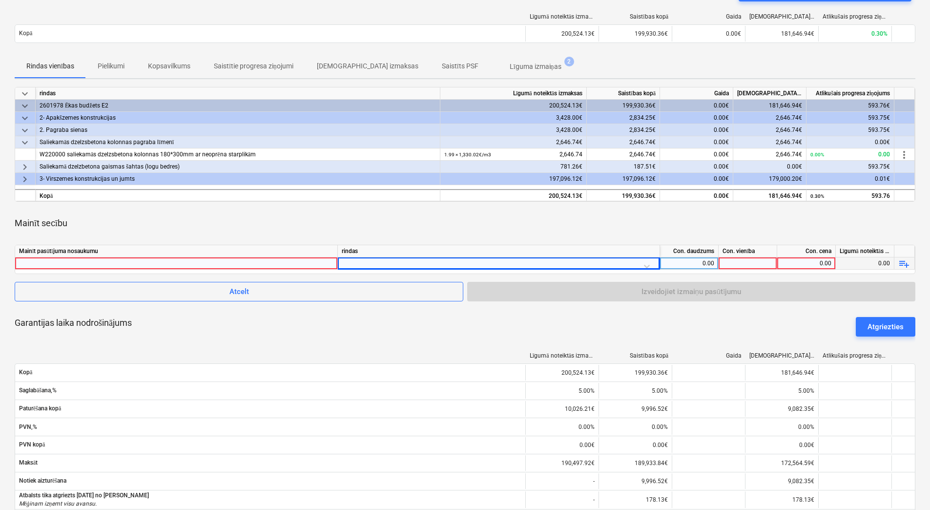
click at [382, 260] on div at bounding box center [499, 265] width 314 height 17
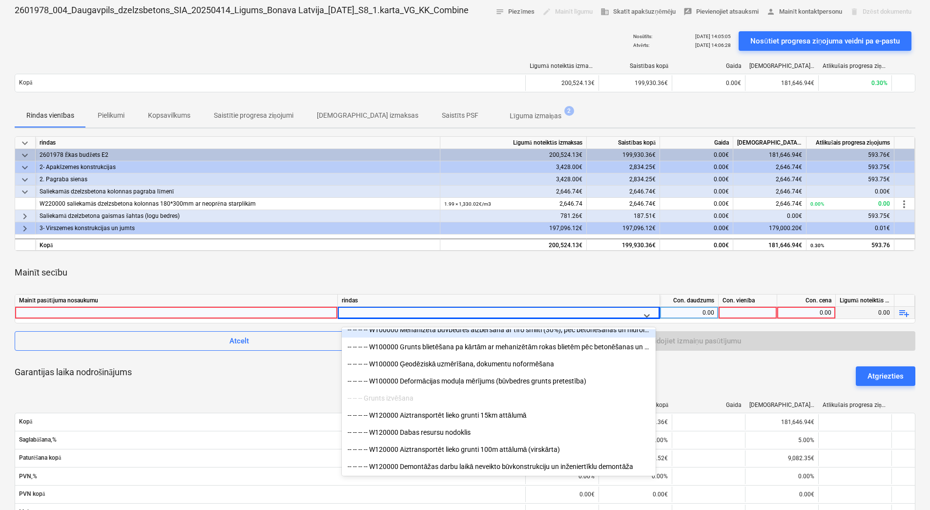
scroll to position [49, 0]
click at [479, 279] on div "Mainīt secību" at bounding box center [465, 271] width 901 height 27
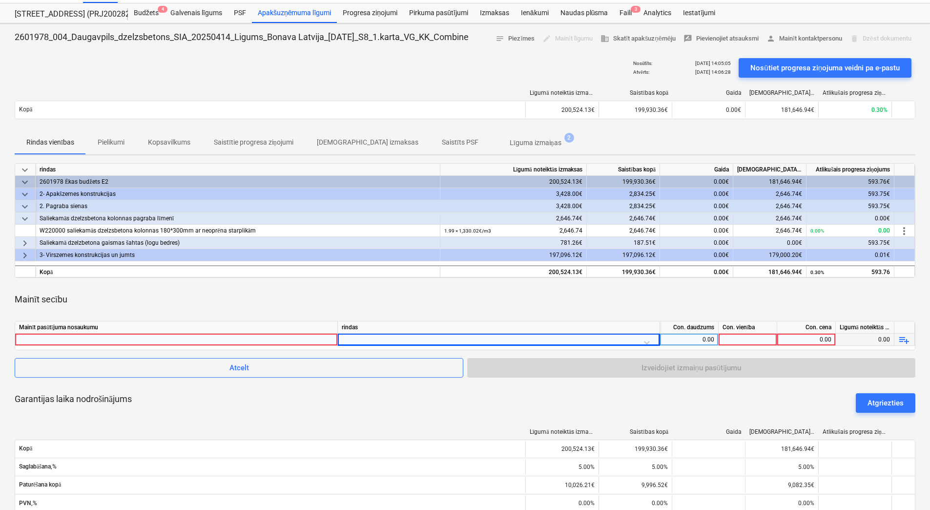
scroll to position [0, 0]
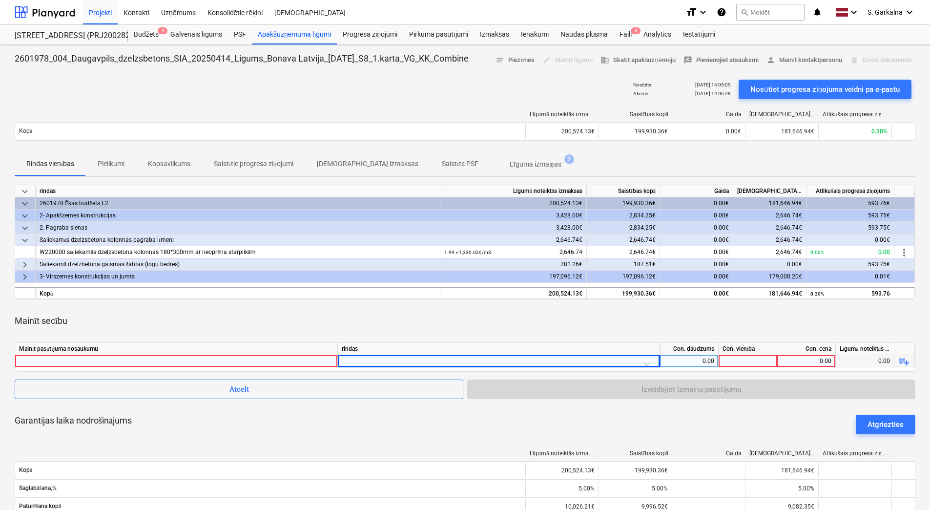
click at [530, 233] on div "3,428.00€" at bounding box center [513, 228] width 146 height 12
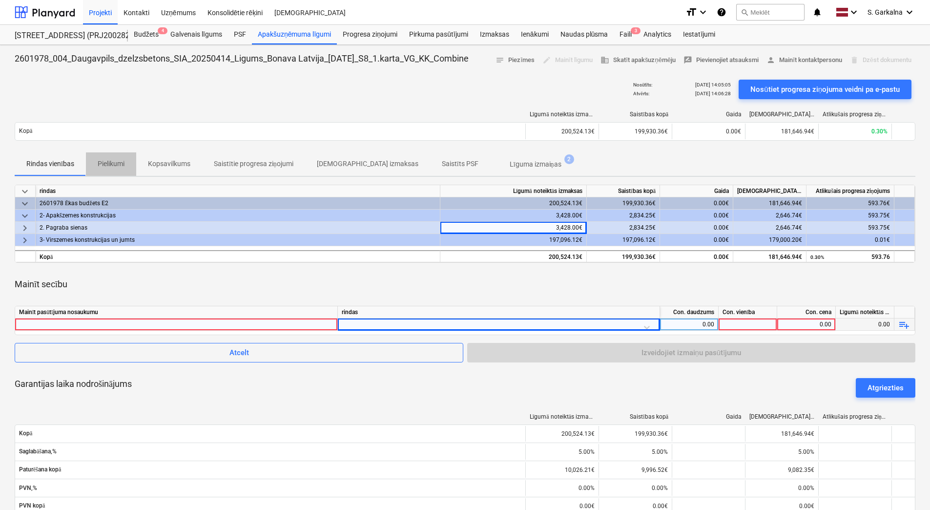
click at [114, 158] on span "Pielikumi" at bounding box center [111, 164] width 50 height 16
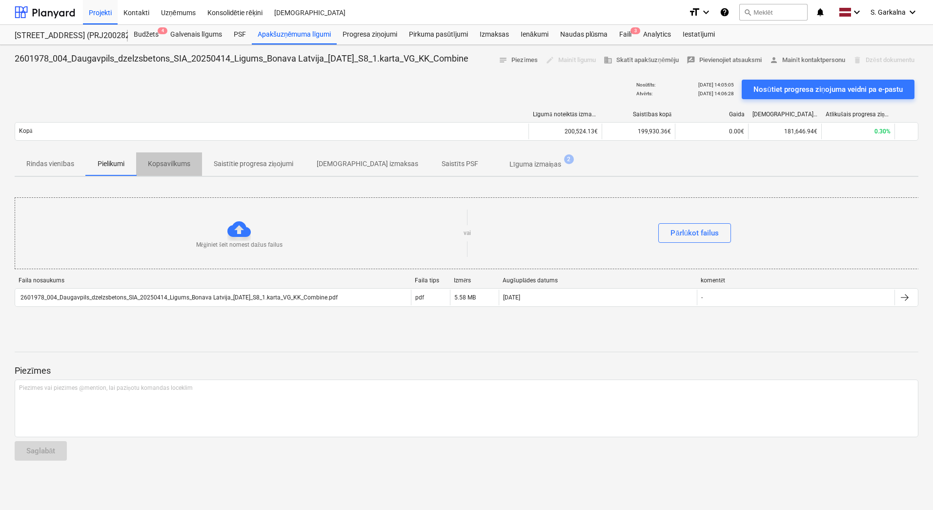
click at [153, 160] on p "Kopsavilkums" at bounding box center [169, 164] width 42 height 10
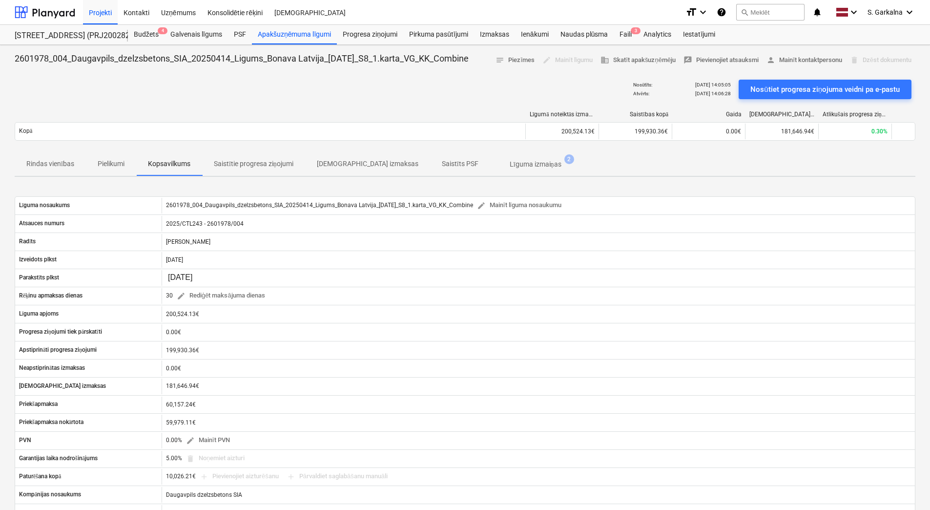
click at [261, 163] on p "Saistītie progresa ziņojumi" at bounding box center [254, 164] width 80 height 10
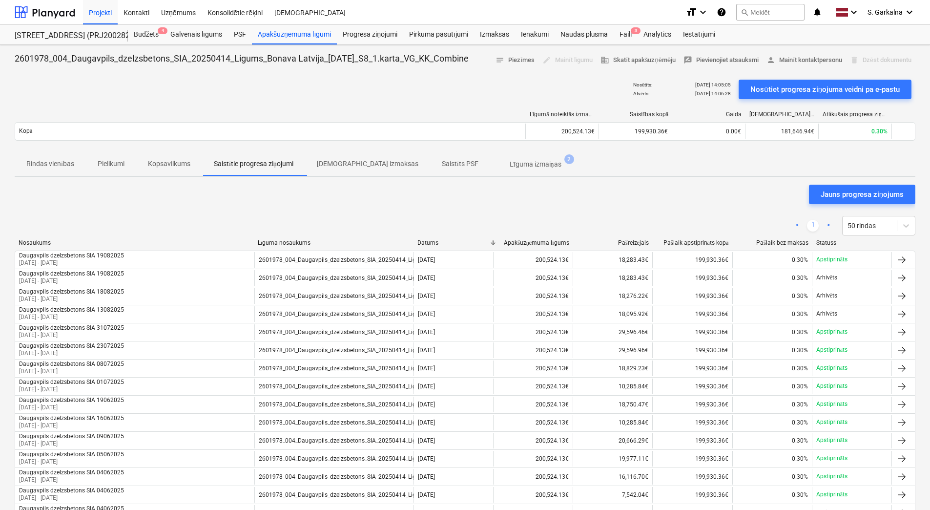
click at [331, 163] on p "[DEMOGRAPHIC_DATA] izmaksas" at bounding box center [368, 164] width 102 height 10
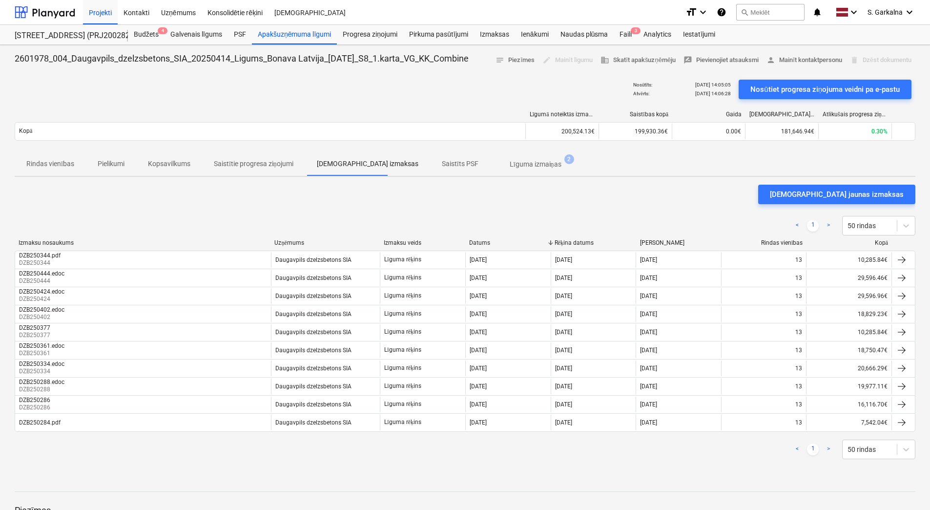
click at [442, 162] on p "Saistīts PSF" at bounding box center [460, 164] width 37 height 10
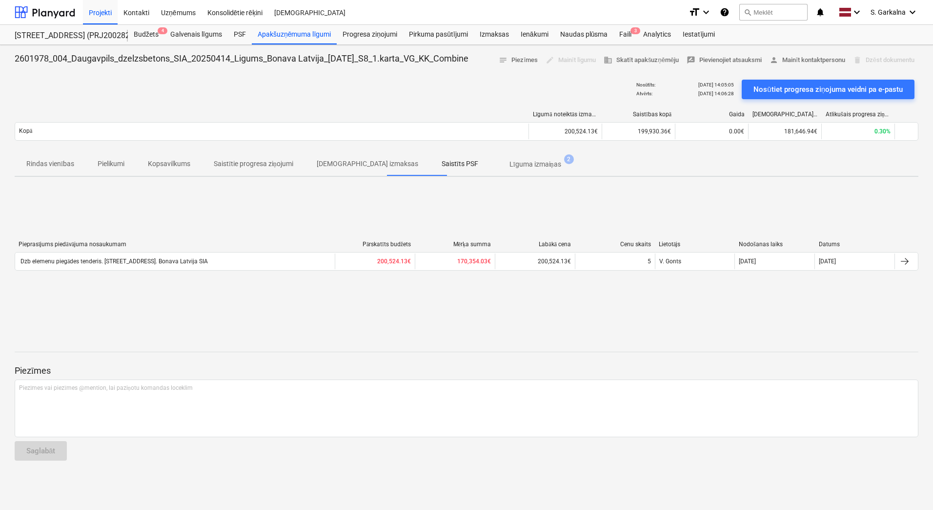
click at [510, 167] on p "Līguma izmaiņas" at bounding box center [536, 164] width 52 height 10
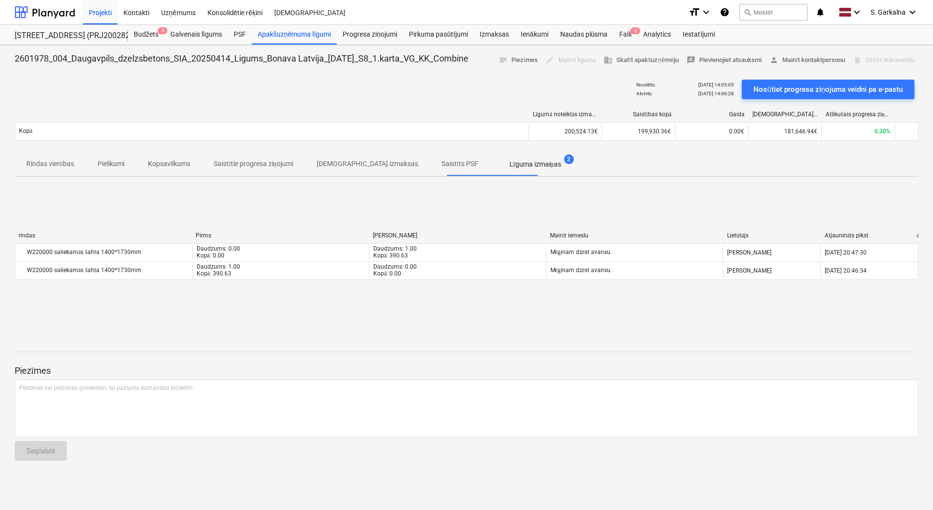
click at [40, 157] on span "Rindas vienības" at bounding box center [50, 164] width 71 height 16
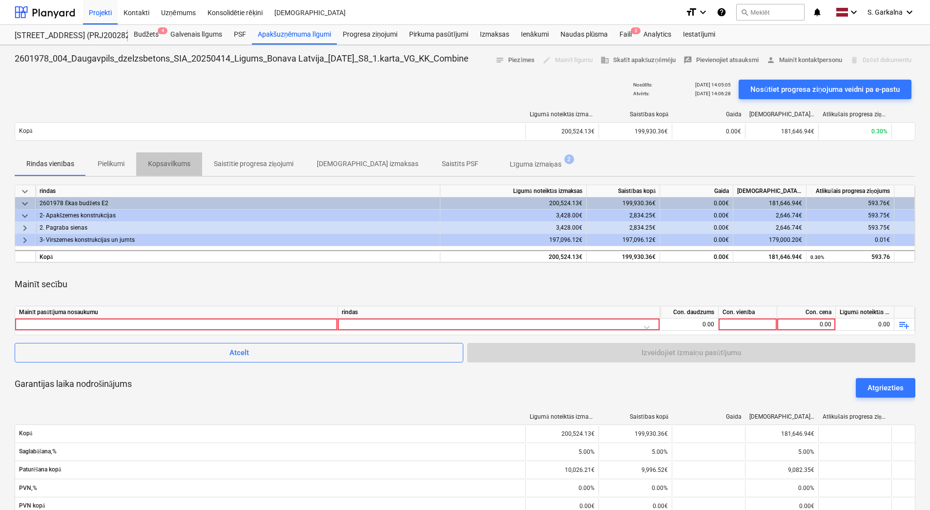
click at [139, 158] on span "Kopsavilkums" at bounding box center [169, 164] width 66 height 16
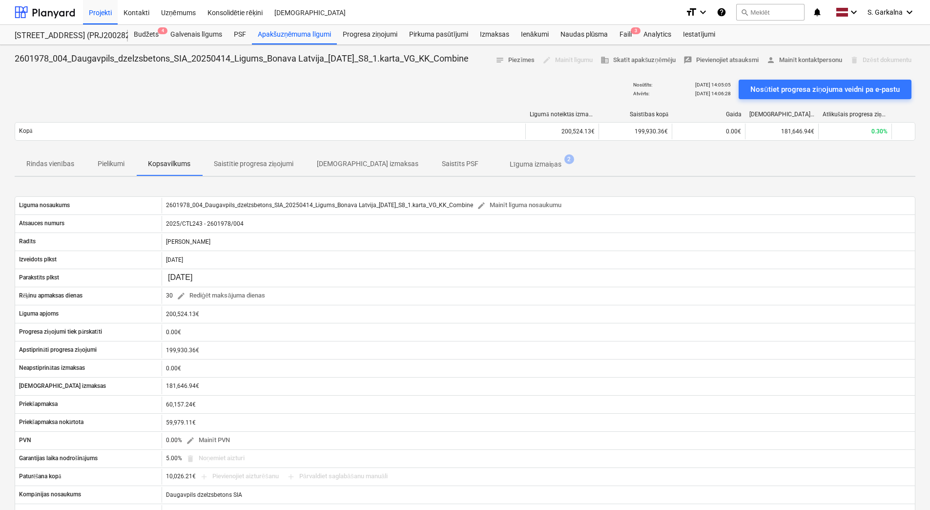
click at [232, 159] on p "Saistītie progresa ziņojumi" at bounding box center [254, 164] width 80 height 10
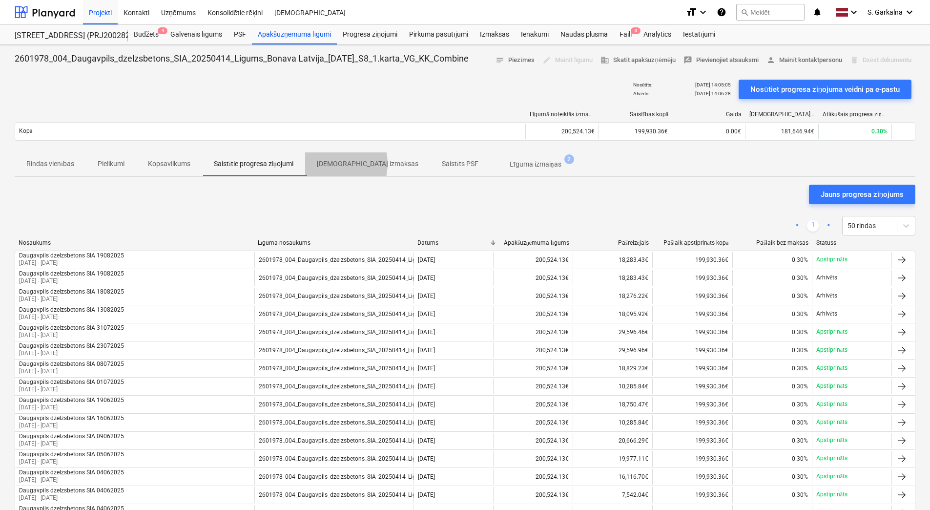
click at [333, 163] on p "[DEMOGRAPHIC_DATA] izmaksas" at bounding box center [368, 164] width 102 height 10
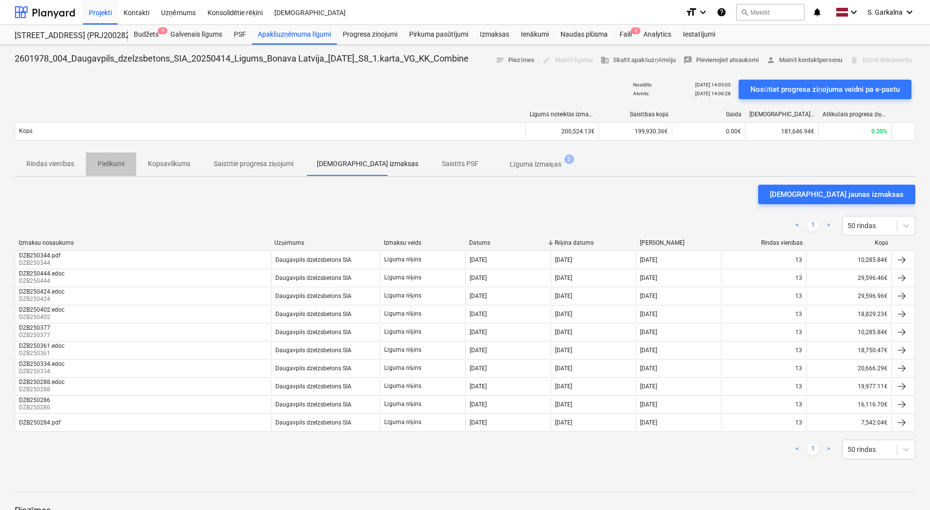
click at [88, 160] on span "Pielikumi" at bounding box center [111, 164] width 50 height 16
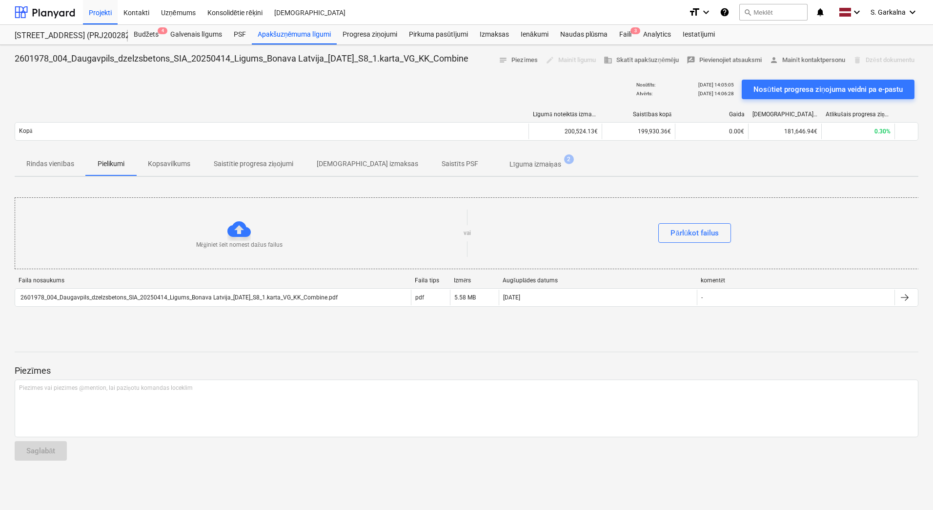
click at [42, 163] on p "Rindas vienības" at bounding box center [50, 164] width 48 height 10
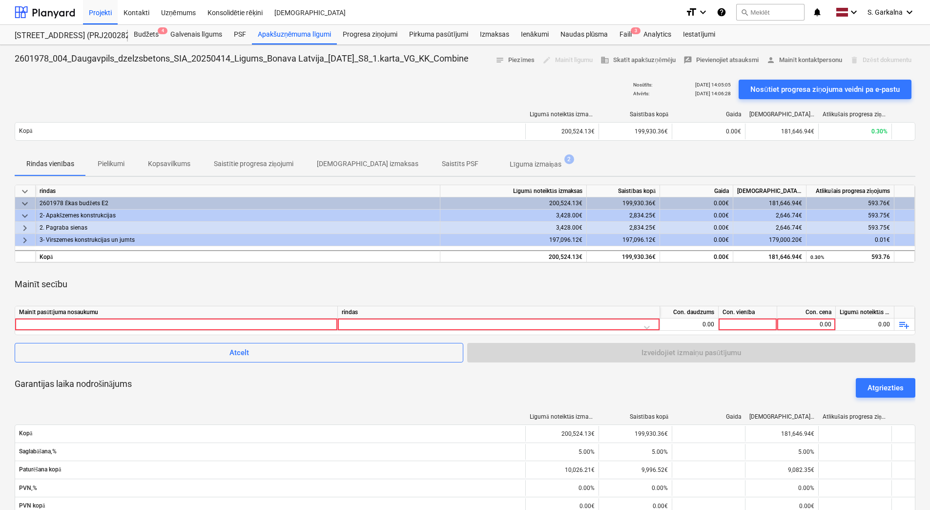
click at [26, 191] on span "keyboard_arrow_down" at bounding box center [25, 192] width 12 height 12
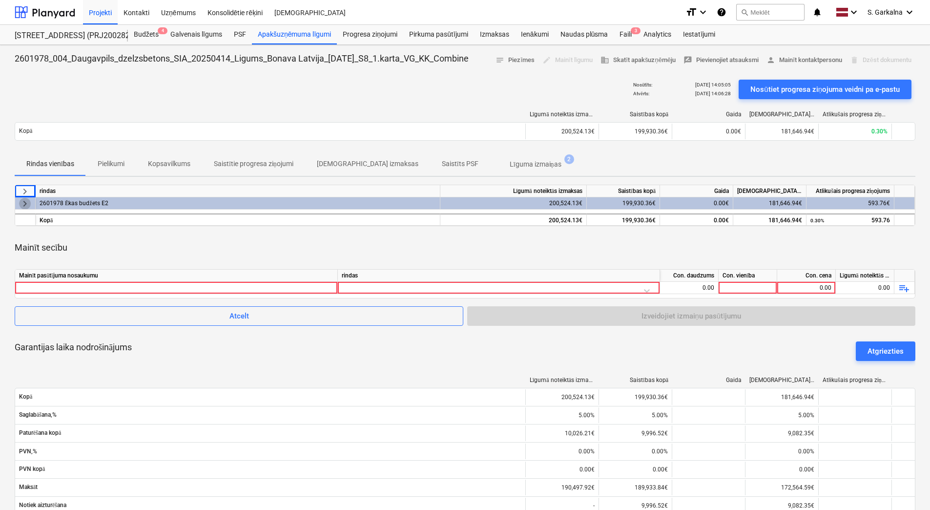
click at [27, 204] on span "keyboard_arrow_right" at bounding box center [25, 204] width 12 height 12
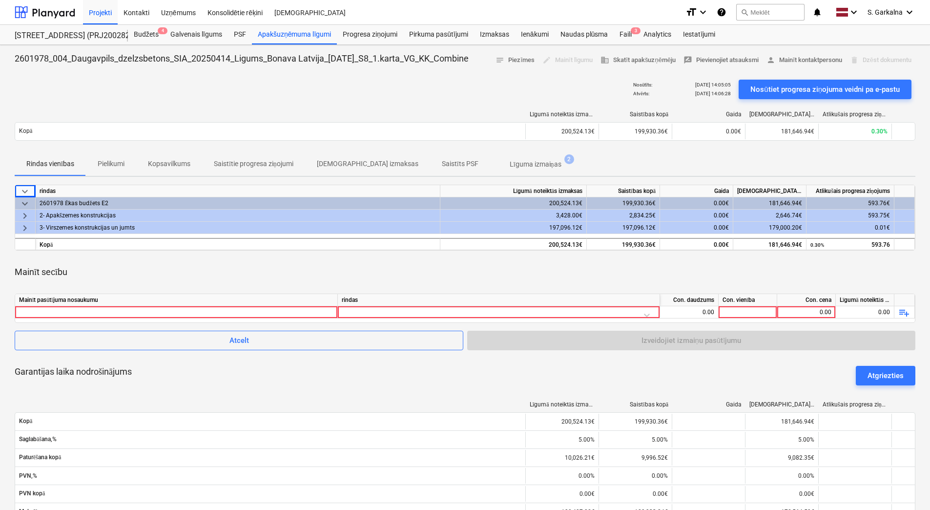
click at [27, 204] on span "keyboard_arrow_down" at bounding box center [25, 204] width 12 height 12
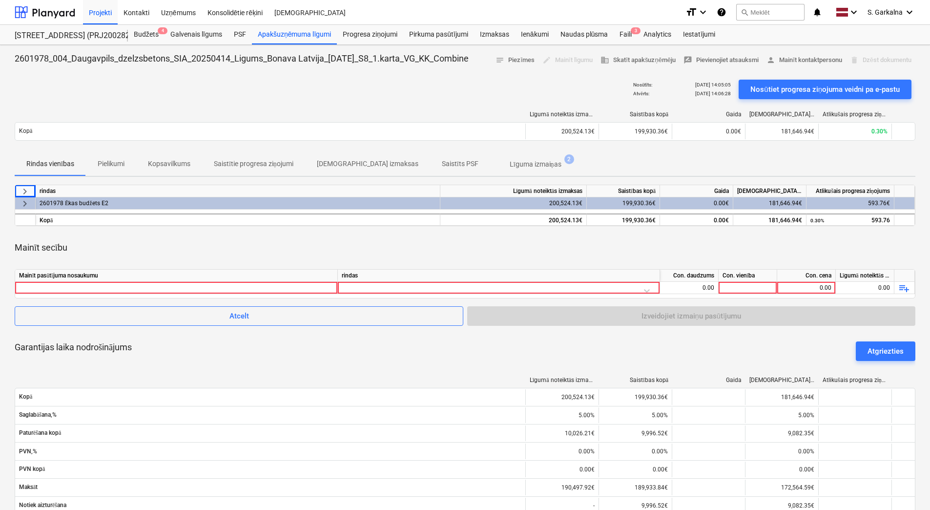
click at [25, 202] on span "keyboard_arrow_right" at bounding box center [25, 204] width 12 height 12
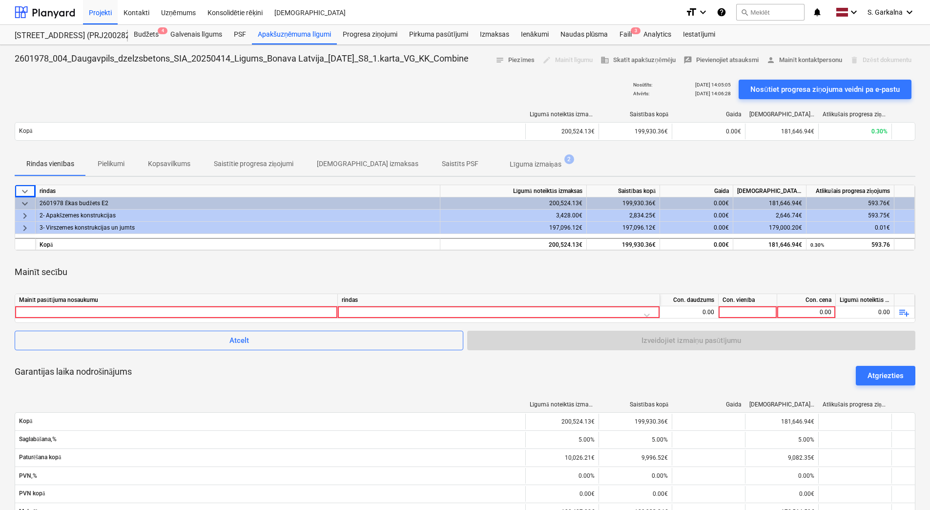
click at [25, 214] on span "keyboard_arrow_right" at bounding box center [25, 216] width 12 height 12
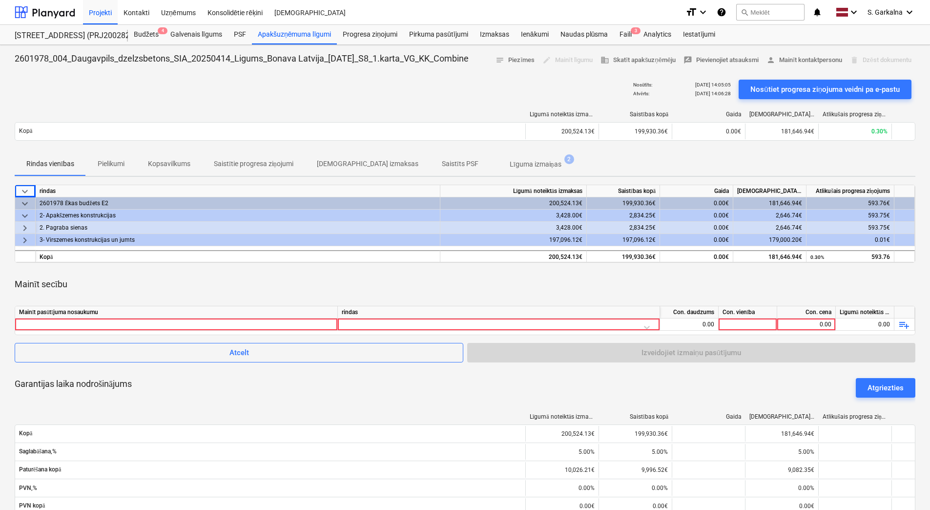
click at [25, 227] on span "keyboard_arrow_right" at bounding box center [25, 228] width 12 height 12
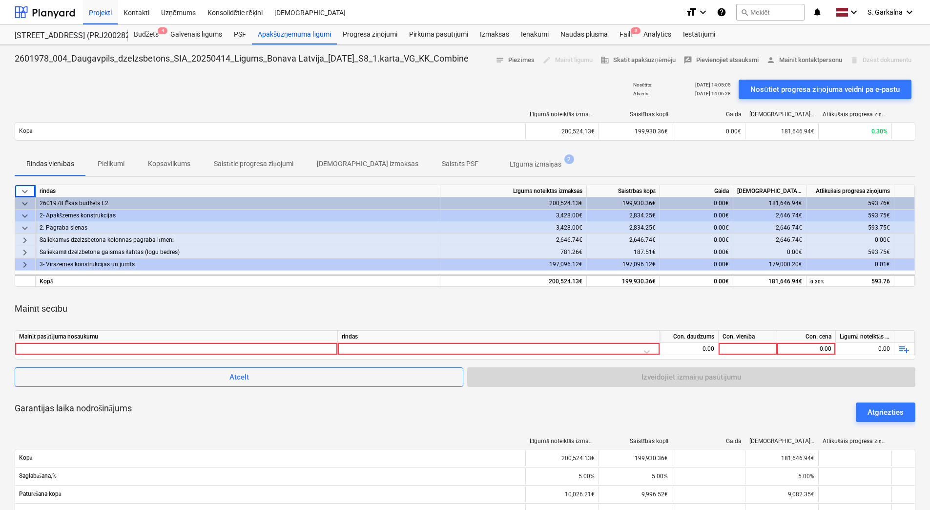
click at [25, 238] on span "keyboard_arrow_right" at bounding box center [25, 240] width 12 height 12
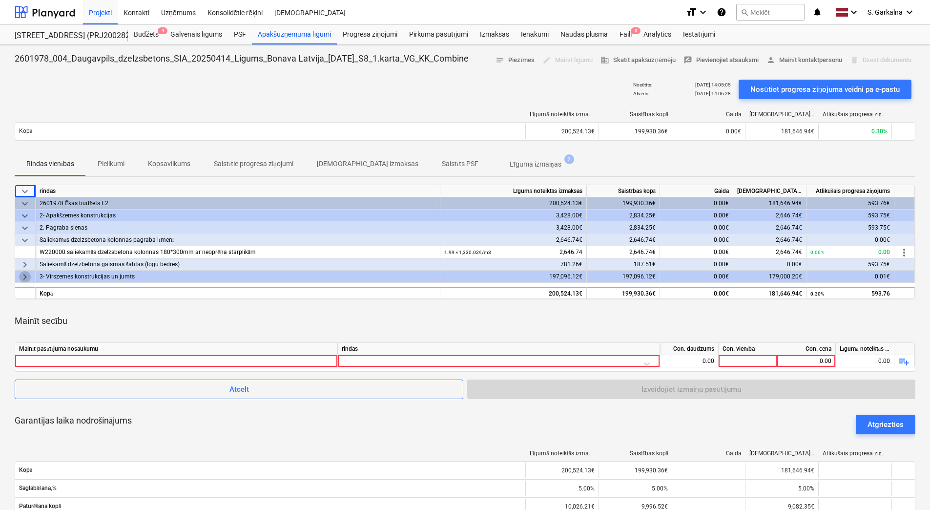
click at [23, 278] on span "keyboard_arrow_right" at bounding box center [25, 277] width 12 height 12
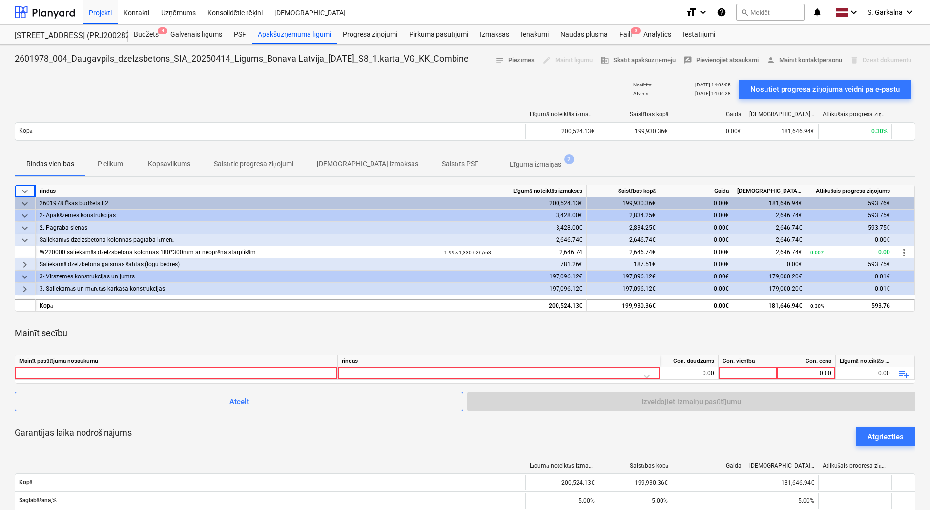
click at [22, 263] on span "keyboard_arrow_right" at bounding box center [25, 265] width 12 height 12
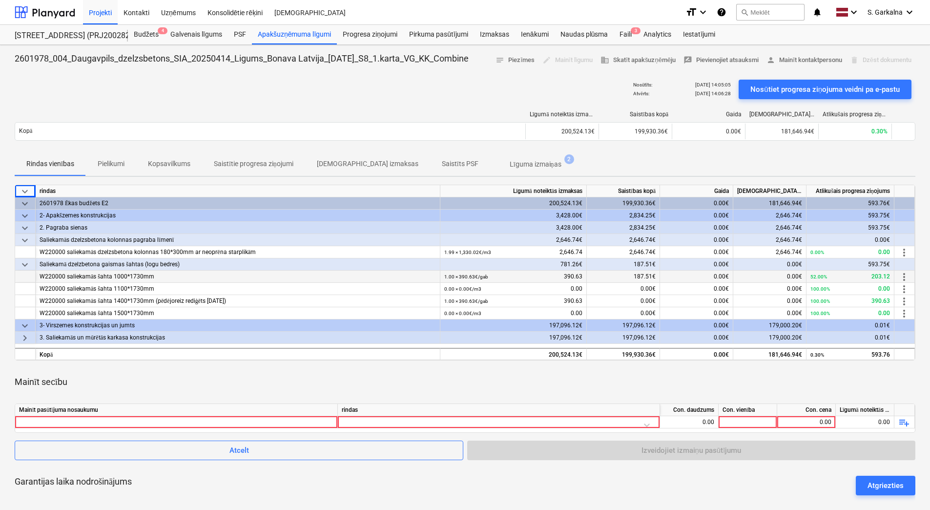
click at [28, 239] on span "keyboard_arrow_down" at bounding box center [25, 240] width 12 height 12
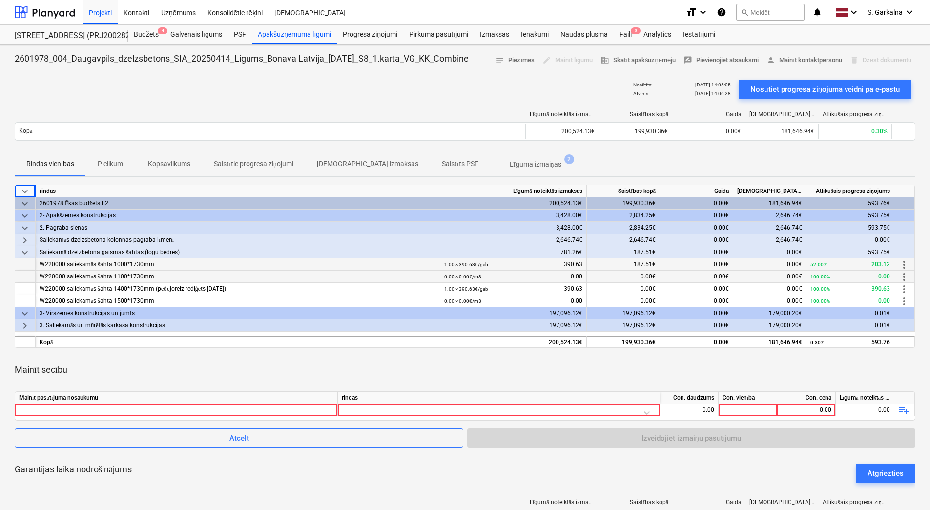
click at [24, 226] on span "keyboard_arrow_down" at bounding box center [25, 228] width 12 height 12
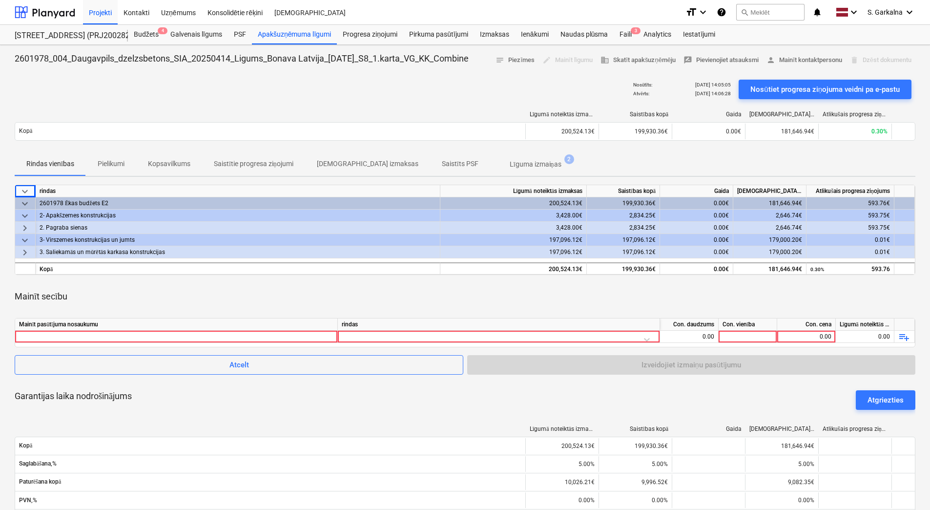
click at [24, 216] on span "keyboard_arrow_down" at bounding box center [25, 216] width 12 height 12
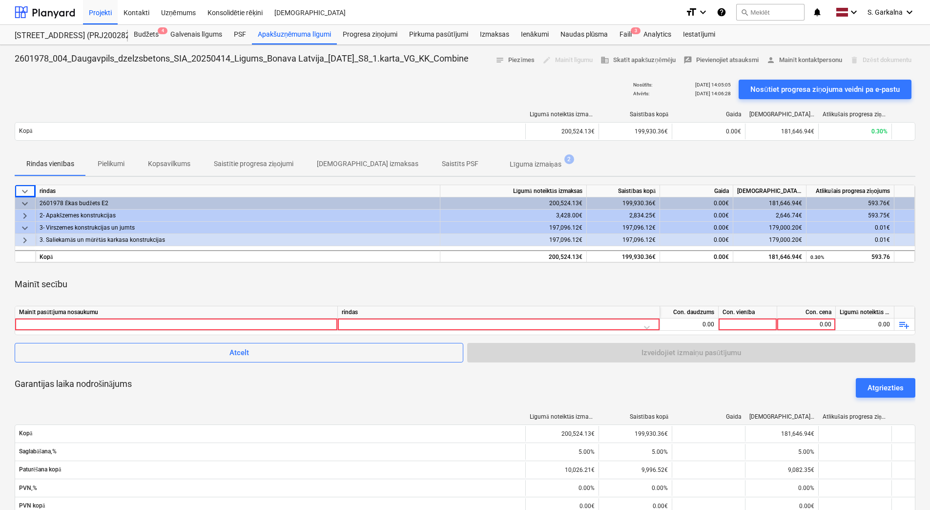
click at [26, 203] on span "keyboard_arrow_down" at bounding box center [25, 204] width 12 height 12
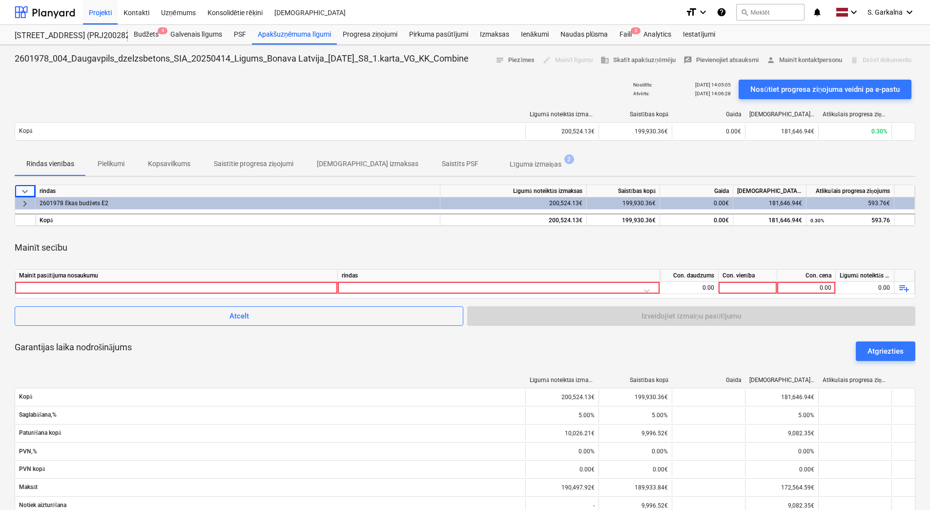
click at [26, 206] on span "keyboard_arrow_right" at bounding box center [25, 204] width 12 height 12
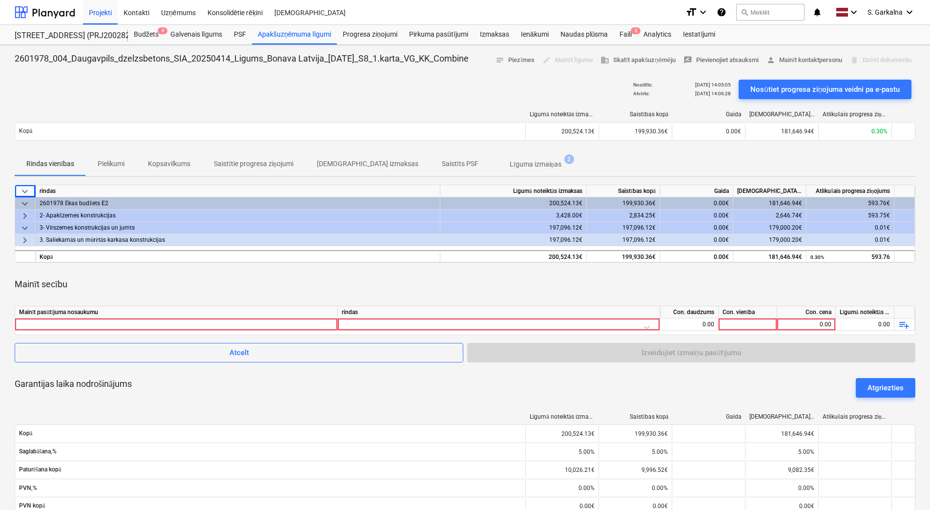
click at [26, 216] on span "keyboard_arrow_right" at bounding box center [25, 216] width 12 height 12
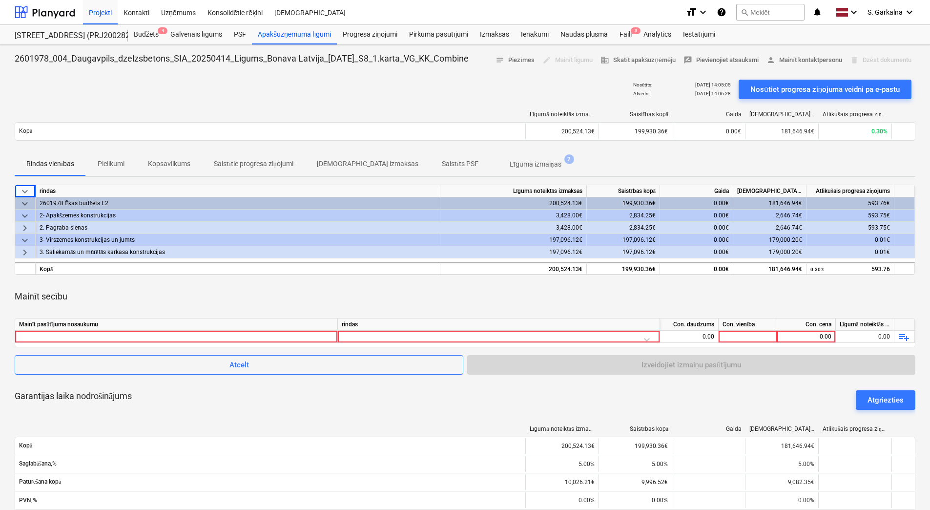
click at [26, 230] on span "keyboard_arrow_right" at bounding box center [25, 228] width 12 height 12
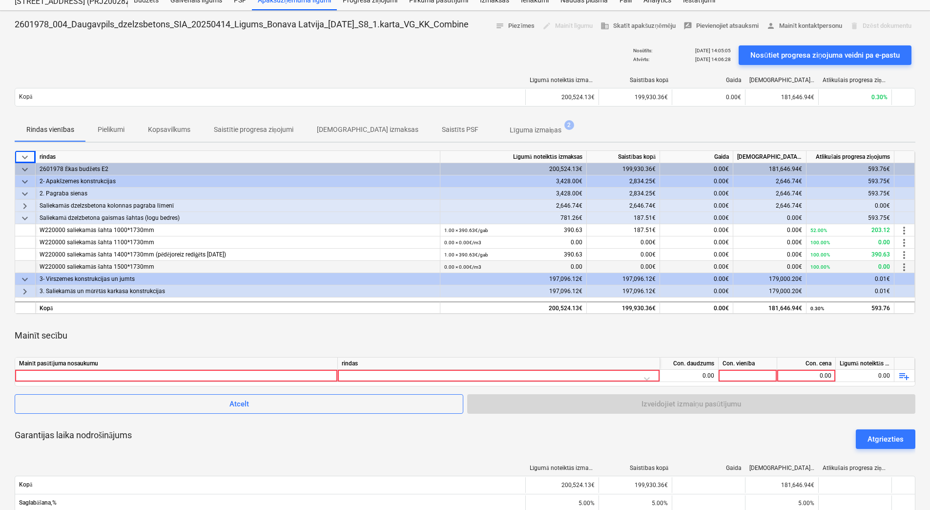
scroll to position [49, 0]
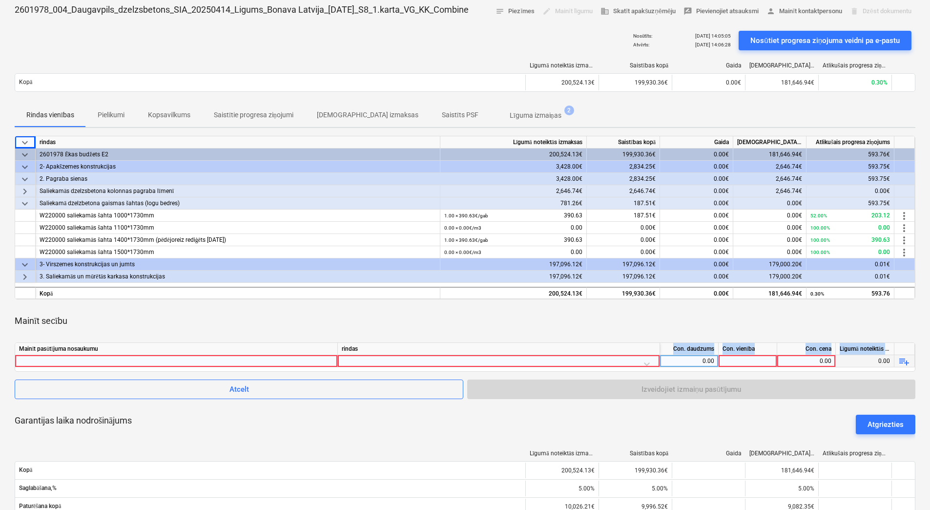
click at [512, 355] on div "Mainīt pasūtījuma nosaukumu rindas Con. daudzums Con. vienība Con. cena Līgumā …" at bounding box center [465, 356] width 901 height 29
click at [510, 359] on div at bounding box center [499, 363] width 314 height 17
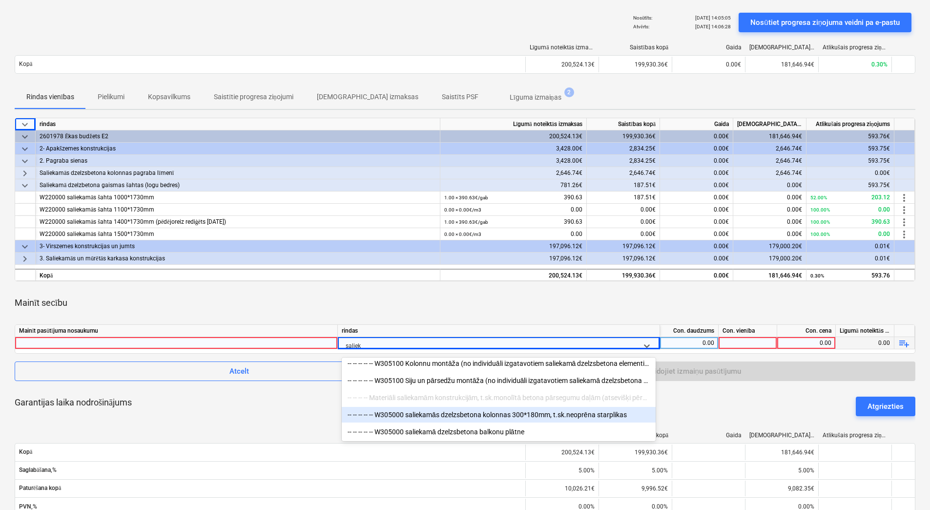
scroll to position [228, 0]
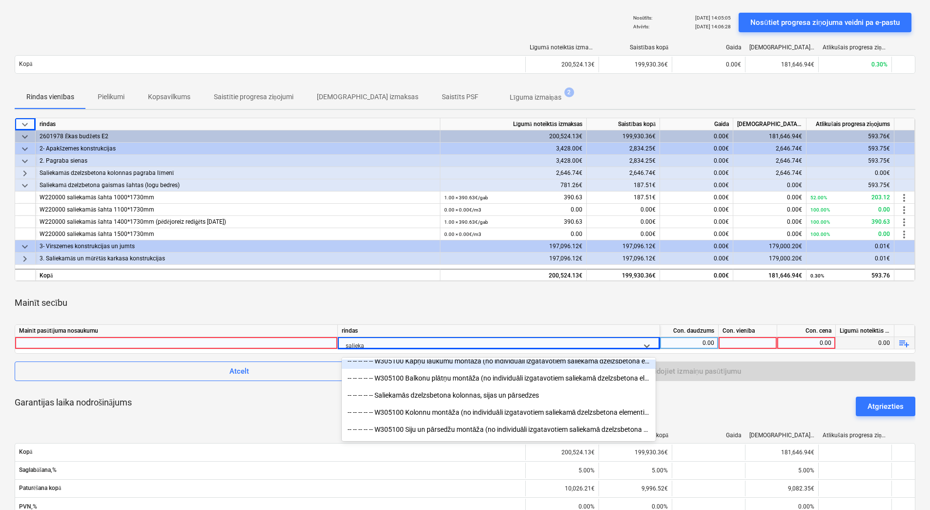
type input "saliekam"
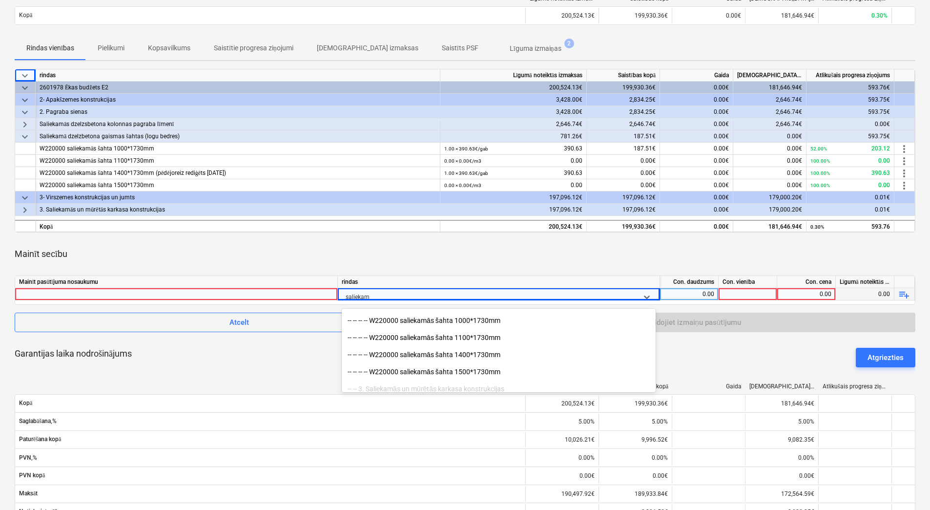
scroll to position [33, 0]
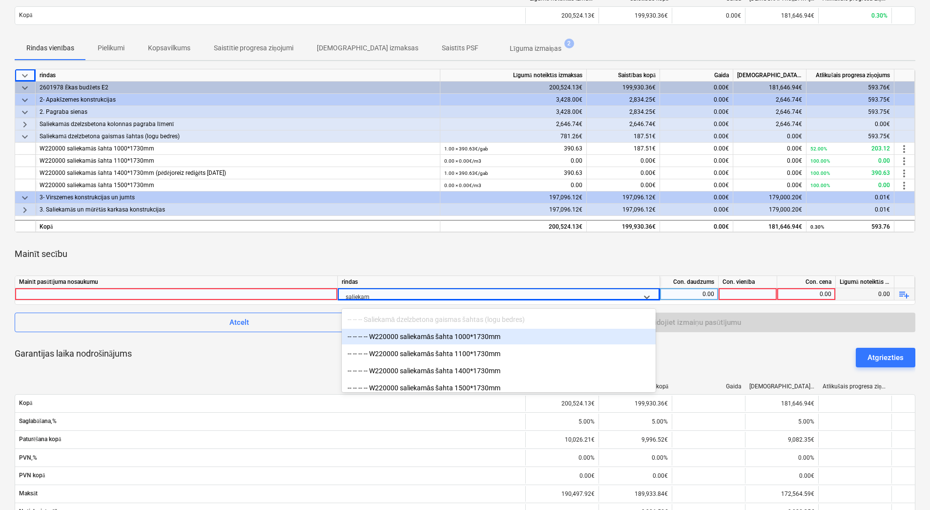
click at [435, 336] on div "-- -- -- -- W220000 saliekamās šahta 1000*1730mm" at bounding box center [499, 337] width 314 height 16
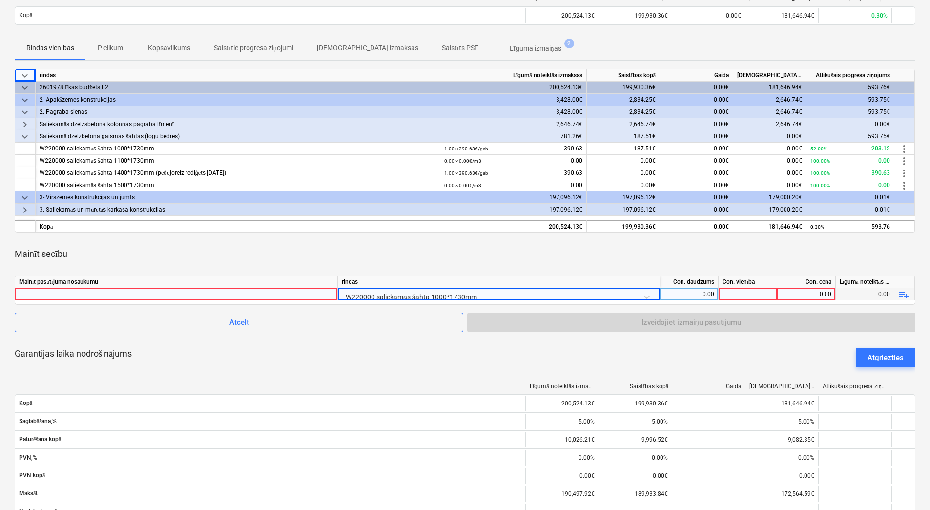
click at [463, 270] on div "keyboard_arrow_down rindas Līgumā noteiktās izmaksas Saistības kopā Gaida Apsti…" at bounding box center [465, 383] width 901 height 629
click at [314, 290] on div at bounding box center [176, 294] width 314 height 12
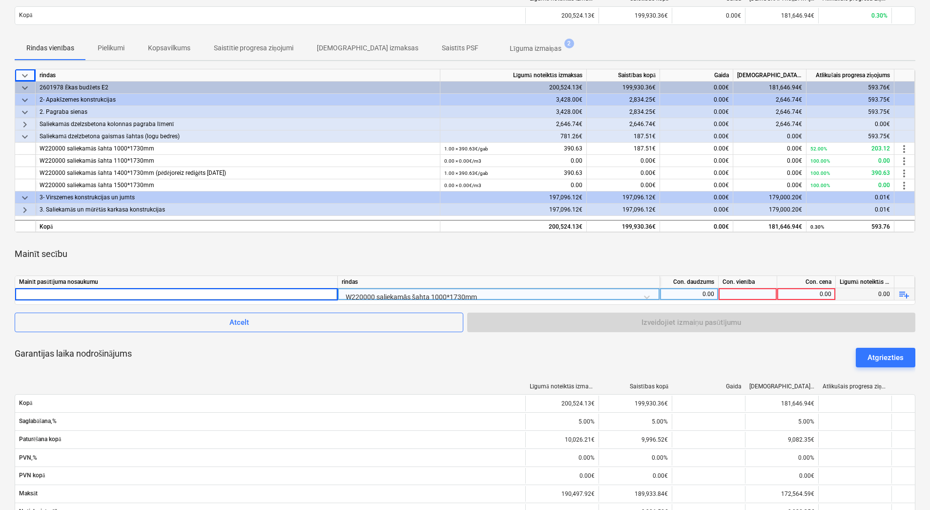
click at [133, 289] on input at bounding box center [176, 294] width 322 height 12
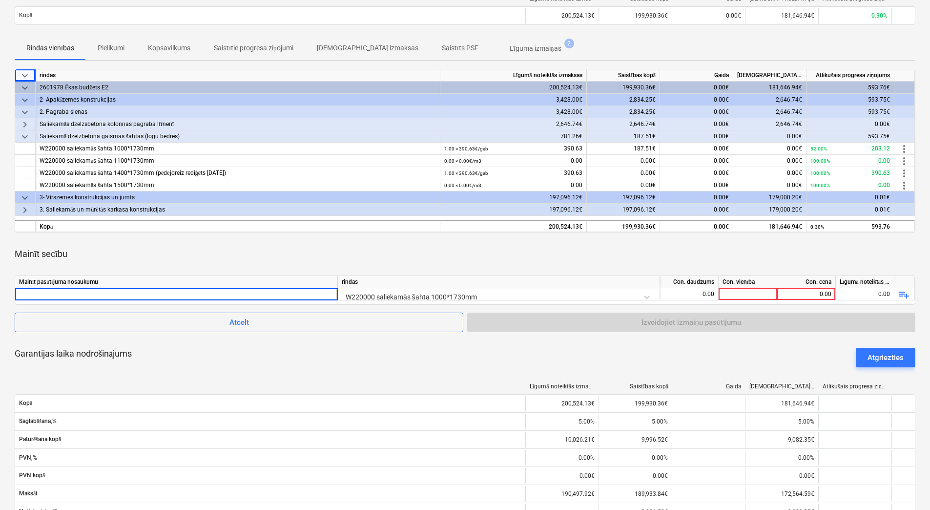
click at [149, 260] on div "Mainīt secību" at bounding box center [465, 253] width 901 height 27
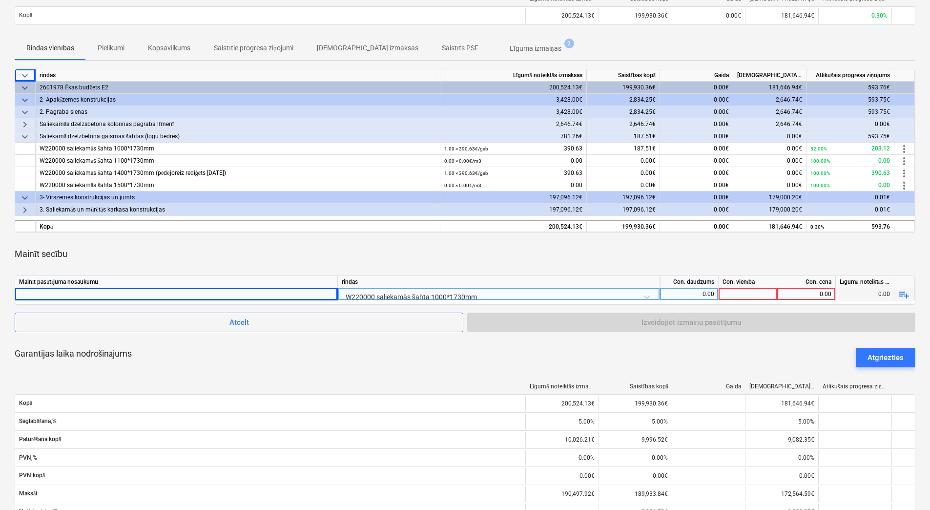
click at [703, 292] on div "0.00" at bounding box center [689, 294] width 50 height 12
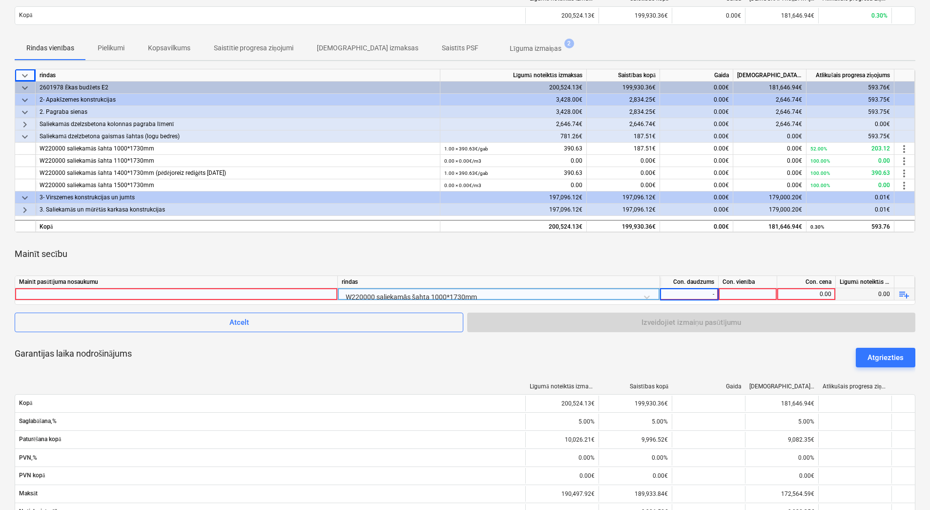
type input "-1"
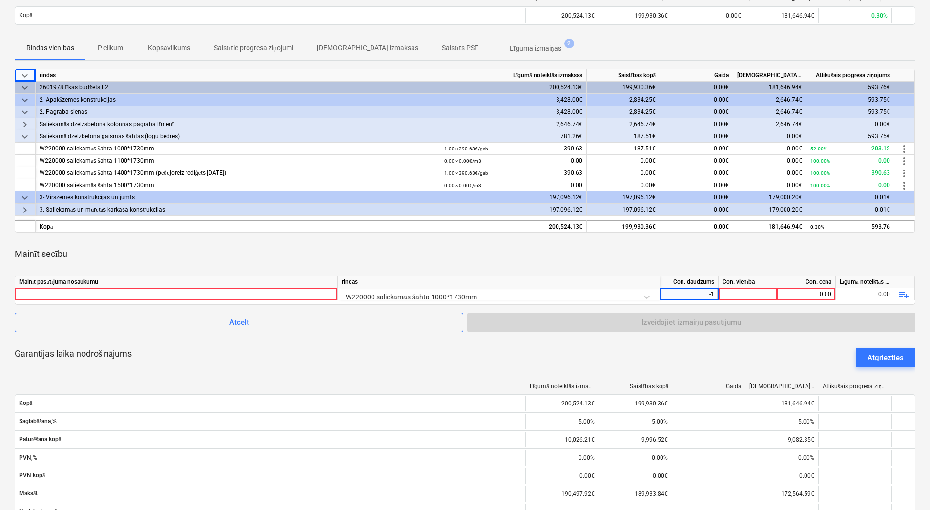
click at [718, 240] on div "Mainīt secību" at bounding box center [465, 253] width 901 height 27
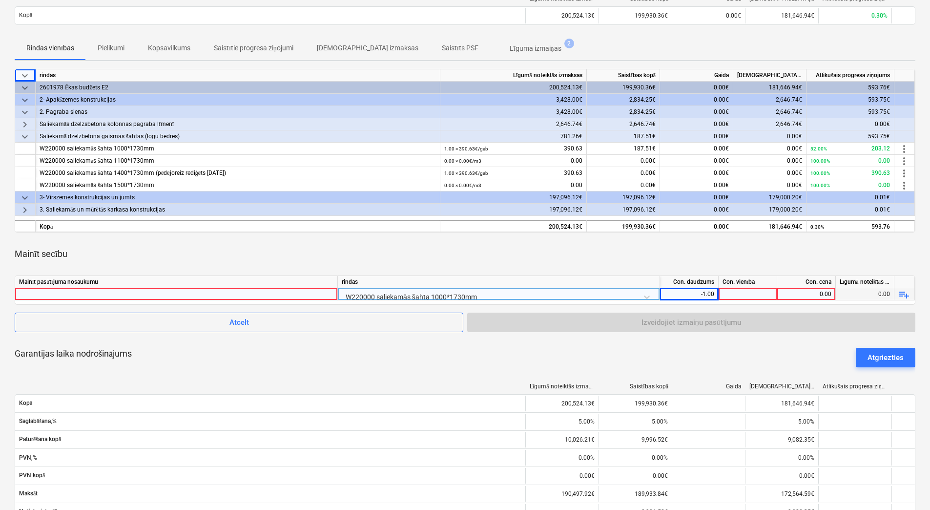
click at [756, 290] on div at bounding box center [748, 294] width 59 height 12
click at [831, 291] on div "0.00" at bounding box center [806, 294] width 59 height 12
click at [762, 291] on div at bounding box center [748, 294] width 59 height 12
click at [789, 288] on div "0.00" at bounding box center [806, 294] width 50 height 12
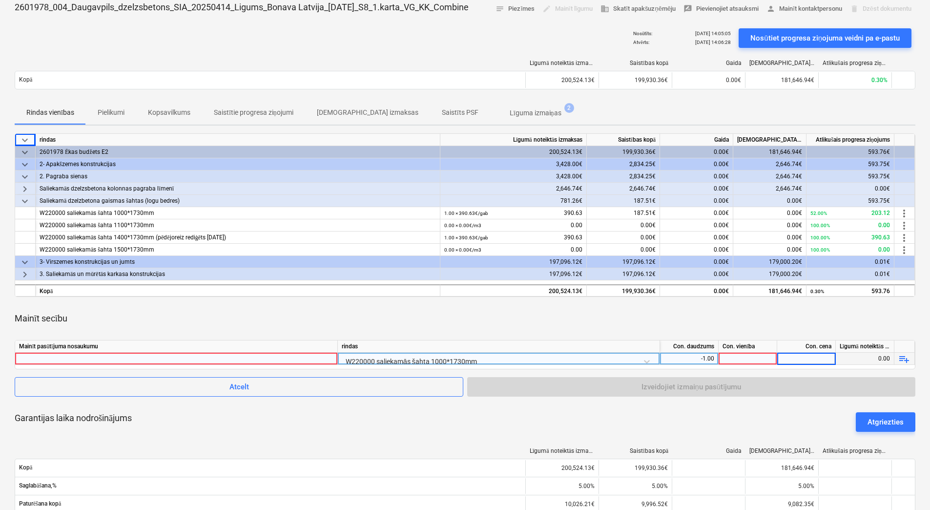
scroll to position [18, 0]
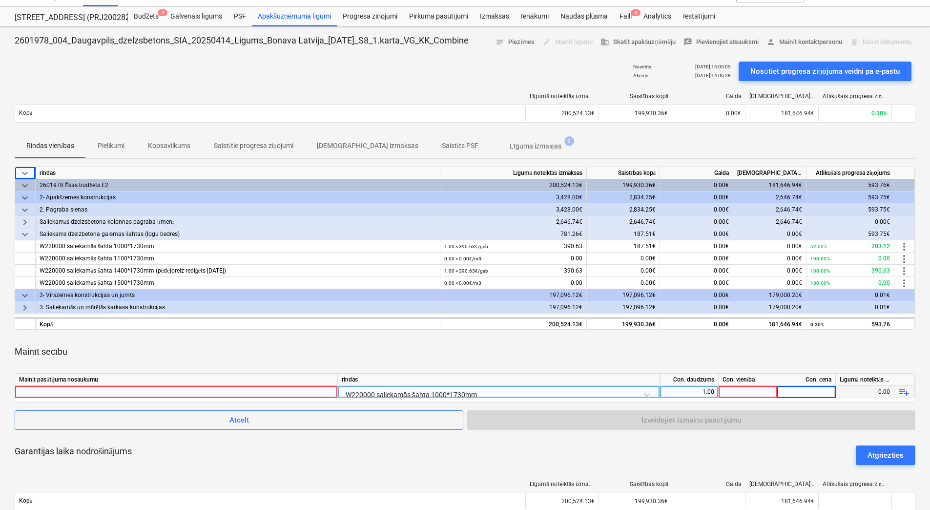
click at [539, 65] on div "Nosūtīts : [DATE] 14:05:05 Atvērts : [DATE] 14:06:28 Nosūtiet progresa ziņojuma…" at bounding box center [465, 71] width 901 height 27
click at [866, 349] on div "Mainīt secību" at bounding box center [465, 351] width 901 height 27
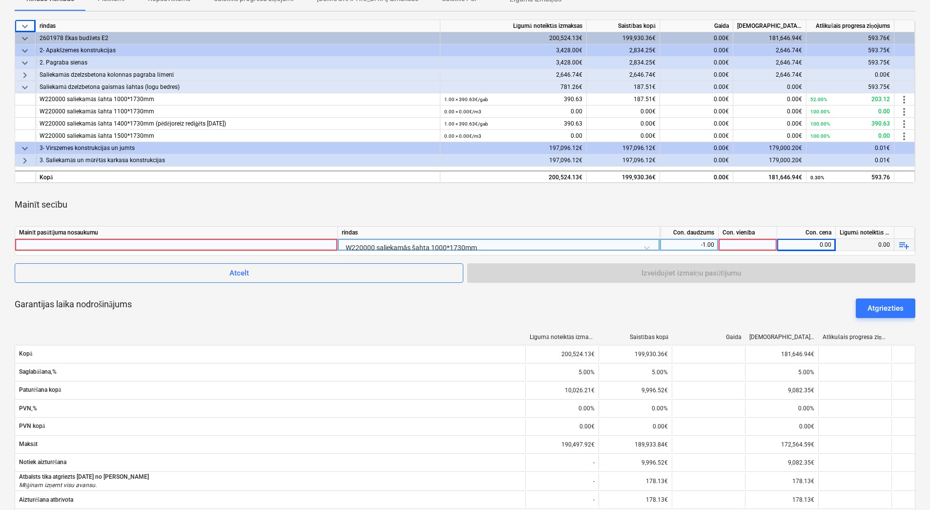
scroll to position [136, 0]
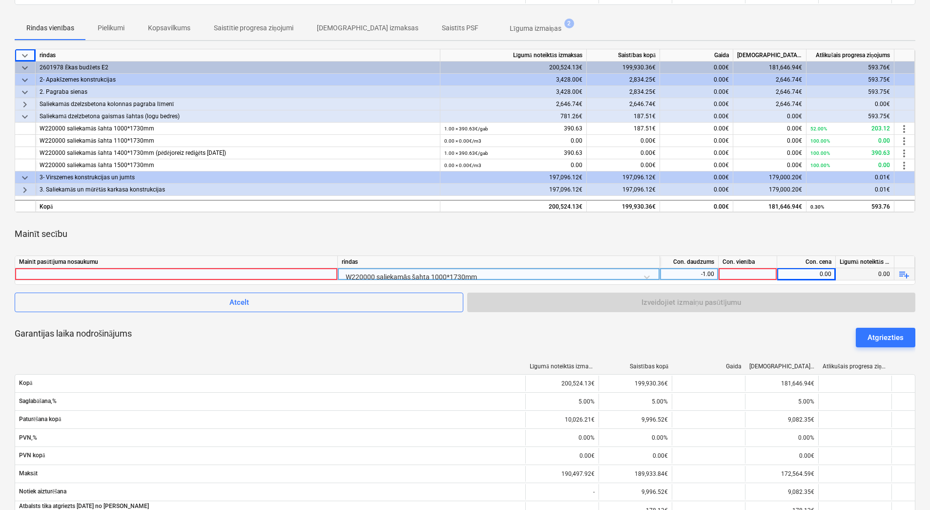
click at [740, 275] on div at bounding box center [748, 274] width 59 height 12
drag, startPoint x: 814, startPoint y: 235, endPoint x: 815, endPoint y: 257, distance: 22.5
click at [815, 236] on div "Mainīt secību" at bounding box center [465, 233] width 901 height 27
click at [814, 274] on div "0.00" at bounding box center [806, 274] width 50 height 12
click at [746, 274] on div at bounding box center [748, 274] width 59 height 12
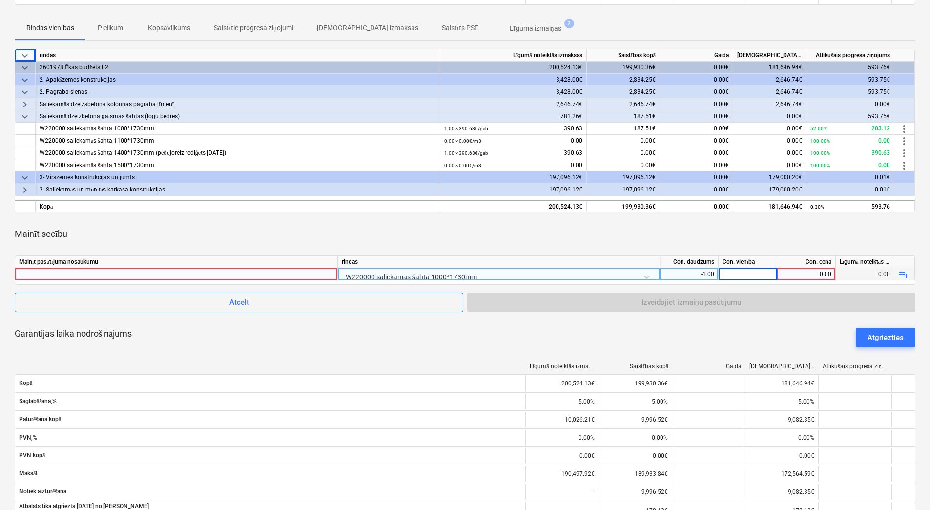
click at [701, 270] on div "-1.00" at bounding box center [689, 274] width 50 height 12
click at [738, 274] on div at bounding box center [748, 274] width 59 height 12
type input "2"
type input "593.76"
click at [776, 235] on div "Mainīt secību" at bounding box center [465, 233] width 901 height 27
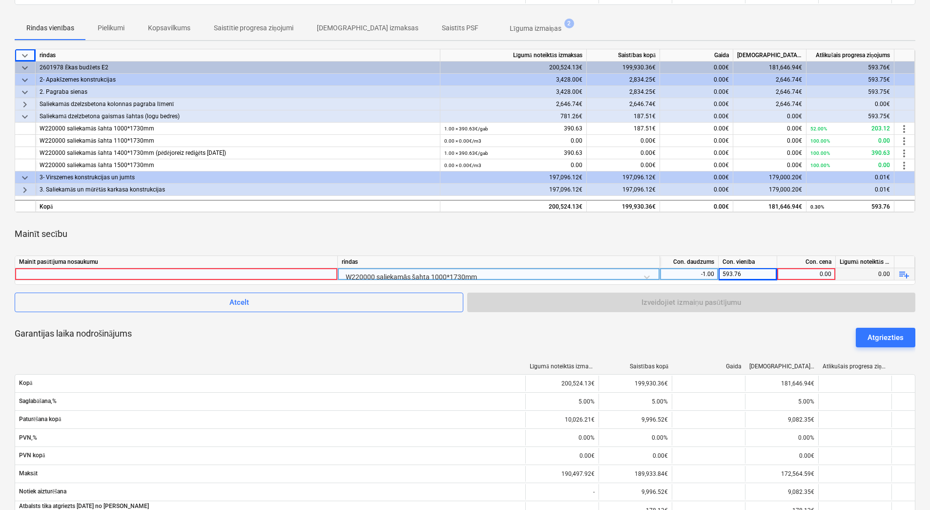
click at [753, 274] on div "593.76" at bounding box center [748, 274] width 59 height 12
click at [769, 246] on div "Mainīt secību" at bounding box center [465, 233] width 901 height 27
click at [727, 273] on div "593.76" at bounding box center [748, 274] width 59 height 12
click at [724, 273] on input "593.76" at bounding box center [748, 274] width 58 height 12
click at [810, 275] on div "0.00" at bounding box center [806, 274] width 50 height 12
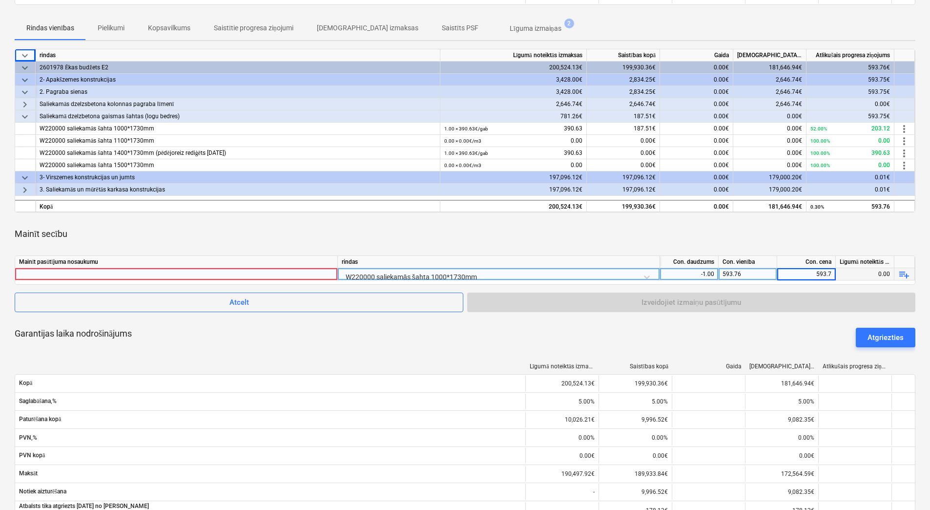
type input "593.76"
click at [746, 240] on div "Mainīt secību" at bounding box center [465, 233] width 901 height 27
click at [103, 272] on div at bounding box center [176, 274] width 314 height 12
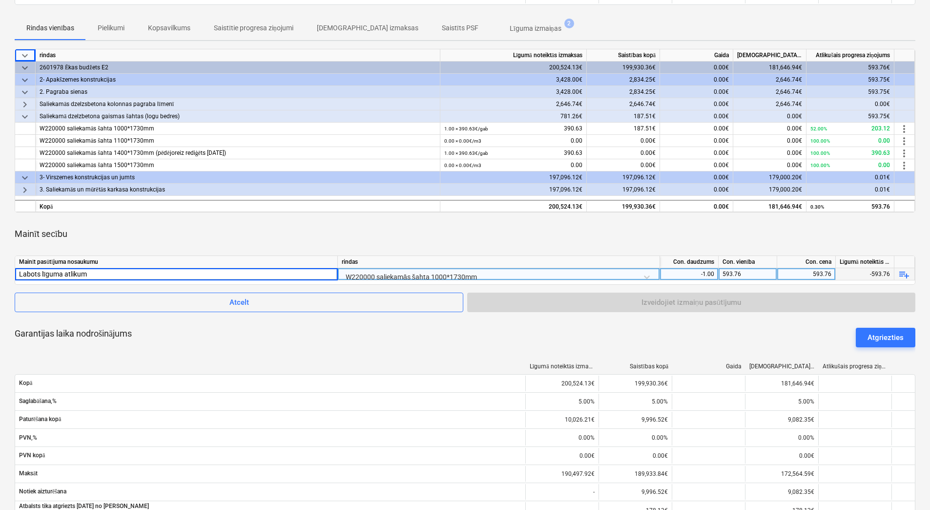
type input "Labots līguma atlikums"
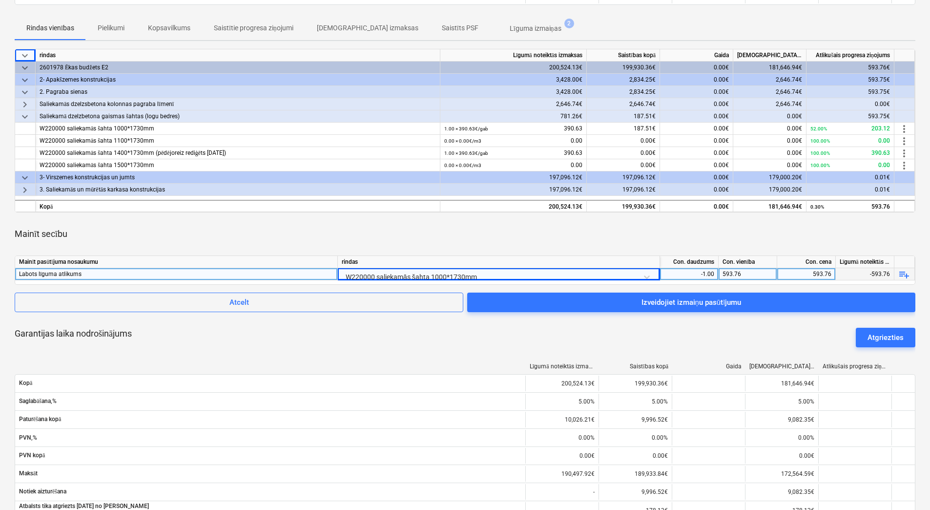
click at [606, 241] on div "Mainīt secību" at bounding box center [465, 233] width 901 height 27
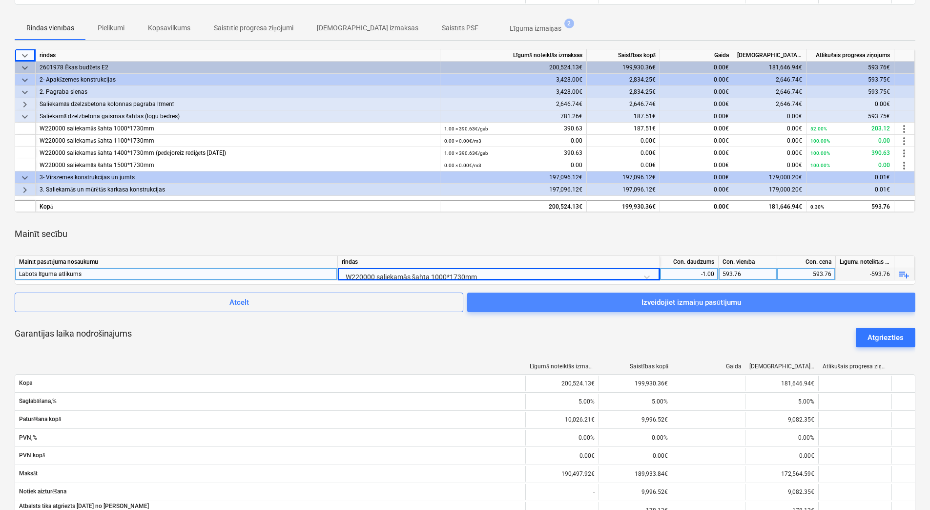
click at [666, 303] on div "Izveidojiet izmaiņu pasūtījumu" at bounding box center [691, 302] width 100 height 13
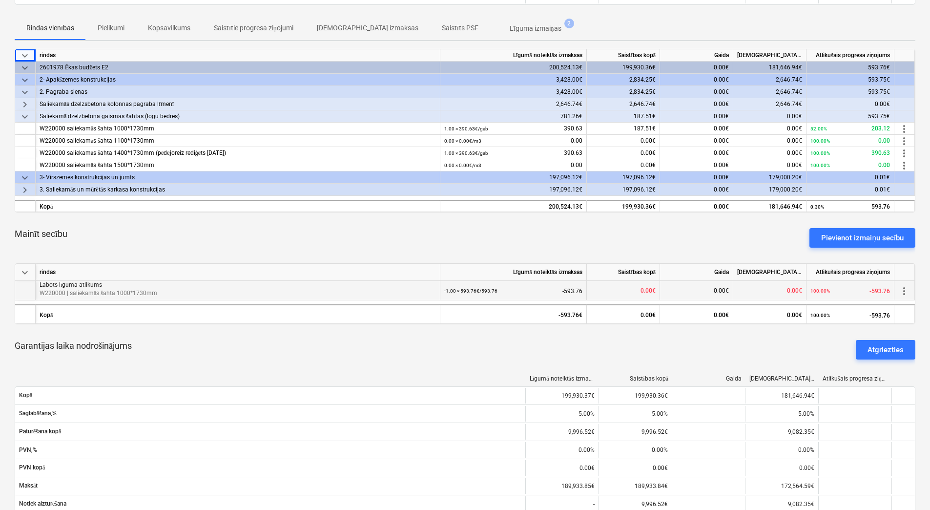
click at [906, 293] on span "more_vert" at bounding box center [904, 291] width 12 height 12
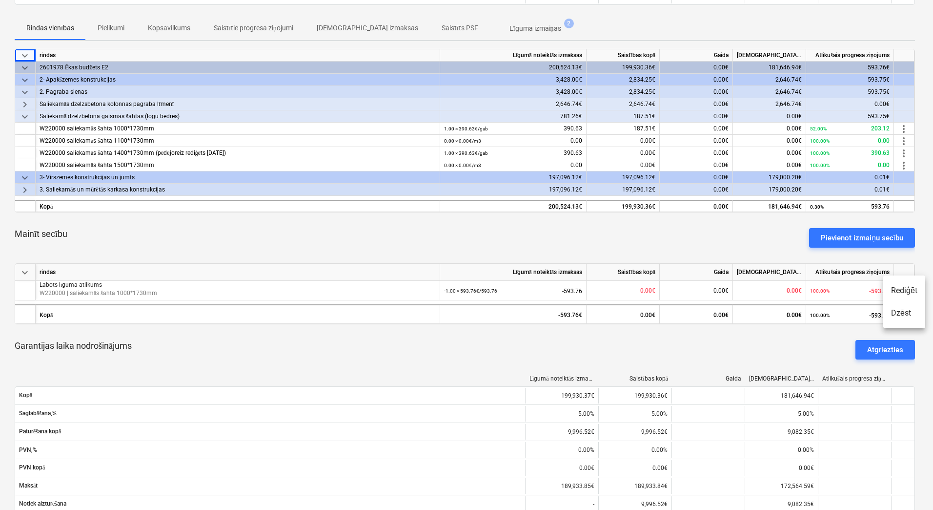
click at [600, 245] on div at bounding box center [466, 255] width 933 height 510
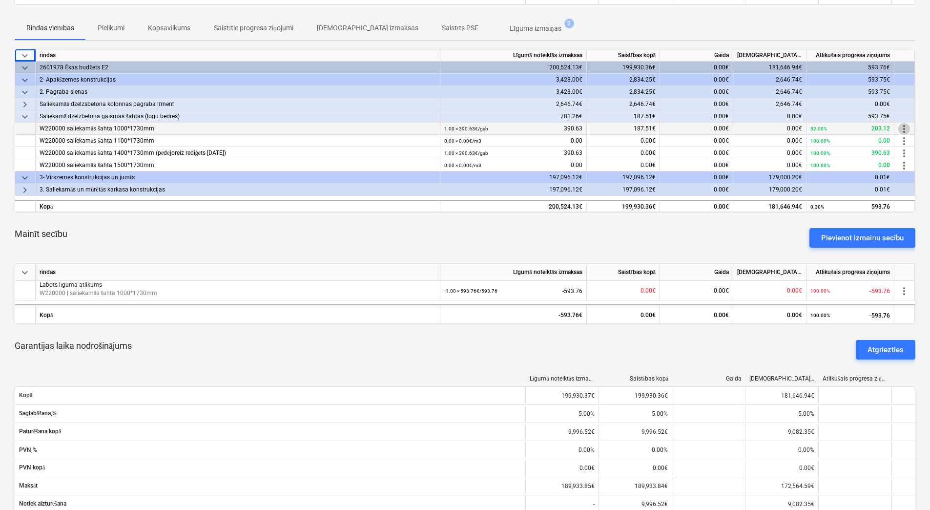
click at [907, 129] on span "more_vert" at bounding box center [904, 129] width 12 height 12
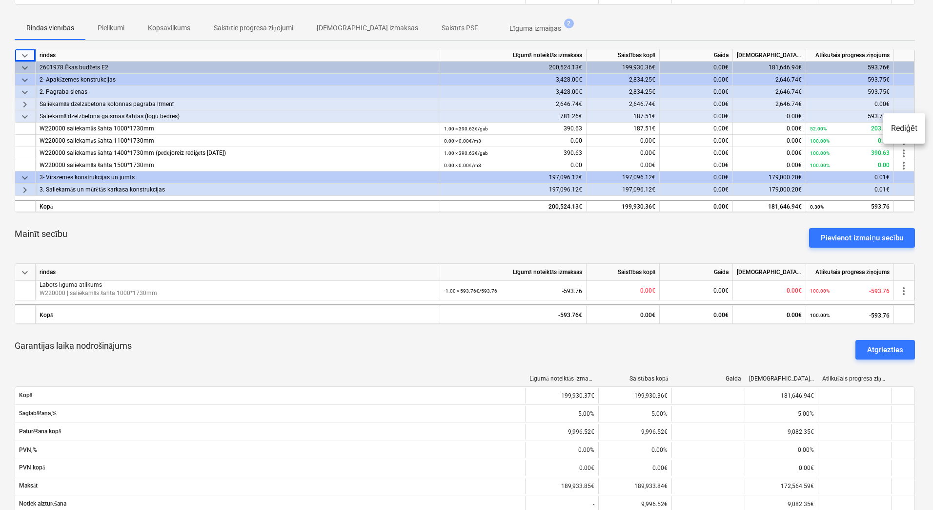
click at [759, 243] on div at bounding box center [466, 255] width 933 height 510
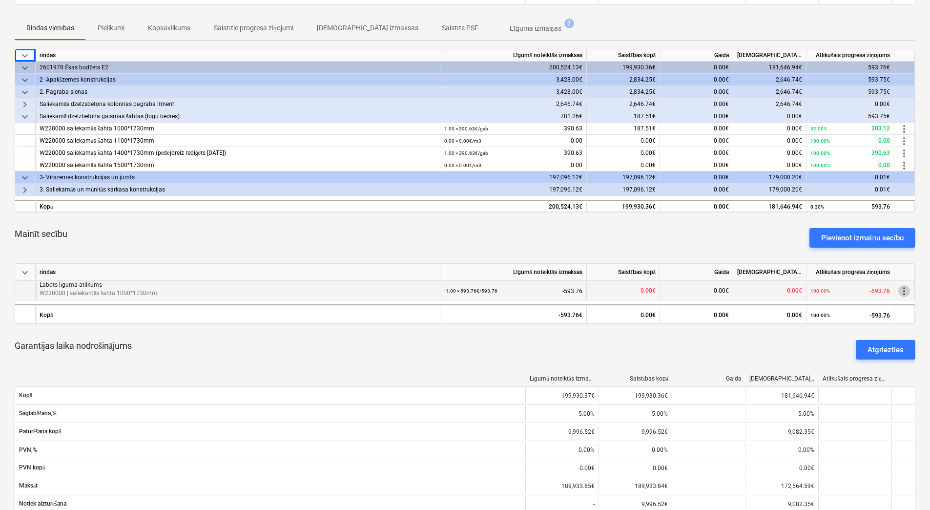
click at [904, 290] on span "more_vert" at bounding box center [904, 291] width 12 height 12
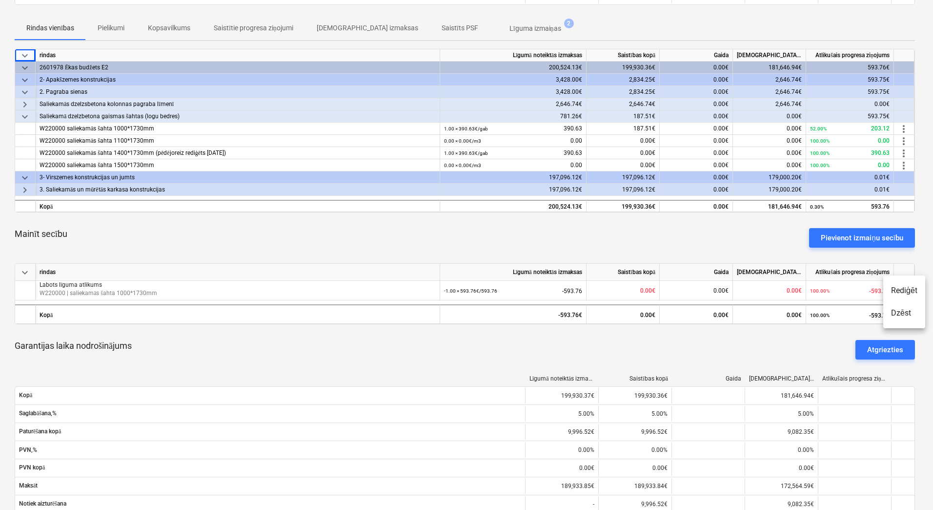
click at [903, 318] on li "Dzēst" at bounding box center [905, 313] width 42 height 22
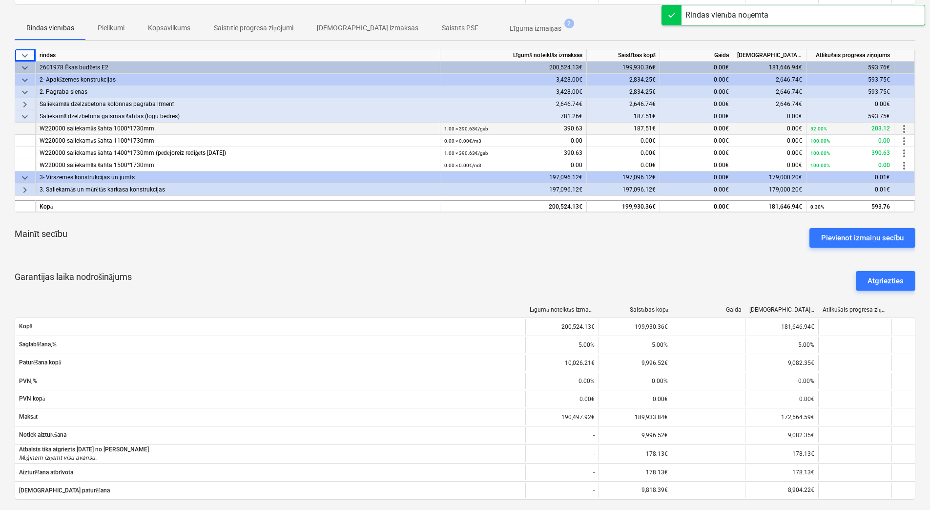
click at [906, 128] on span "more_vert" at bounding box center [904, 129] width 12 height 12
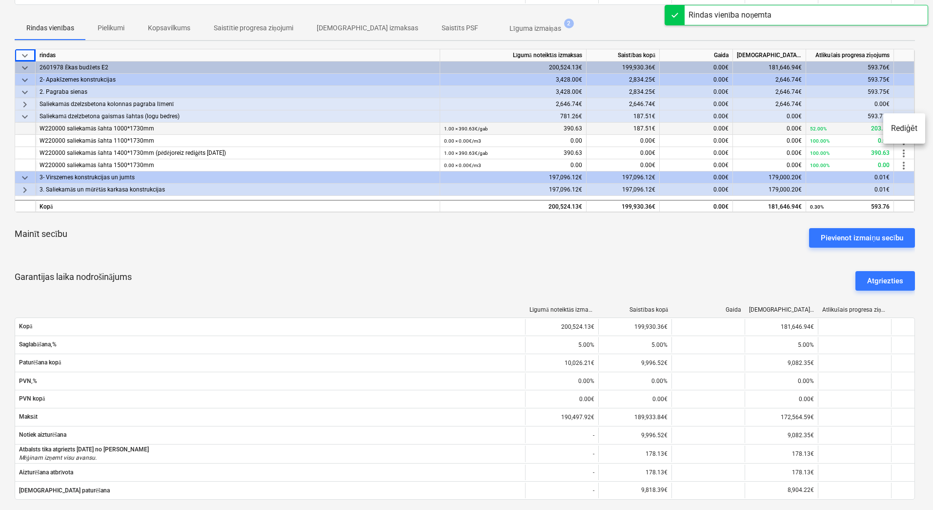
click at [906, 128] on li "Rediģēt" at bounding box center [905, 128] width 42 height 22
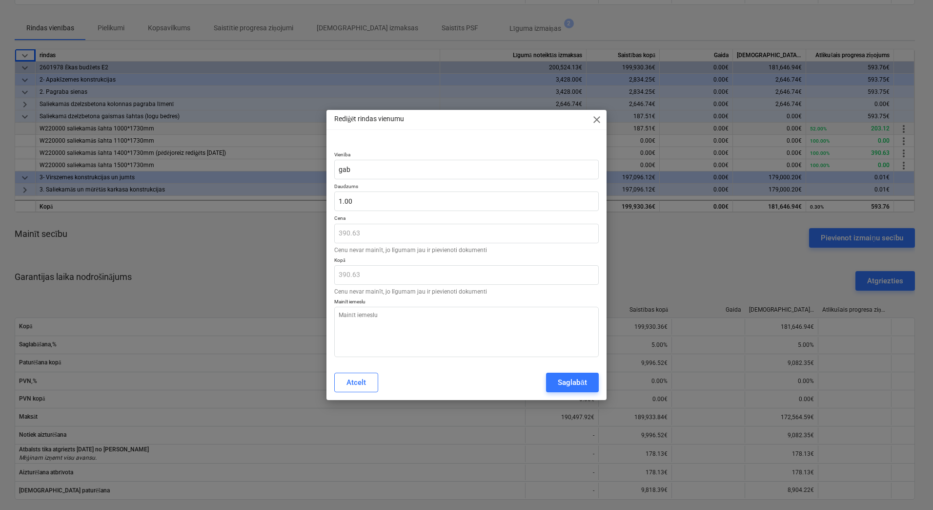
click at [595, 120] on span "close" at bounding box center [597, 120] width 12 height 12
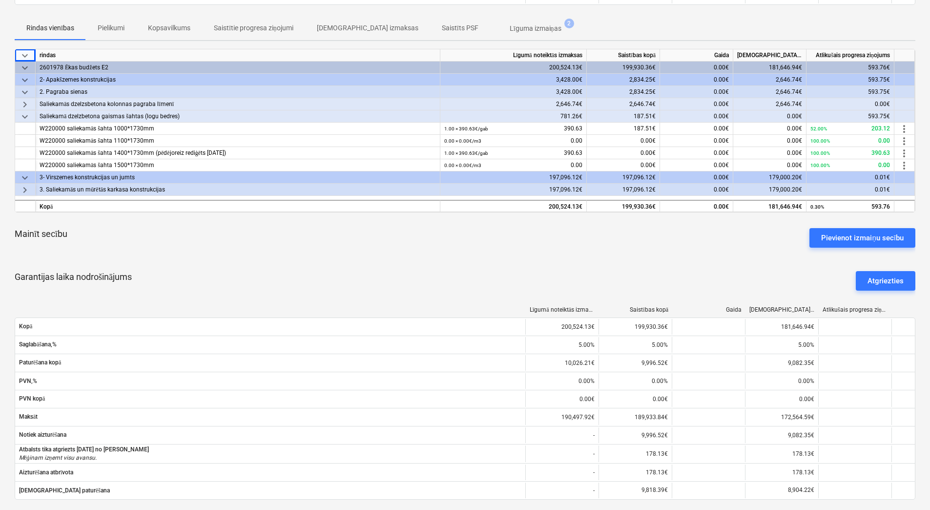
click at [907, 125] on span "more_vert" at bounding box center [904, 129] width 12 height 12
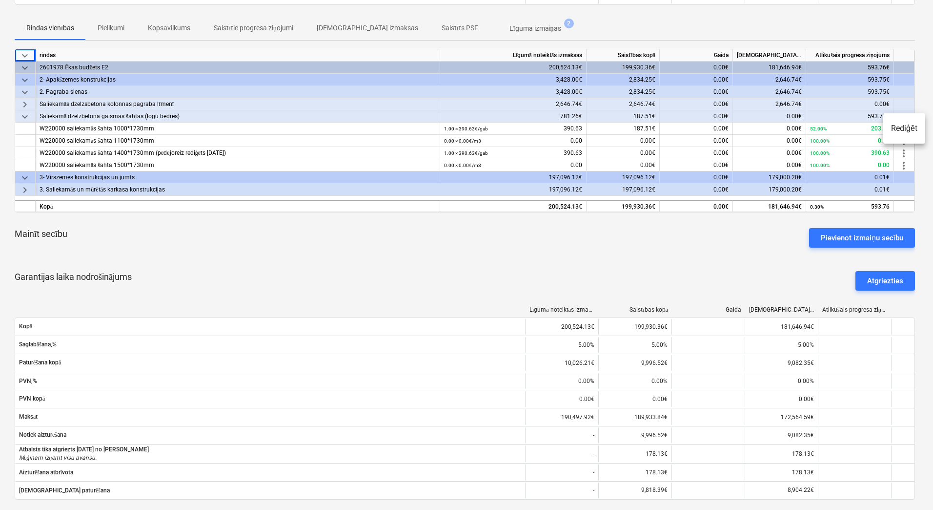
click at [738, 252] on div at bounding box center [466, 255] width 933 height 510
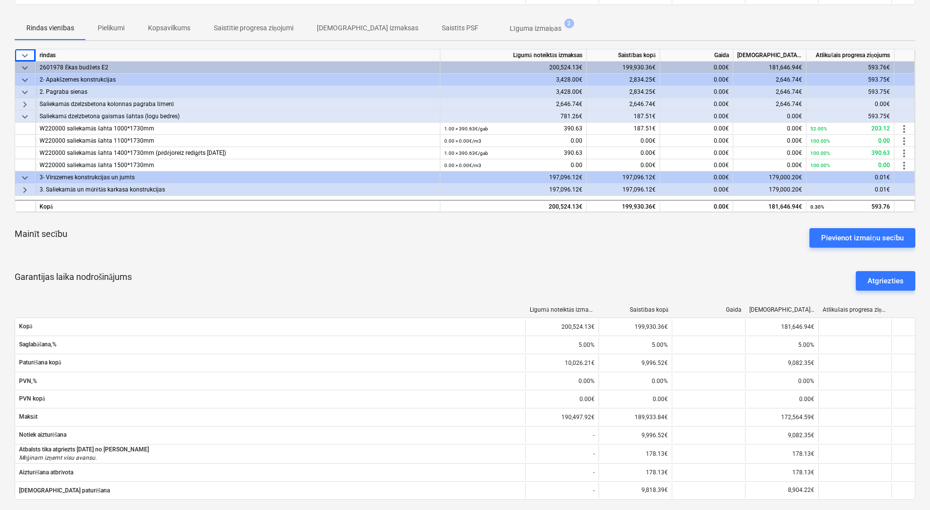
scroll to position [38, 0]
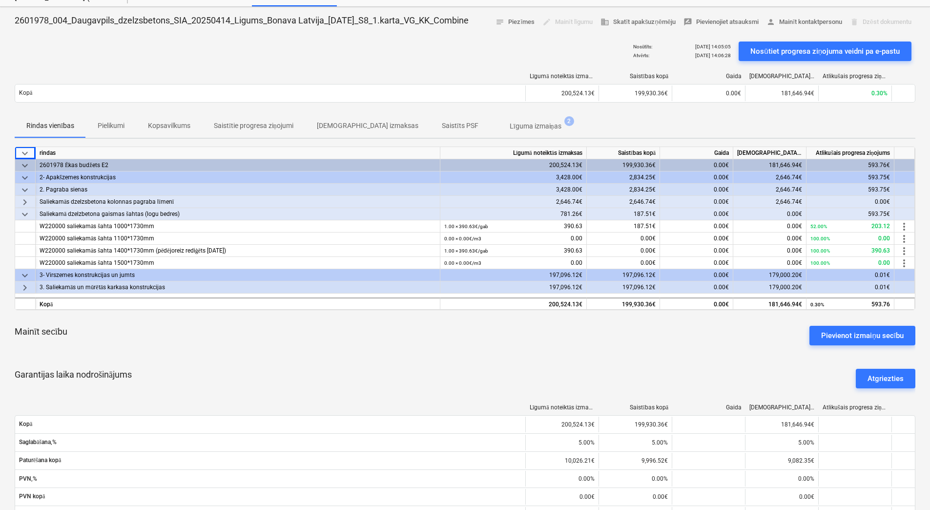
click at [909, 195] on div at bounding box center [904, 190] width 21 height 12
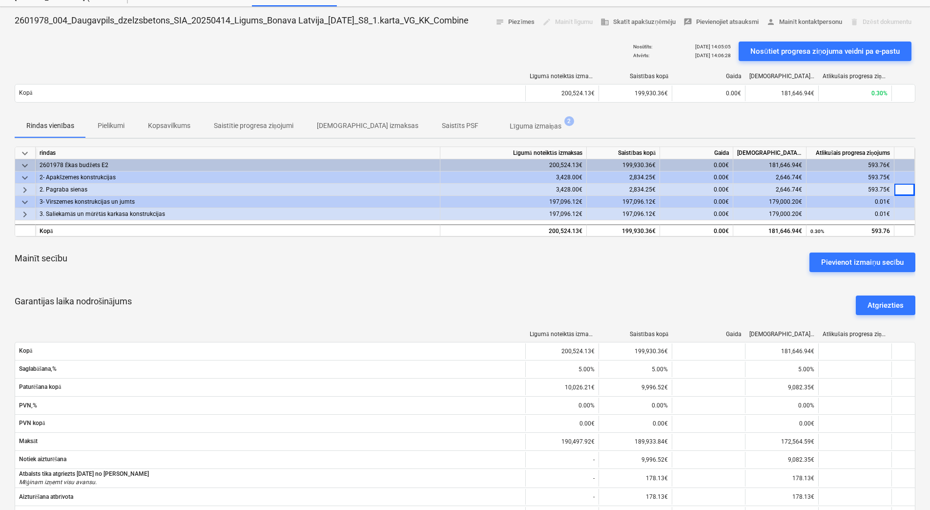
click at [904, 208] on div at bounding box center [904, 214] width 21 height 12
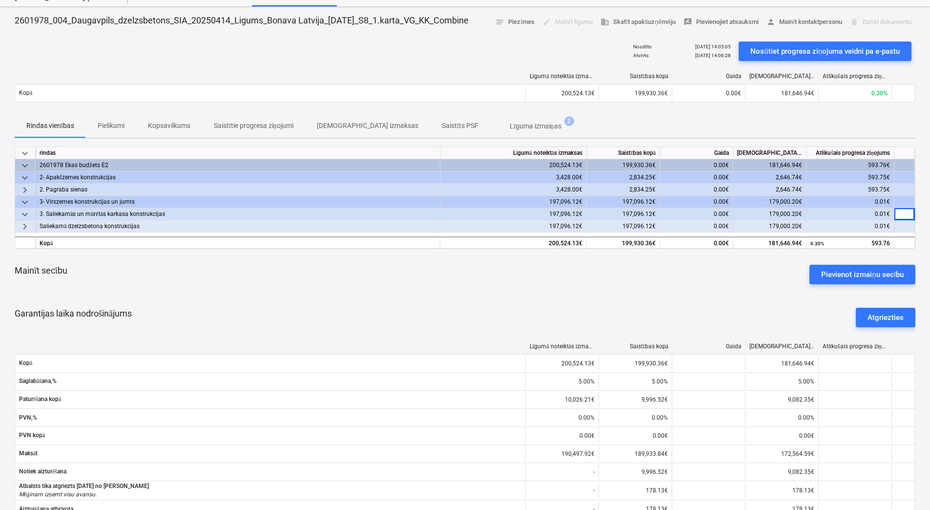
click at [27, 189] on span "keyboard_arrow_right" at bounding box center [25, 190] width 12 height 12
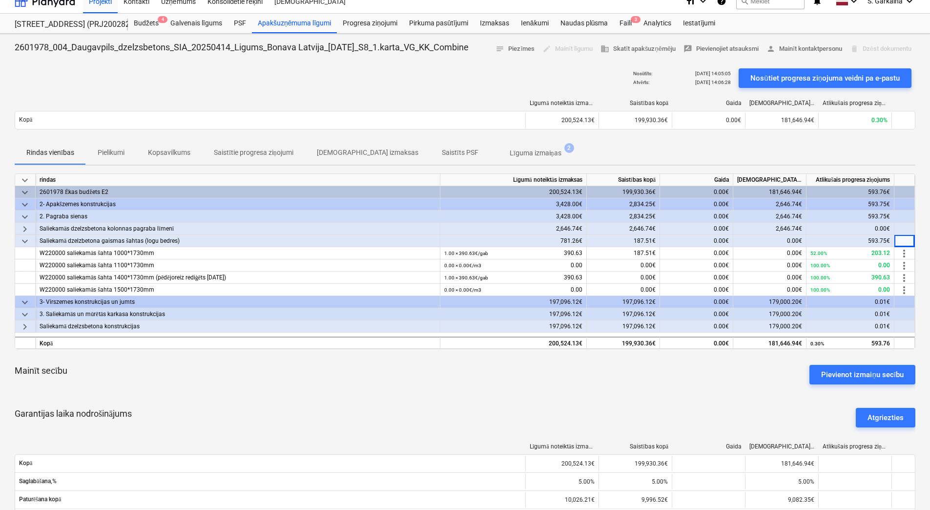
scroll to position [0, 0]
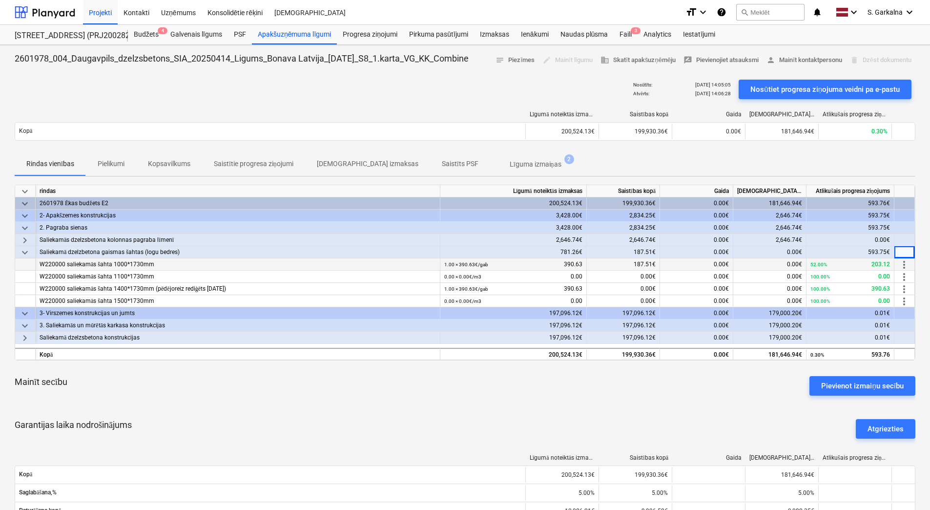
click at [909, 264] on span "more_vert" at bounding box center [904, 265] width 12 height 12
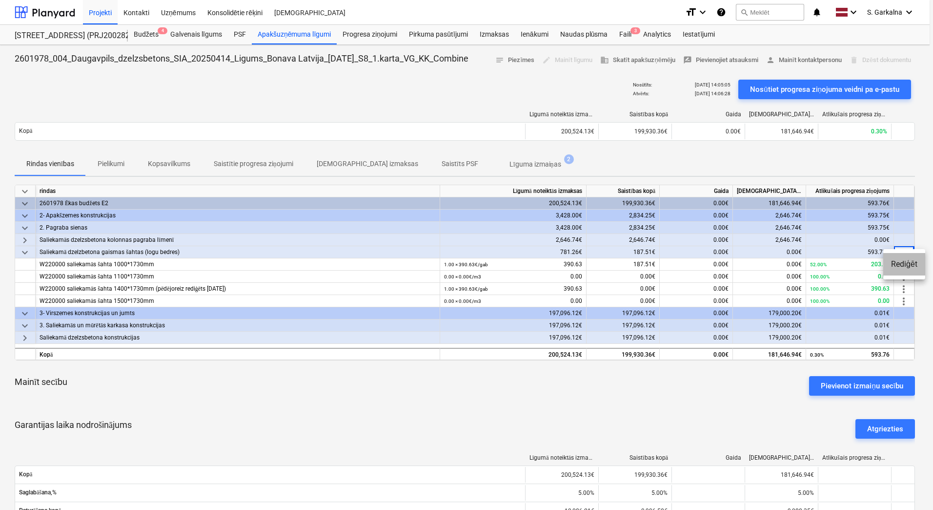
click at [910, 262] on li "Rediģēt" at bounding box center [905, 264] width 42 height 22
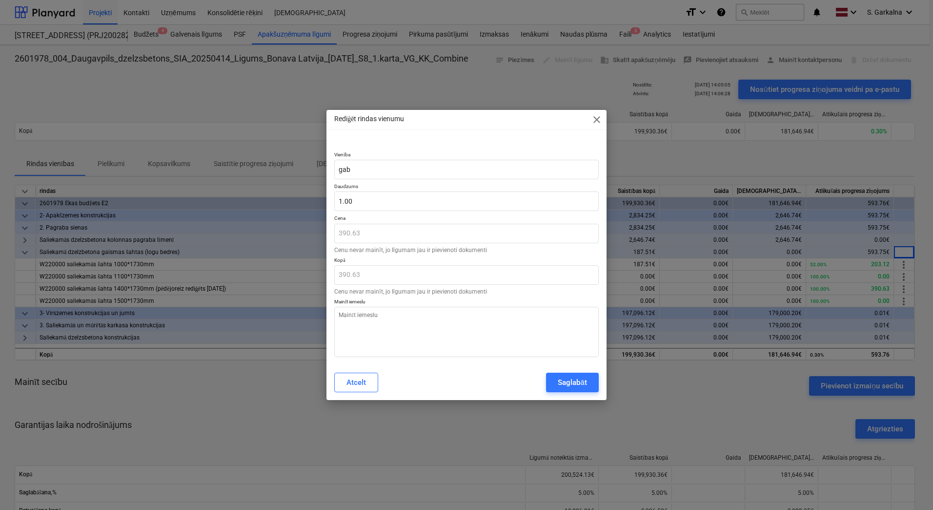
type textarea "x"
type input "1"
click at [359, 200] on input "1" at bounding box center [466, 201] width 265 height 20
type textarea "x"
type input "1.00"
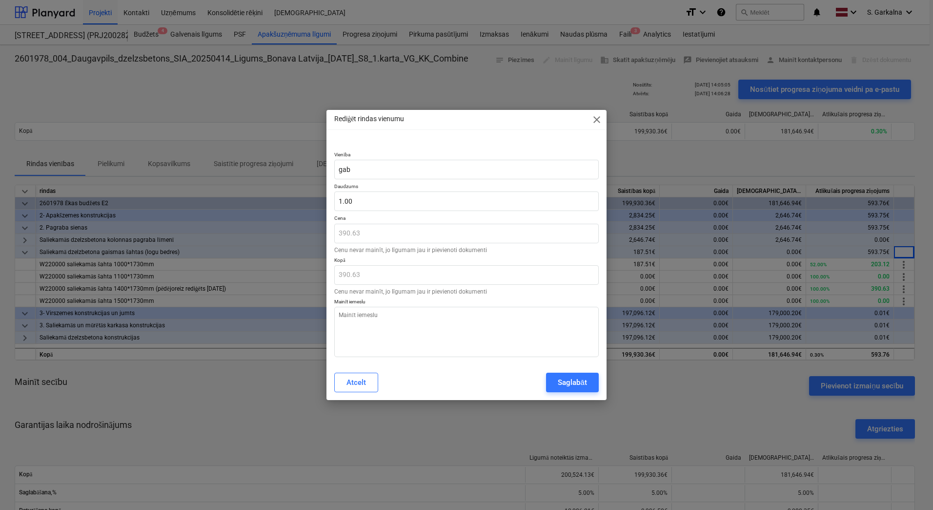
click at [592, 117] on span "close" at bounding box center [597, 120] width 12 height 12
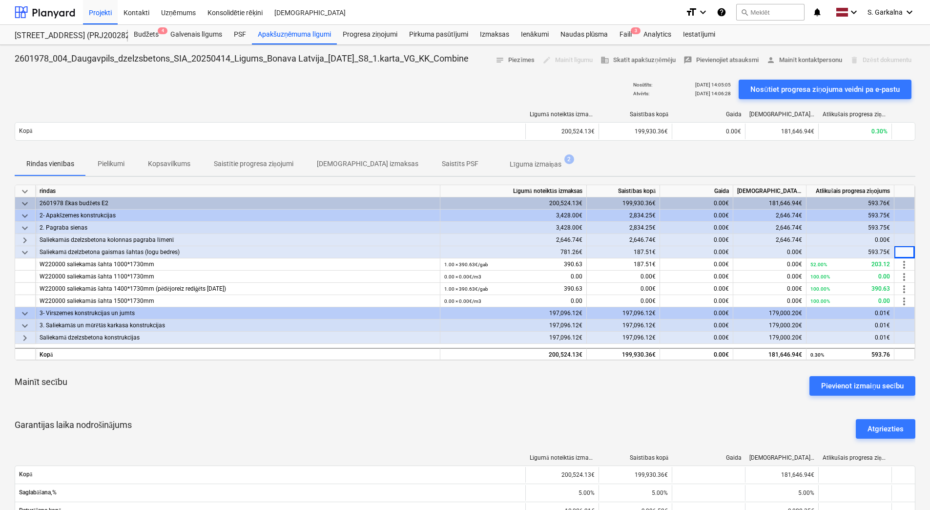
click at [46, 163] on p "Rindas vienības" at bounding box center [50, 164] width 48 height 10
click at [54, 155] on button "Rindas vienības" at bounding box center [50, 163] width 71 height 23
click at [53, 163] on p "Rindas vienības" at bounding box center [50, 164] width 48 height 10
click at [656, 402] on div "Mainīt secību Pievienot izmaiņu secību" at bounding box center [465, 385] width 901 height 35
click at [119, 164] on p "Pielikumi" at bounding box center [111, 164] width 27 height 10
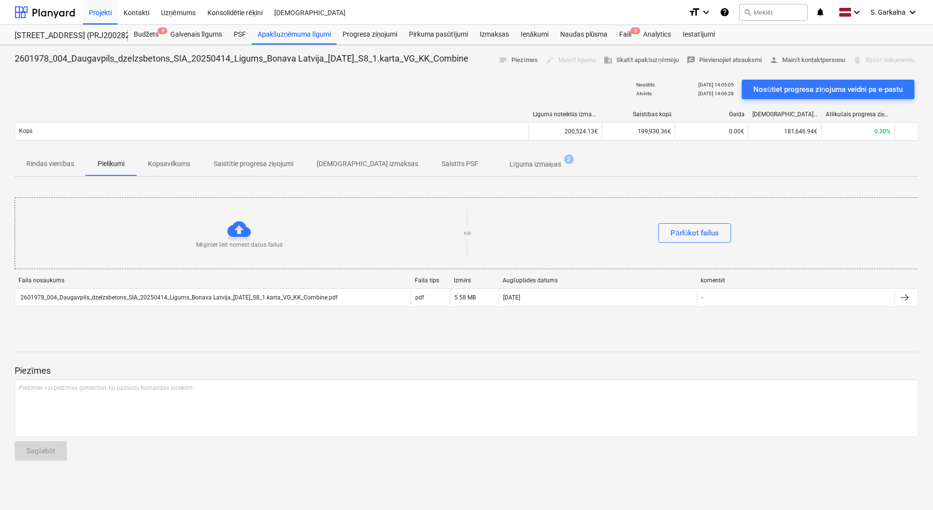
click at [41, 165] on p "Rindas vienības" at bounding box center [50, 164] width 48 height 10
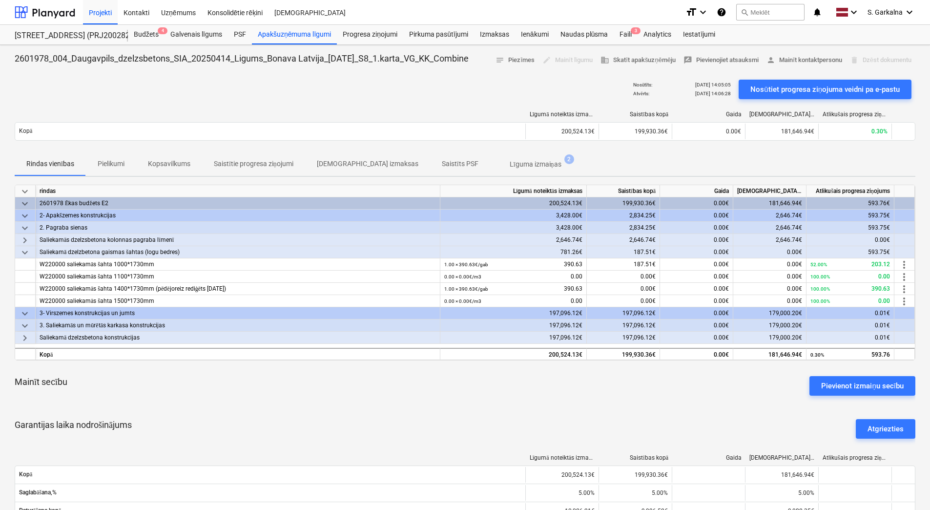
click at [246, 401] on div "Mainīt secību Pievienot izmaiņu secību" at bounding box center [465, 385] width 901 height 35
click at [46, 161] on p "Rindas vienības" at bounding box center [50, 164] width 48 height 10
click at [45, 161] on p "Rindas vienības" at bounding box center [50, 164] width 48 height 10
click at [46, 16] on div at bounding box center [45, 12] width 61 height 24
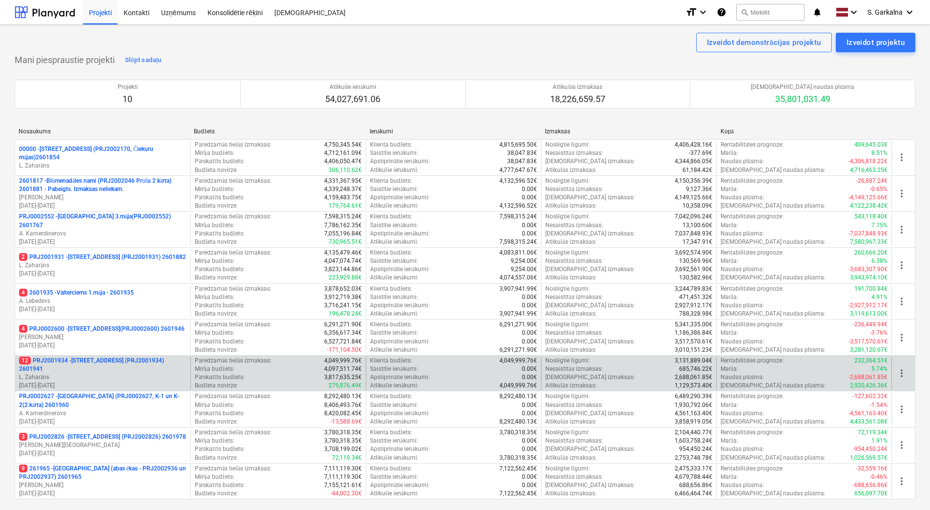
scroll to position [49, 0]
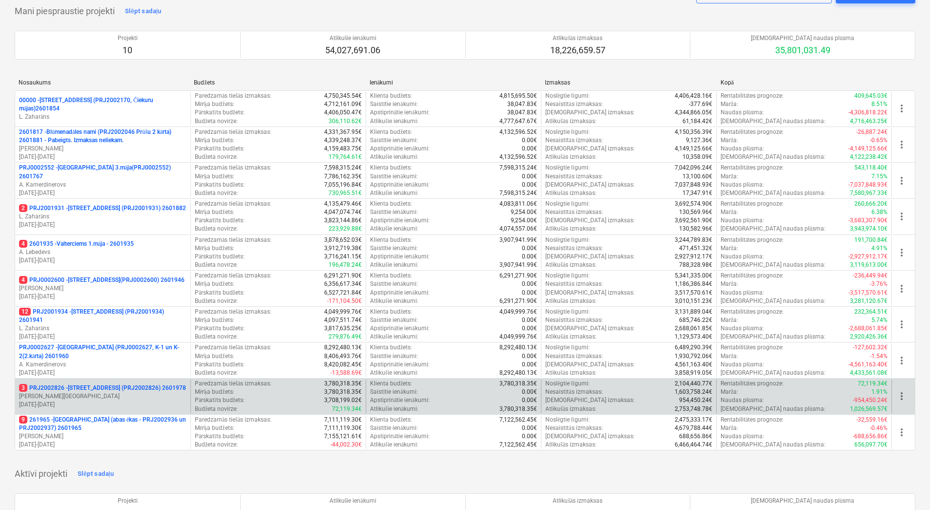
click at [83, 379] on div "3 PRJ2002826 - [STREET_ADDRESS] (PRJ2002826) 2601978 [PERSON_NAME] [DATE] - [DA…" at bounding box center [102, 396] width 175 height 34
click at [81, 390] on p "3 PRJ2002826 - [STREET_ADDRESS] (PRJ2002826) 2601978" at bounding box center [102, 388] width 167 height 8
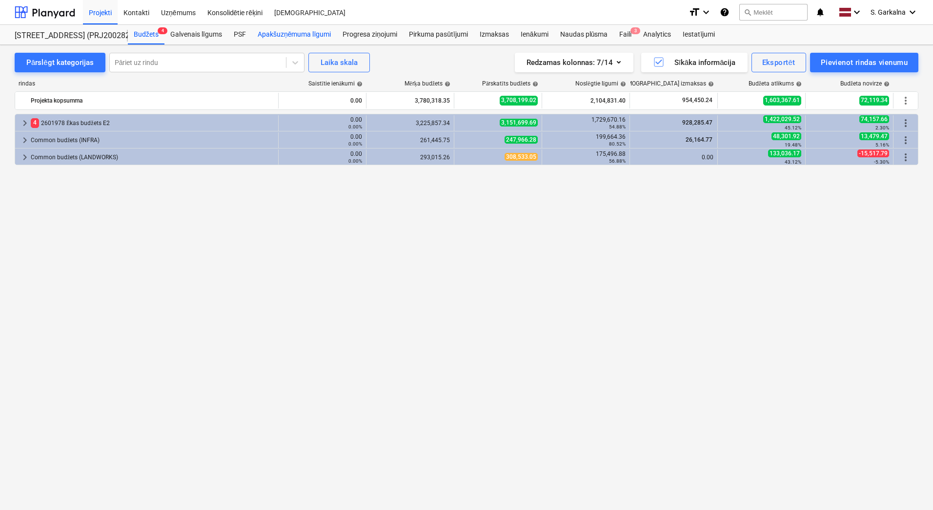
click at [326, 34] on div "Apakšuzņēmuma līgumi" at bounding box center [294, 35] width 85 height 20
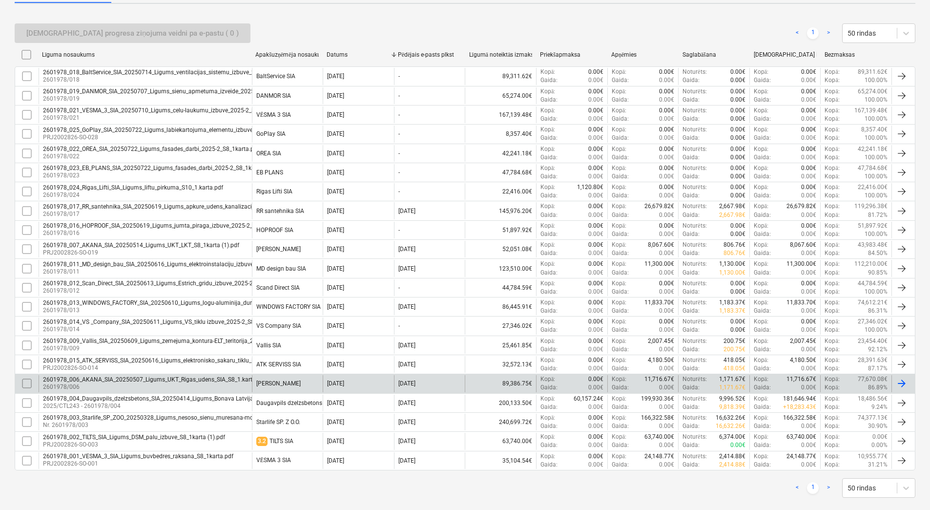
scroll to position [195, 0]
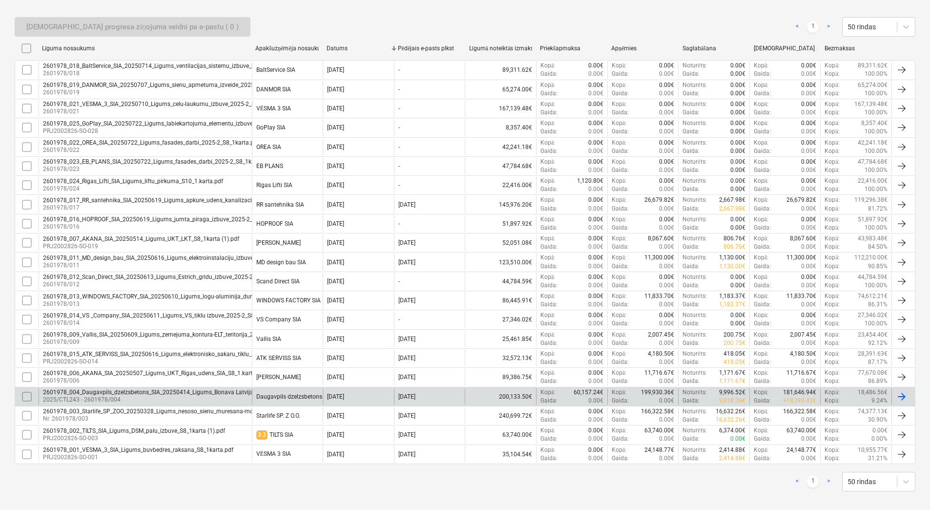
click at [119, 401] on p "2025/CTL243 - 2601978/004" at bounding box center [196, 399] width 307 height 8
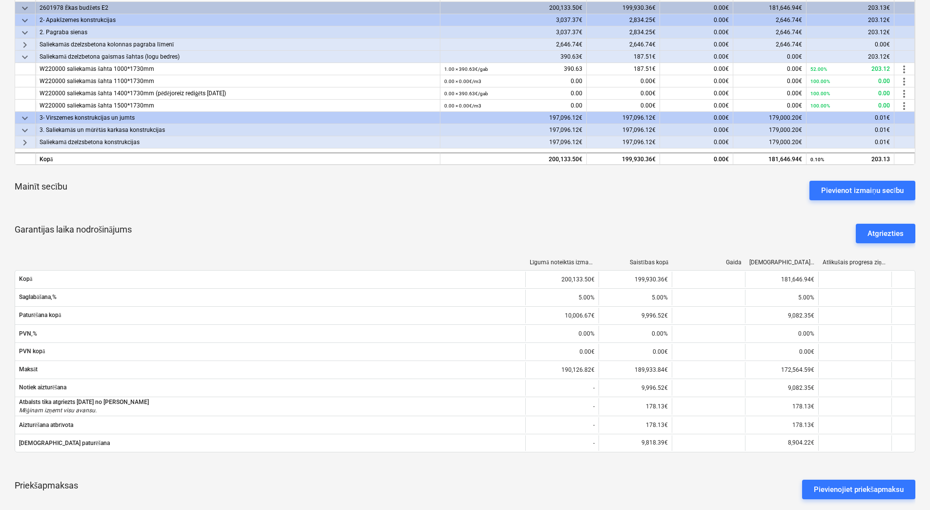
click at [435, 209] on div "keyboard_arrow_down rindas Līgumā noteiktās izmaksas Saistības kopā Gaida Apsti…" at bounding box center [465, 281] width 901 height 585
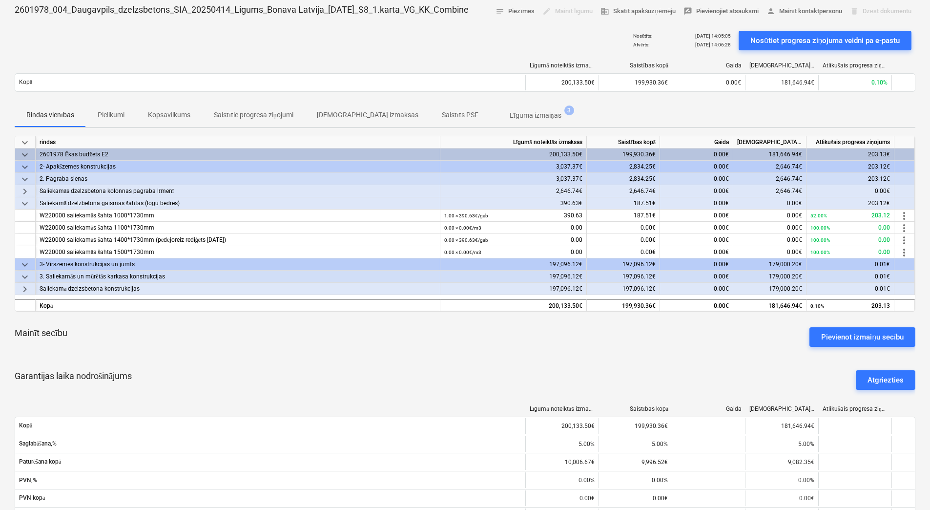
click at [96, 328] on div "Mainīt secību Pievienot izmaiņu secību" at bounding box center [465, 336] width 901 height 35
click at [41, 118] on p "Rindas vienības" at bounding box center [50, 115] width 48 height 10
click at [41, 114] on p "Rindas vienības" at bounding box center [50, 115] width 48 height 10
click at [867, 104] on div "Rindas vienības Pielikumi Kopsavilkums Saistītie progresa ziņojumi Saistītās iz…" at bounding box center [465, 114] width 901 height 23
drag, startPoint x: 50, startPoint y: 119, endPoint x: 44, endPoint y: 116, distance: 6.4
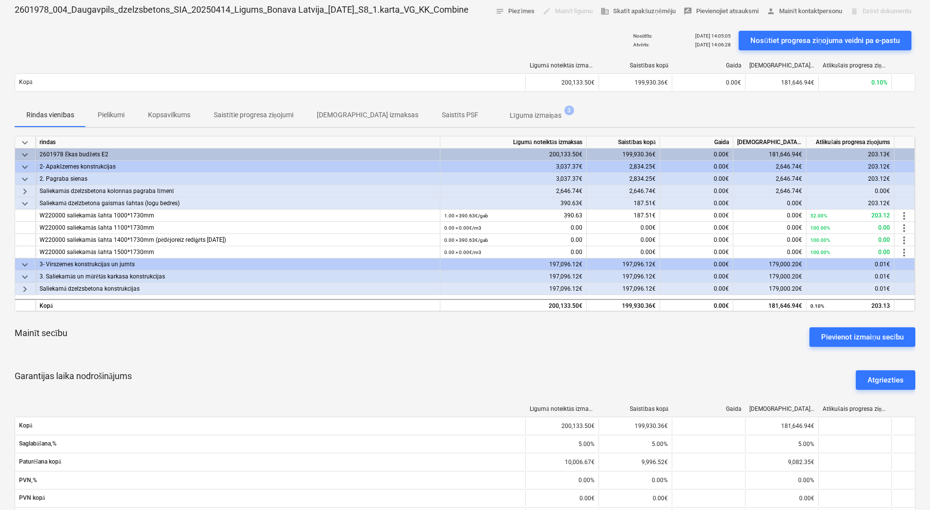
click at [49, 119] on p "Rindas vienības" at bounding box center [50, 115] width 48 height 10
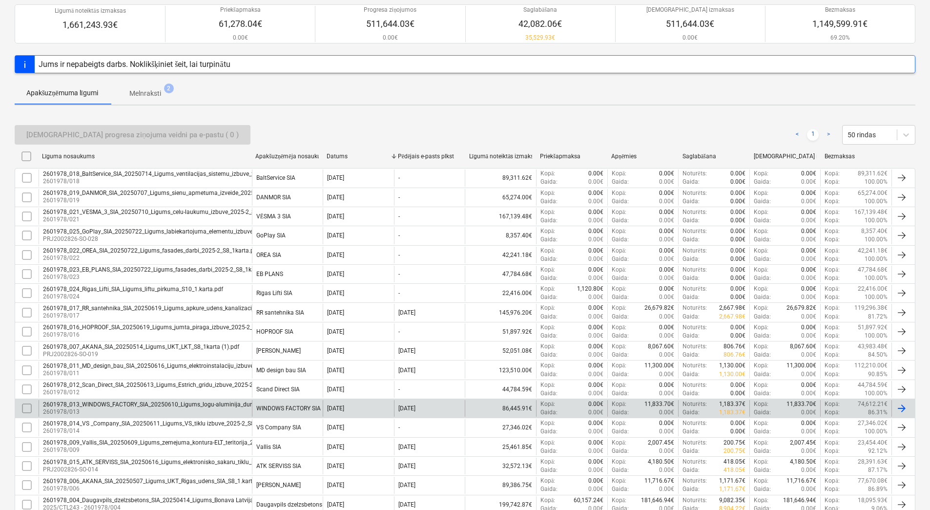
scroll to position [98, 0]
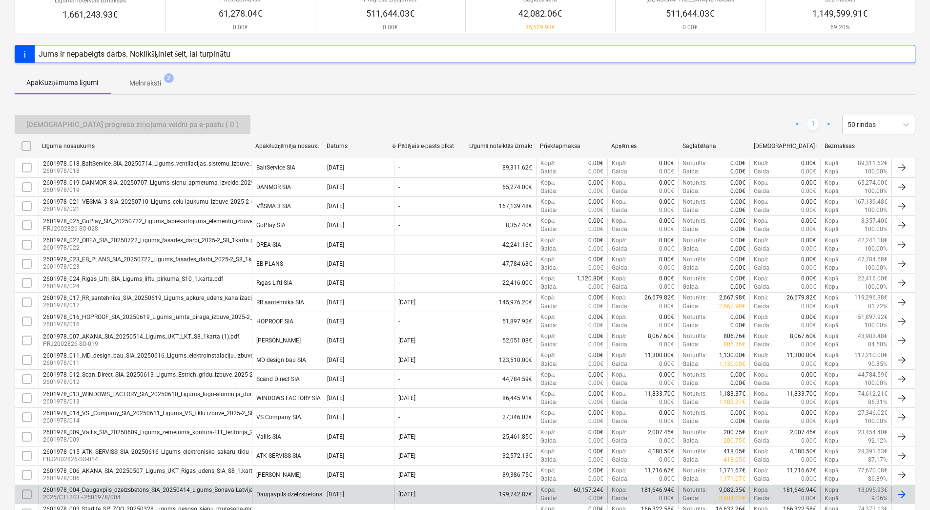
click at [100, 487] on div "2601978_004_Daugavpils_dzelzsbetons_SIA_20250414_Ligums_Bonava Latvija_[DATE]_S…" at bounding box center [196, 489] width 307 height 7
